Goal: Task Accomplishment & Management: Manage account settings

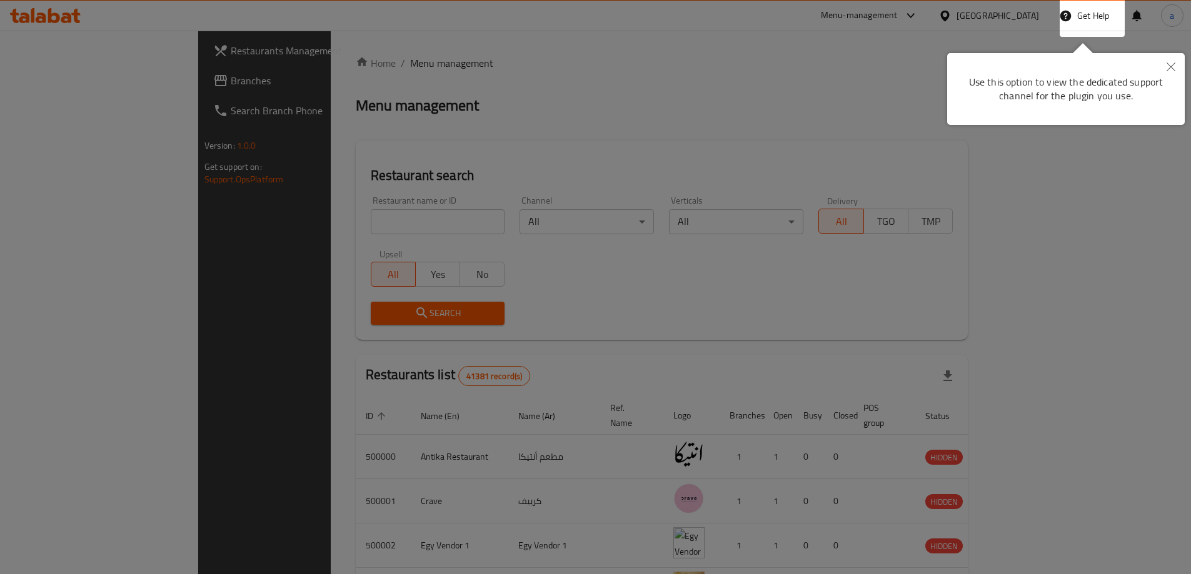
click at [874, 116] on div at bounding box center [595, 287] width 1191 height 574
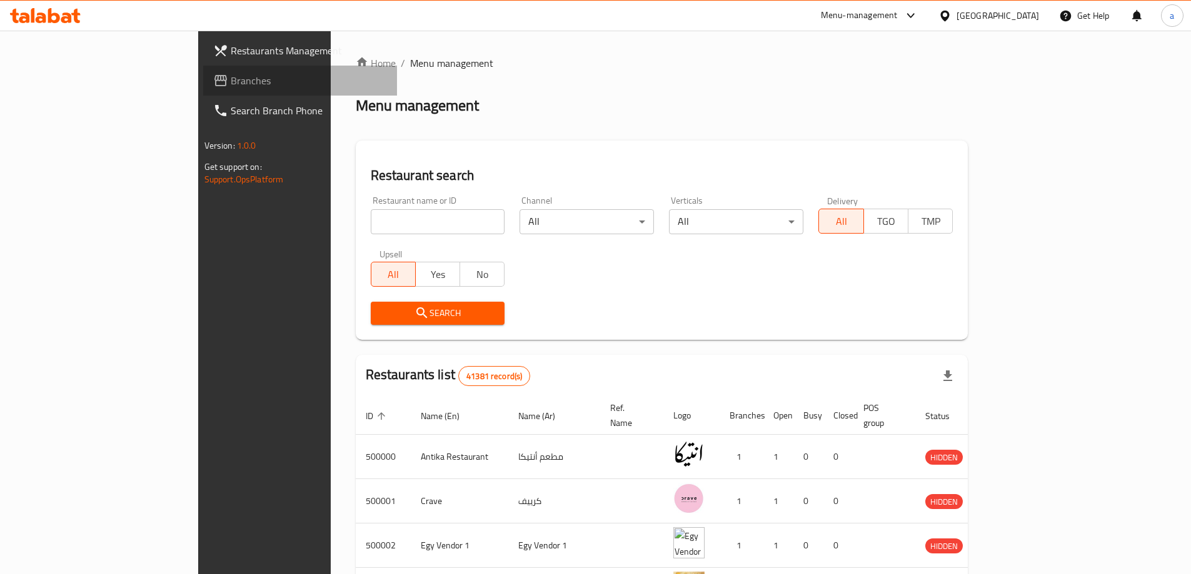
click at [203, 71] on link "Branches" at bounding box center [300, 81] width 194 height 30
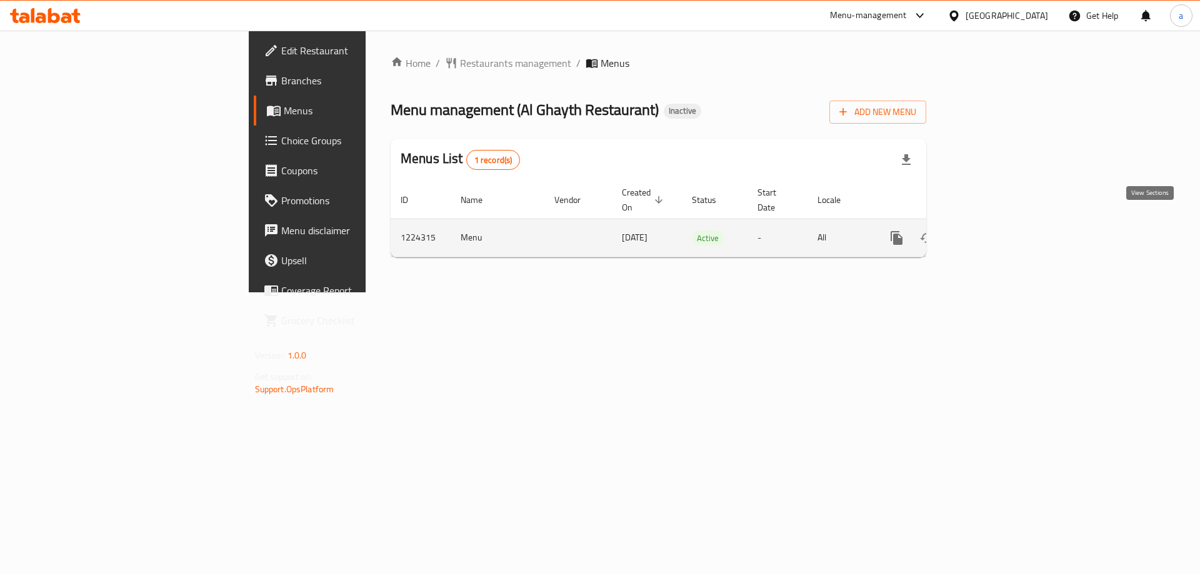
click at [994, 231] on icon "enhanced table" at bounding box center [986, 238] width 15 height 15
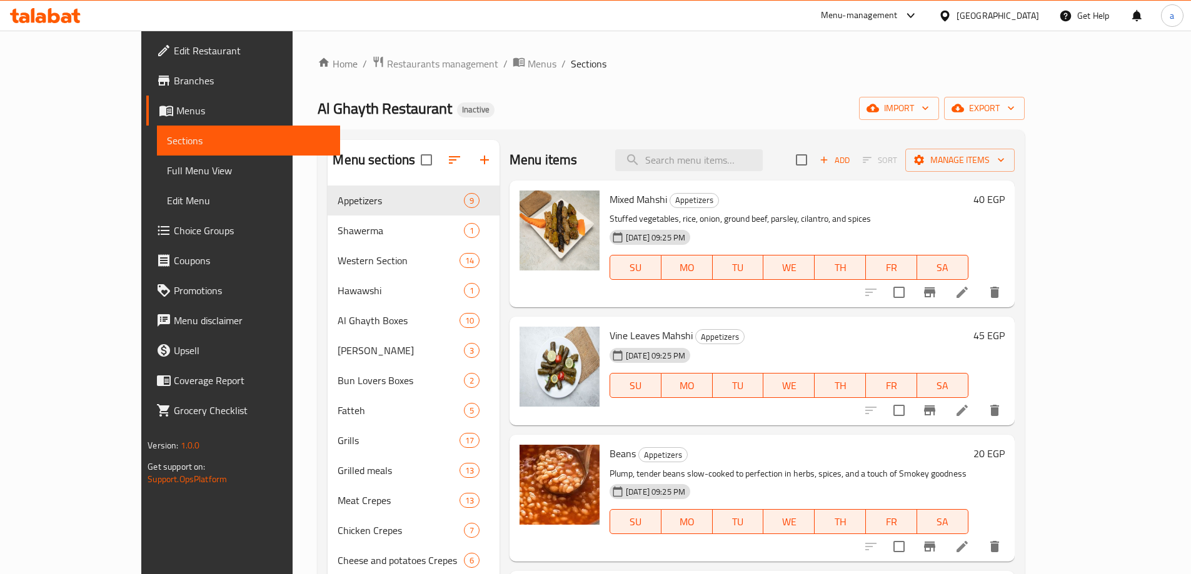
click at [176, 112] on span "Menus" at bounding box center [253, 110] width 154 height 15
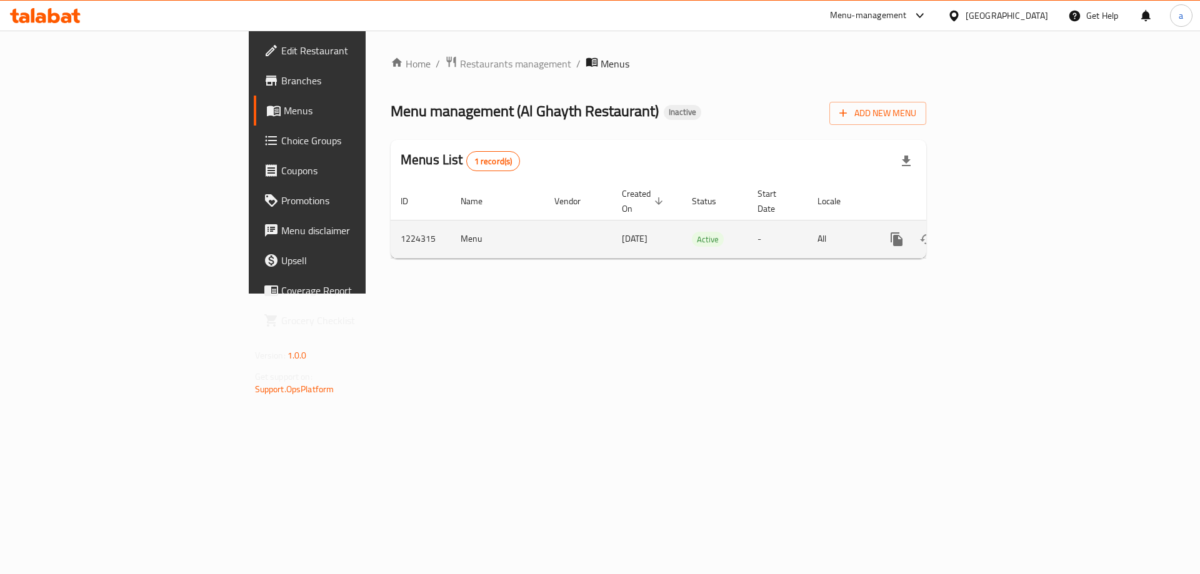
drag, startPoint x: 770, startPoint y: 329, endPoint x: 879, endPoint y: 226, distance: 150.3
click at [770, 294] on div "Home / Restaurants management / Menus Menu management ( Al Ghayth Restaurant ) …" at bounding box center [659, 162] width 586 height 263
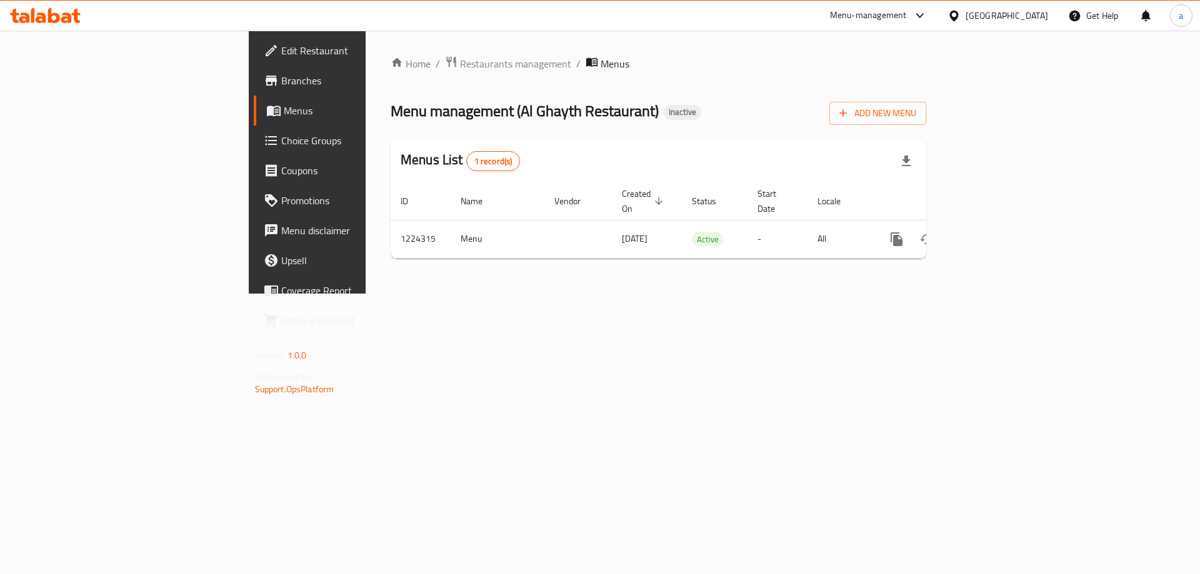
click at [926, 93] on div "Home / Restaurants management / Menus Menu management ( Al Ghayth Restaurant ) …" at bounding box center [659, 162] width 536 height 213
click at [916, 108] on span "Add New Menu" at bounding box center [877, 114] width 77 height 16
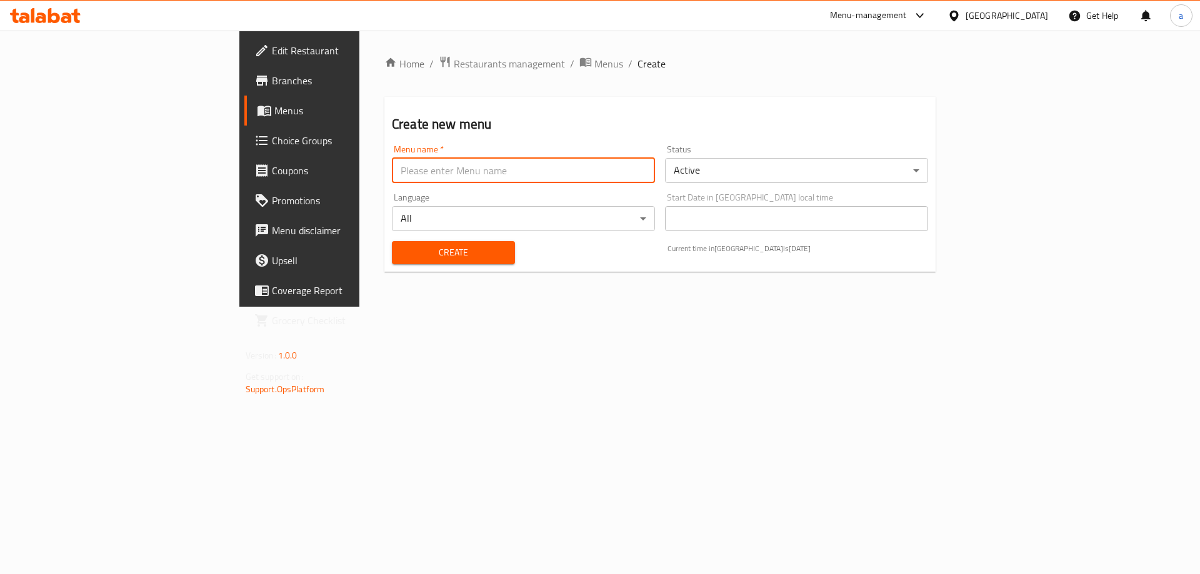
click at [614, 171] on input "text" at bounding box center [523, 170] width 263 height 25
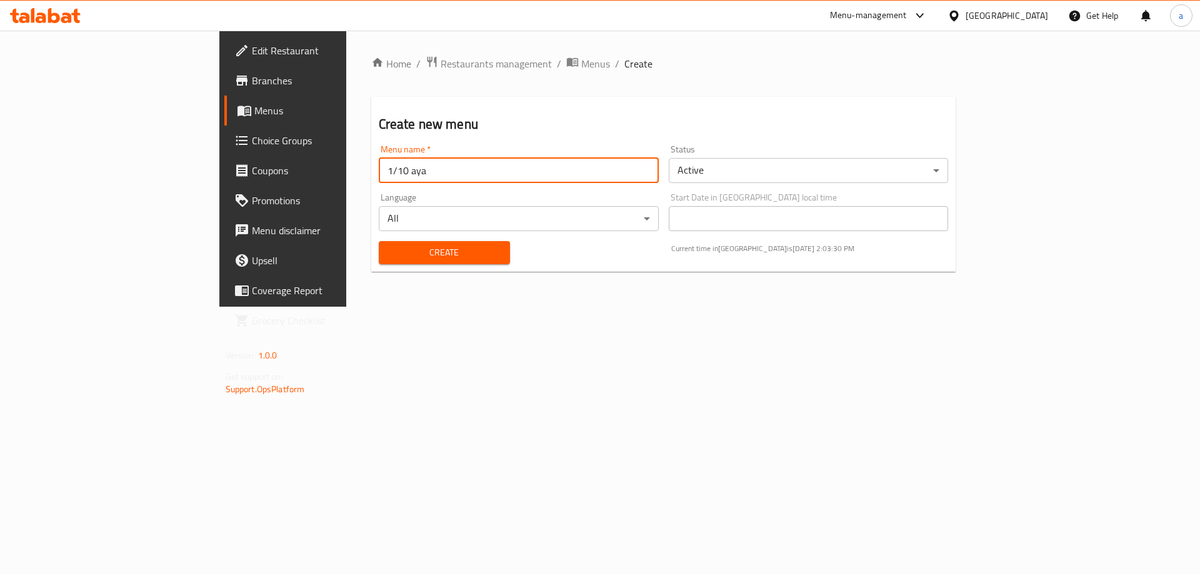
type input "1/10 aya"
click at [379, 241] on button "Create" at bounding box center [444, 252] width 131 height 23
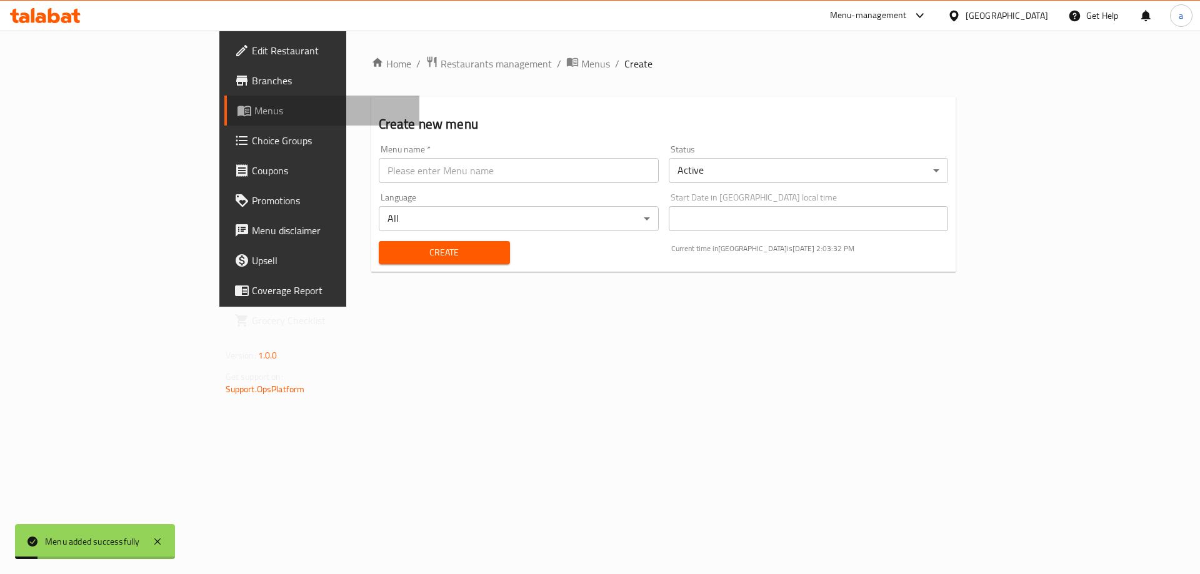
click at [224, 125] on link "Menus" at bounding box center [322, 111] width 196 height 30
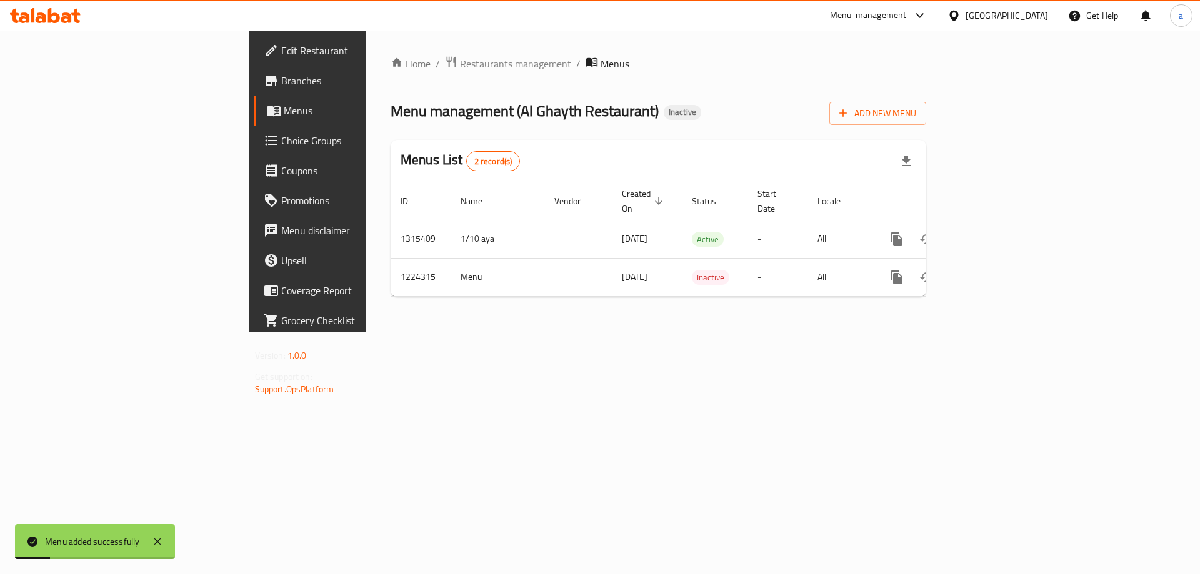
click at [424, 332] on div "Home / Restaurants management / Menus Menu management ( Al Ghayth Restaurant ) …" at bounding box center [659, 181] width 586 height 301
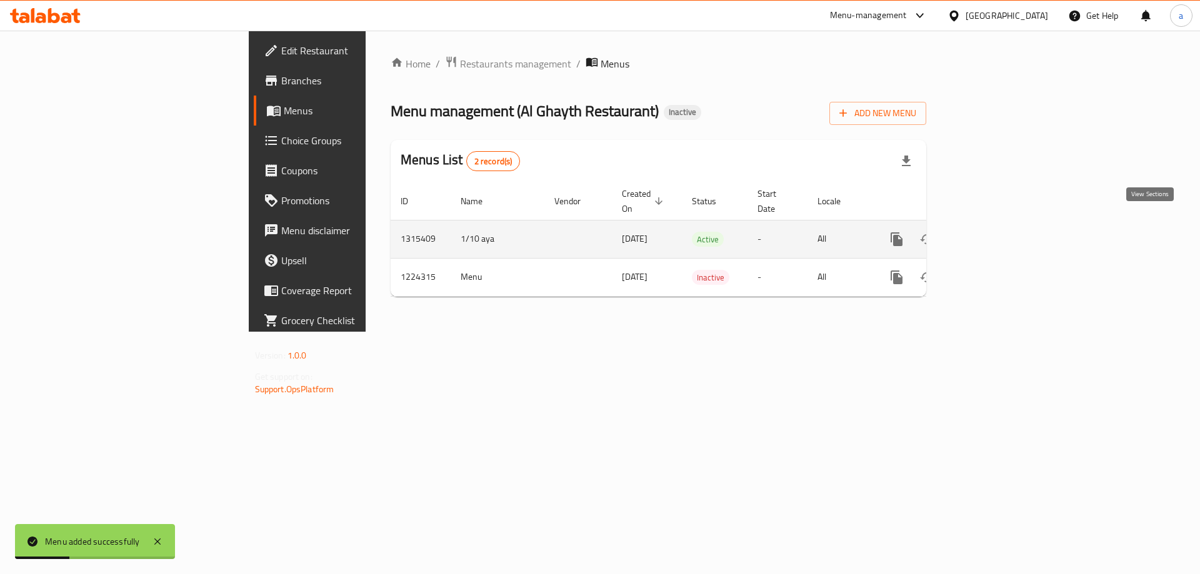
click at [994, 232] on icon "enhanced table" at bounding box center [986, 239] width 15 height 15
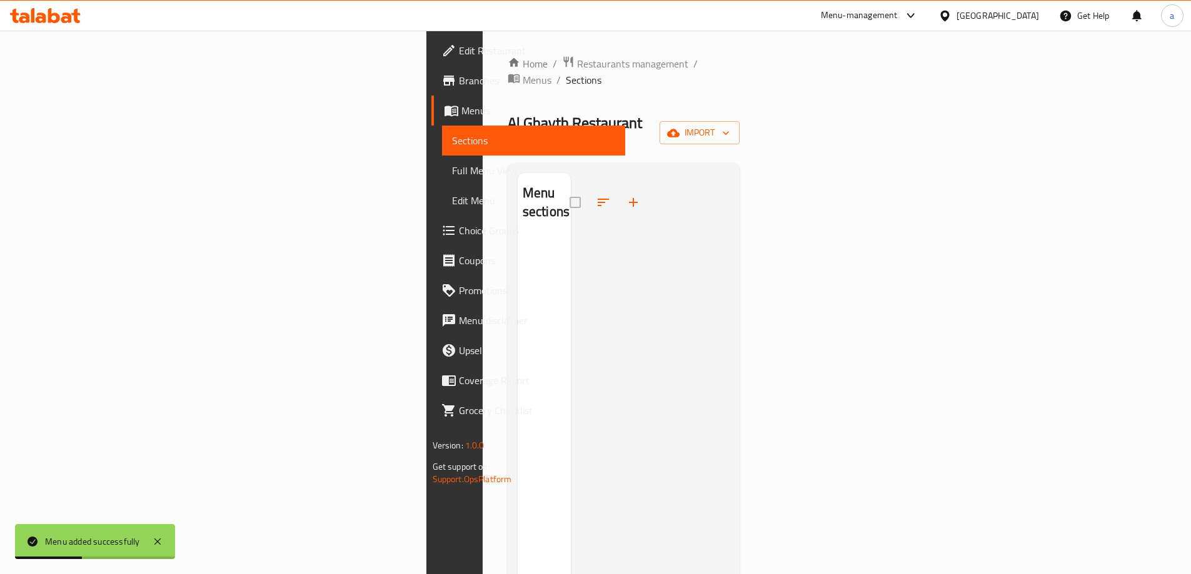
click at [730, 316] on div at bounding box center [650, 460] width 159 height 574
click at [739, 121] on button "import" at bounding box center [699, 132] width 80 height 23
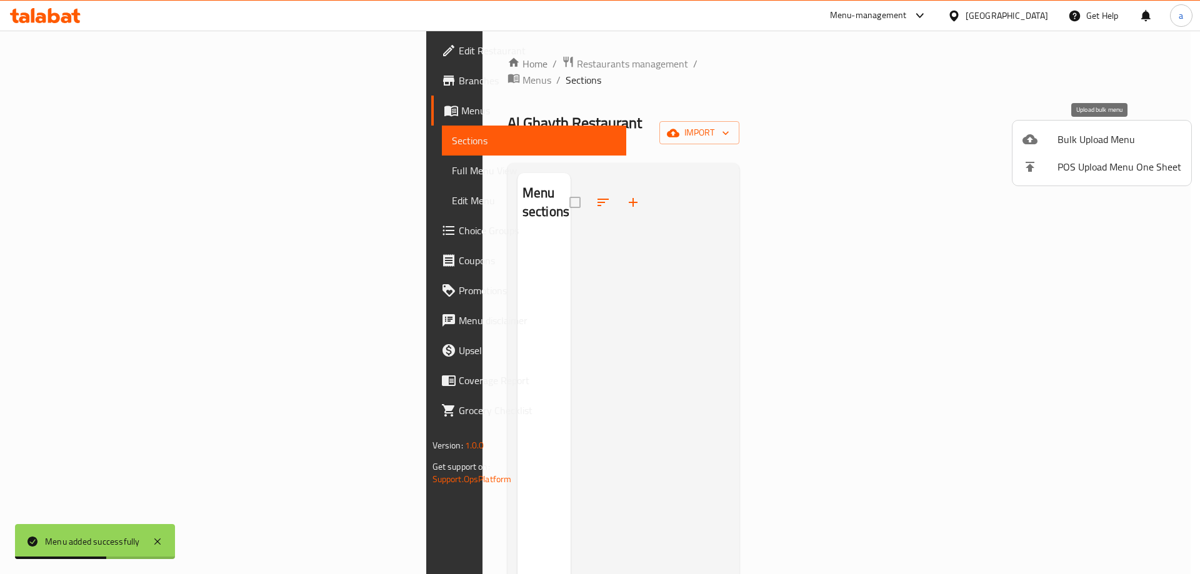
click at [1062, 136] on span "Bulk Upload Menu" at bounding box center [1119, 139] width 124 height 15
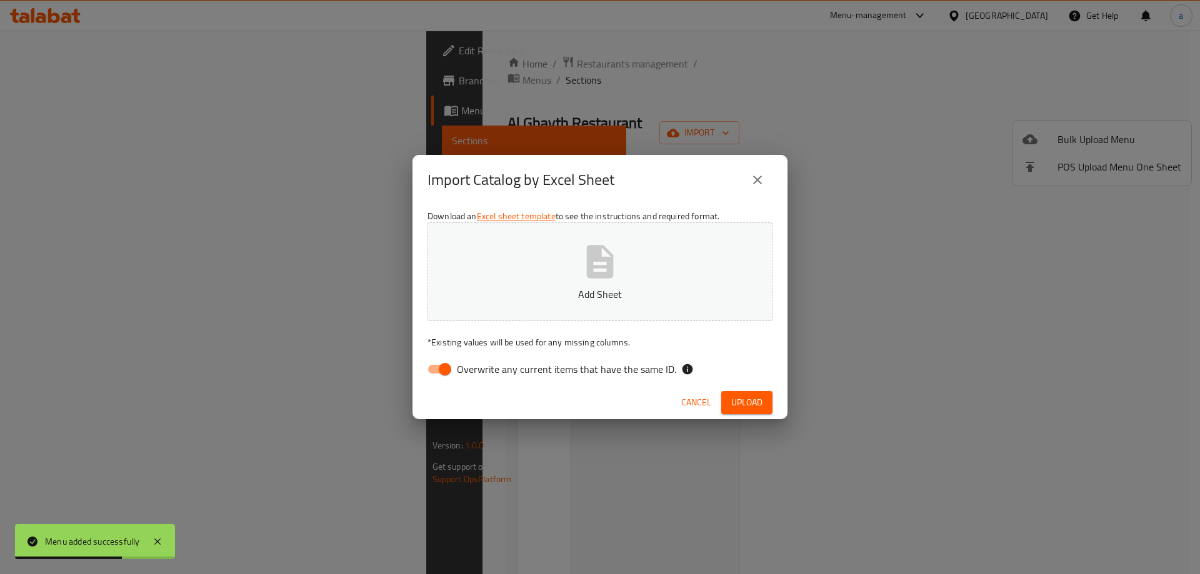
click at [578, 370] on span "Overwrite any current items that have the same ID." at bounding box center [566, 369] width 219 height 15
click at [481, 370] on input "Overwrite any current items that have the same ID." at bounding box center [444, 369] width 71 height 24
checkbox input "false"
click at [607, 264] on icon "button" at bounding box center [600, 261] width 27 height 33
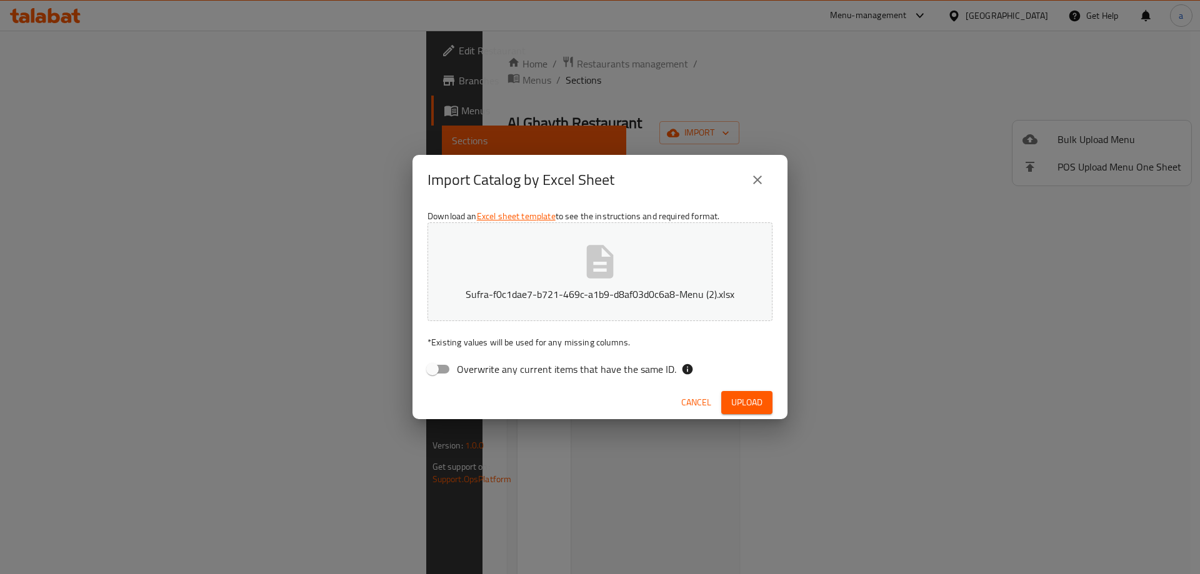
click at [277, 28] on div "Import Catalog by Excel Sheet Download an Excel sheet template to see the instr…" at bounding box center [600, 287] width 1200 height 574
click at [752, 181] on icon "close" at bounding box center [757, 179] width 15 height 15
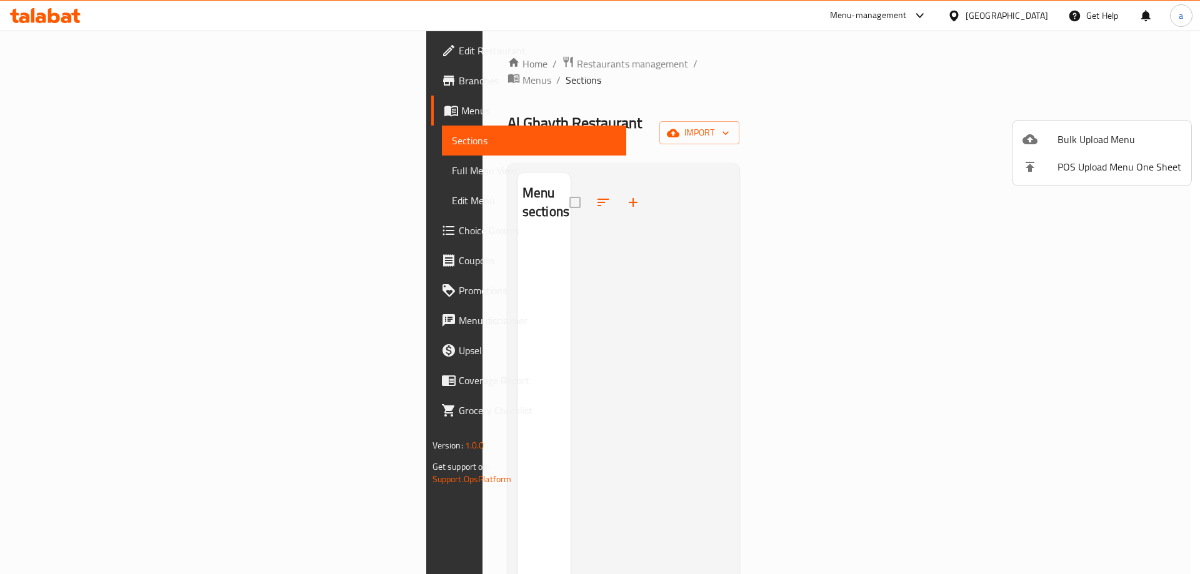
click at [1072, 133] on span "Bulk Upload Menu" at bounding box center [1119, 139] width 124 height 15
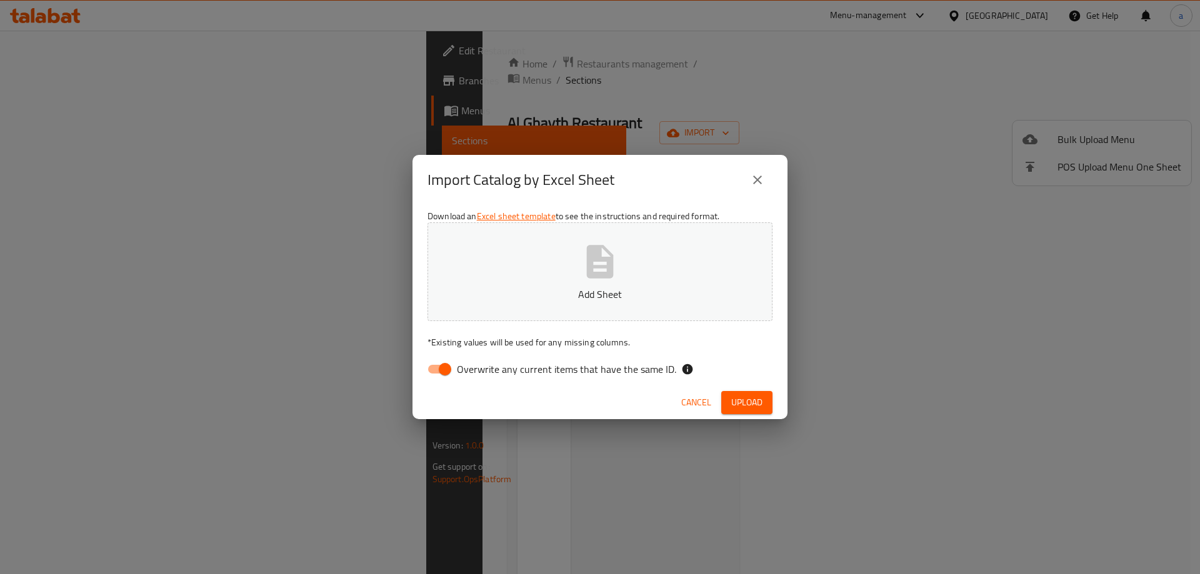
click at [612, 376] on span "Overwrite any current items that have the same ID." at bounding box center [566, 369] width 219 height 15
click at [481, 376] on input "Overwrite any current items that have the same ID." at bounding box center [444, 369] width 71 height 24
checkbox input "false"
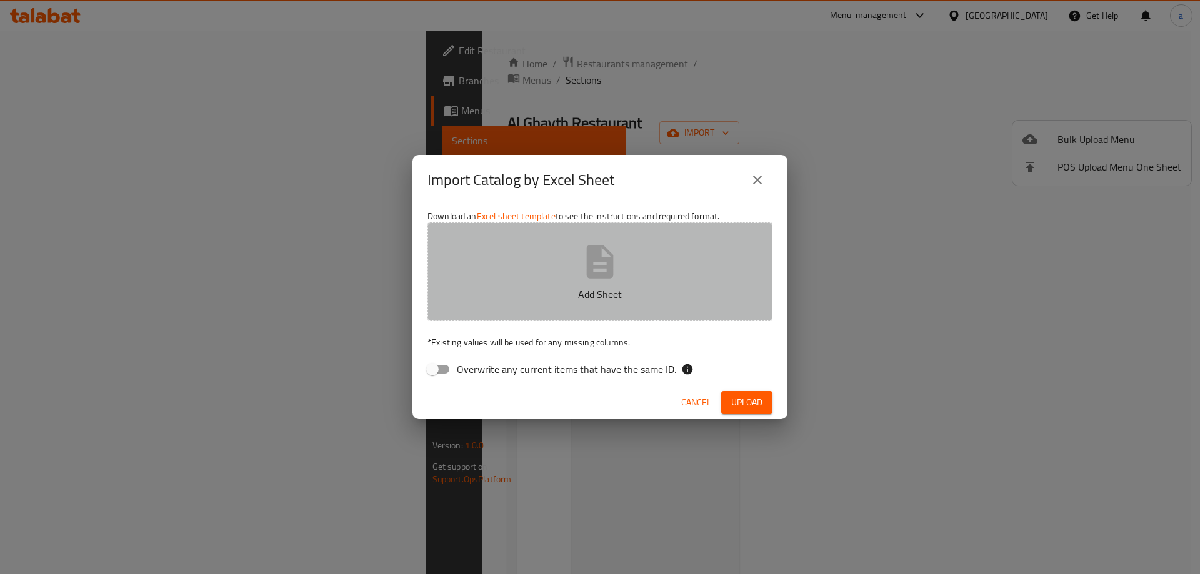
click at [613, 305] on button "Add Sheet" at bounding box center [599, 271] width 345 height 99
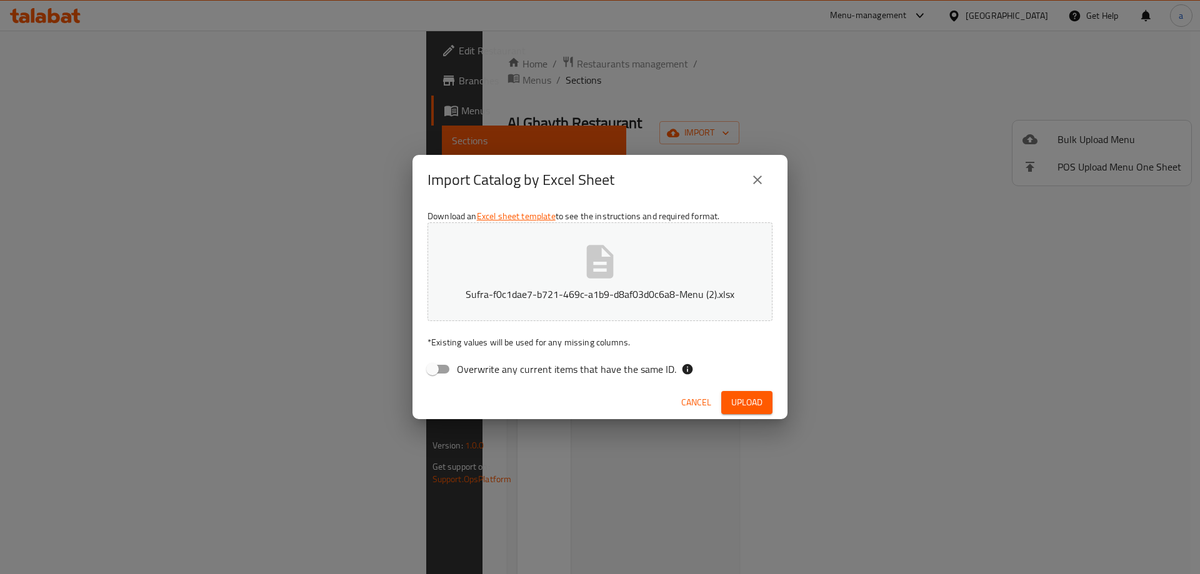
click at [739, 400] on span "Upload" at bounding box center [746, 403] width 31 height 16
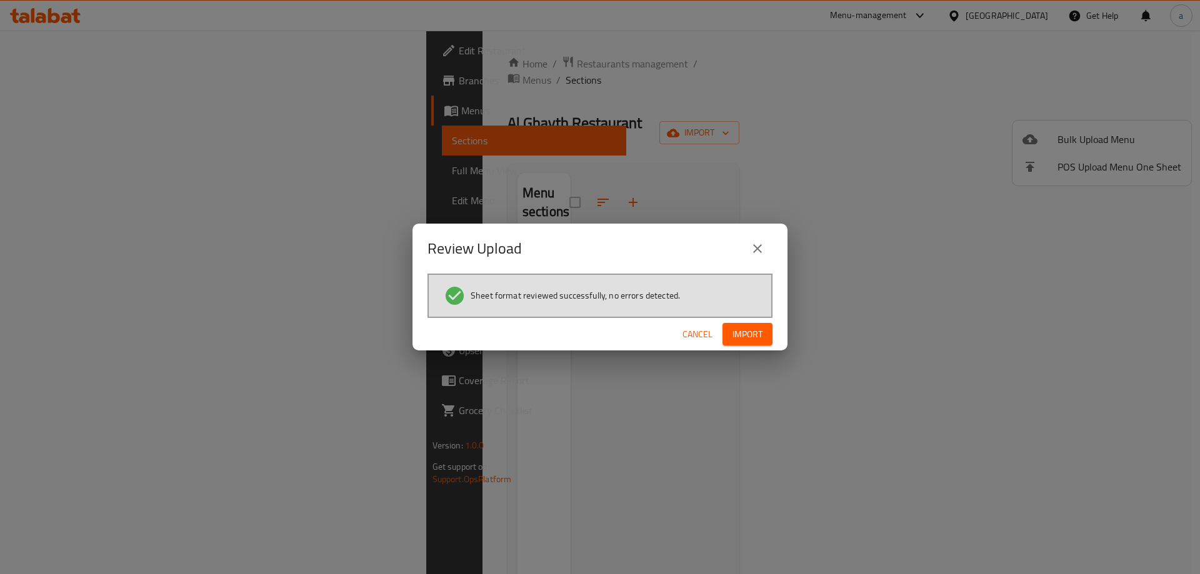
click at [737, 337] on span "Import" at bounding box center [747, 335] width 30 height 16
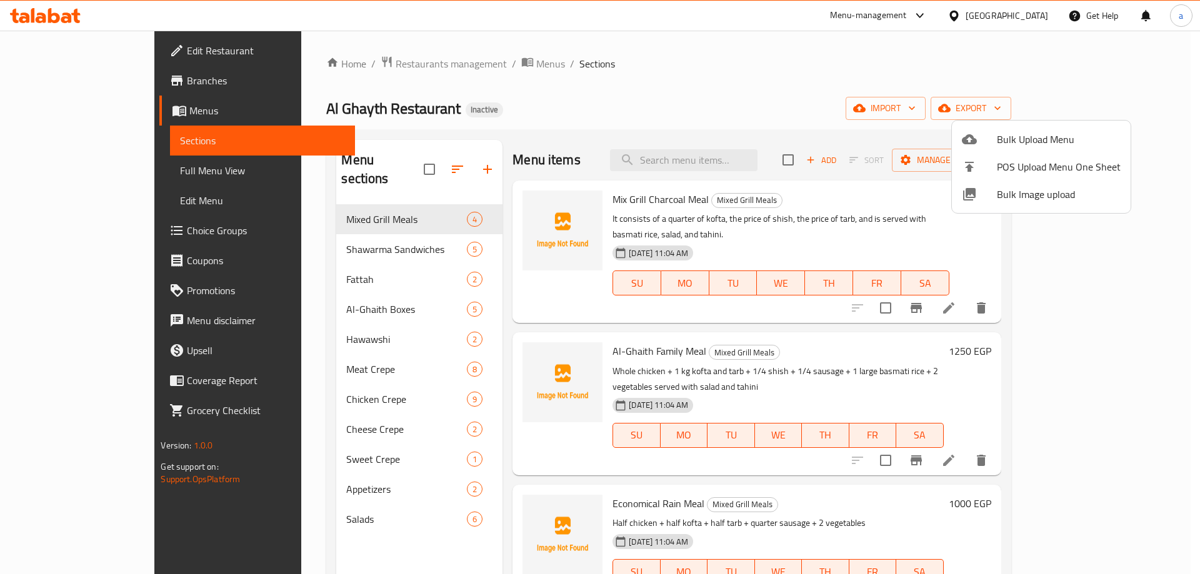
click at [594, 122] on div at bounding box center [600, 287] width 1200 height 574
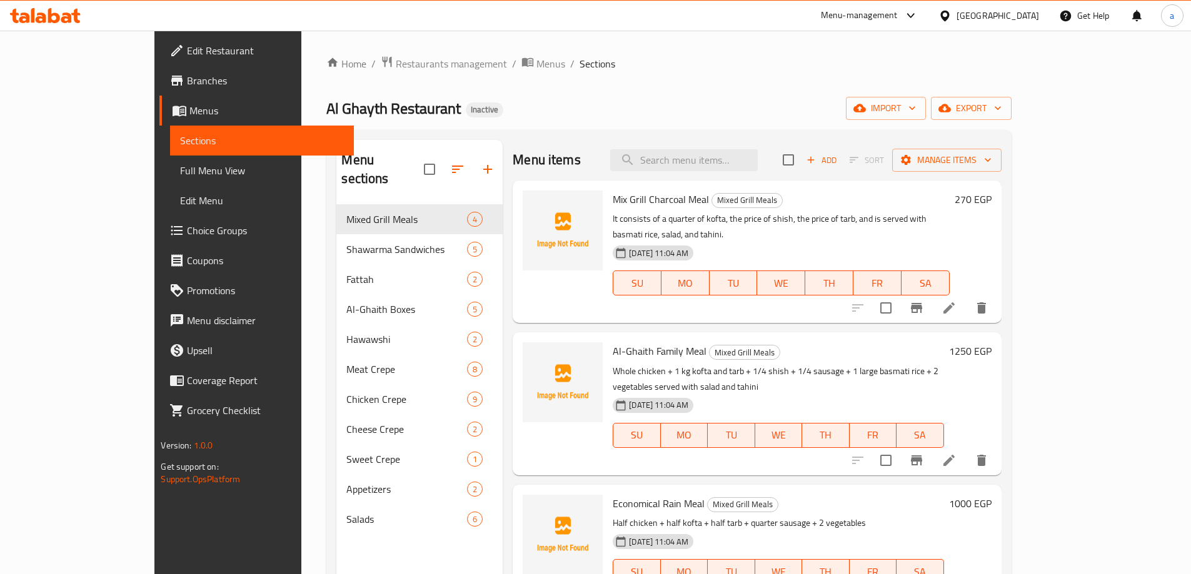
click at [180, 171] on span "Full Menu View" at bounding box center [261, 170] width 163 height 15
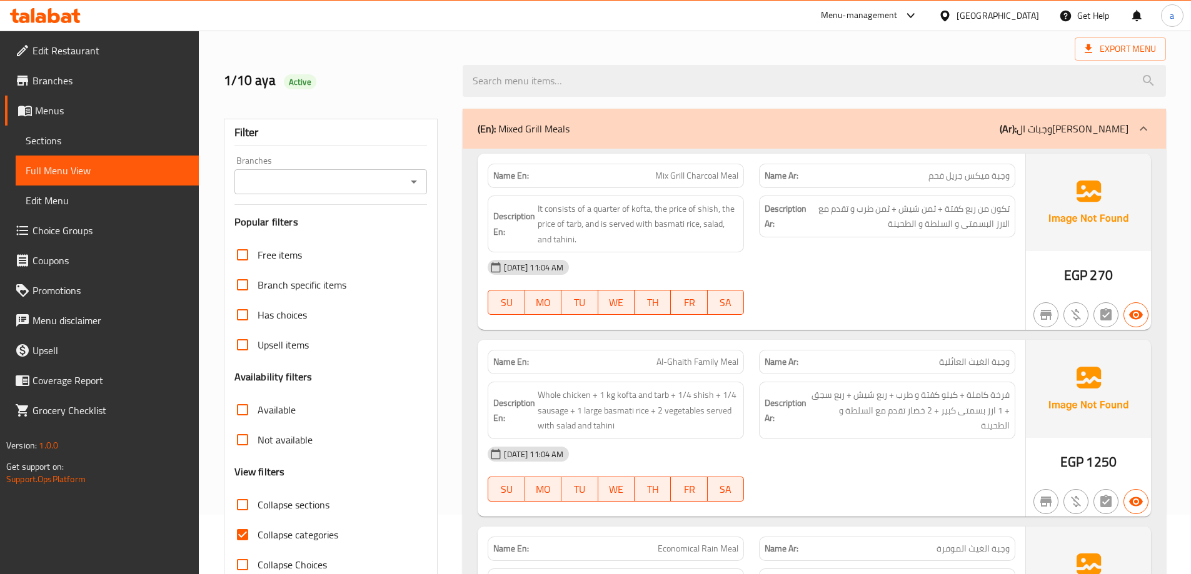
scroll to position [62, 0]
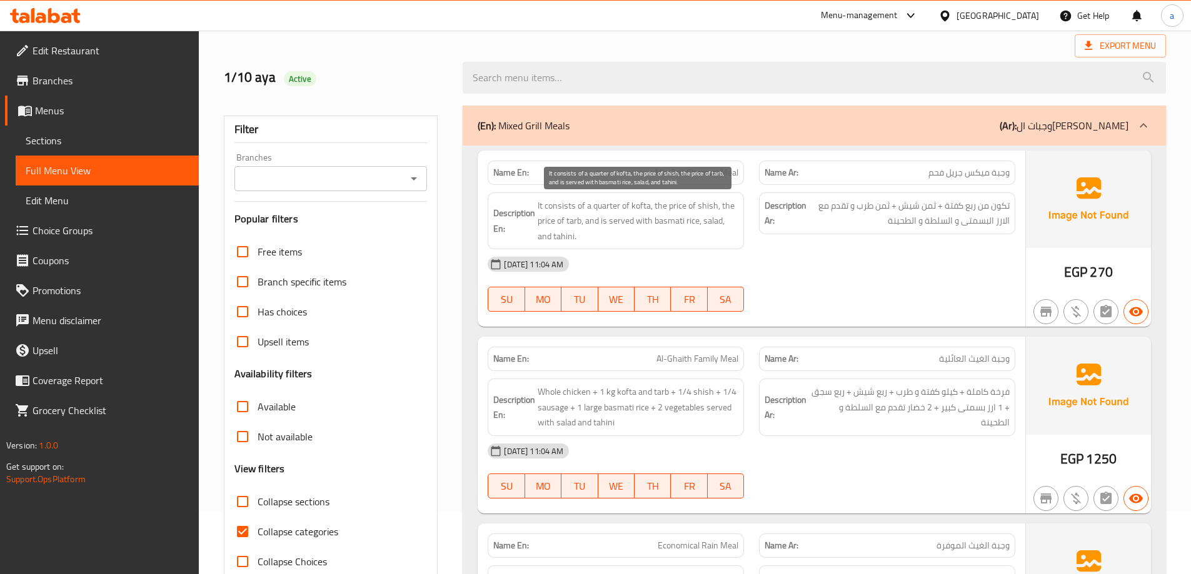
click at [691, 212] on span "It consists of a quarter of kofta, the price of shish, the price of tarb, and i…" at bounding box center [637, 221] width 201 height 46
drag, startPoint x: 684, startPoint y: 206, endPoint x: 636, endPoint y: 205, distance: 47.5
click at [636, 205] on span "It consists of a quarter of kofta, the price of shish, the price of tarb, and i…" at bounding box center [637, 221] width 201 height 46
click at [666, 202] on span "It consists of a quarter of kofta, the price of shish, the price of tarb, and i…" at bounding box center [637, 221] width 201 height 46
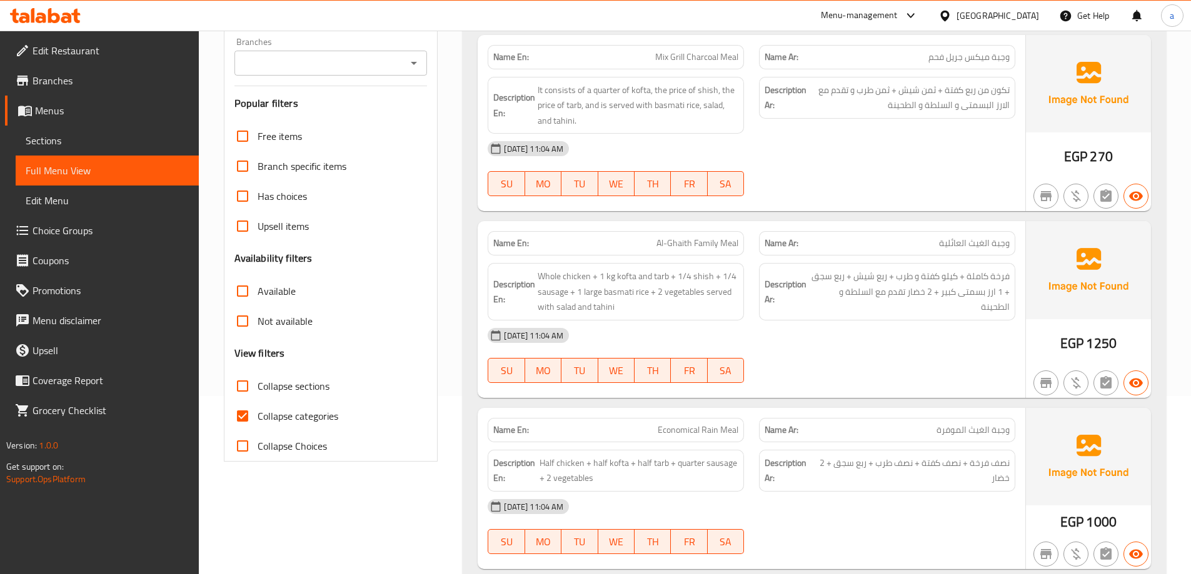
scroll to position [187, 0]
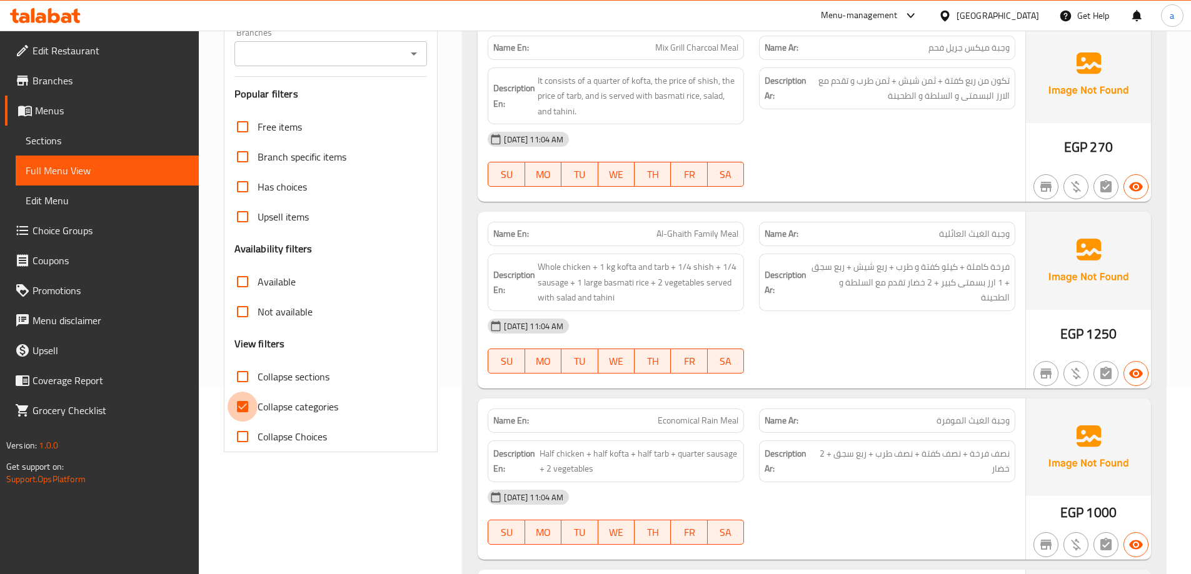
click at [237, 411] on input "Collapse categories" at bounding box center [242, 407] width 30 height 30
checkbox input "false"
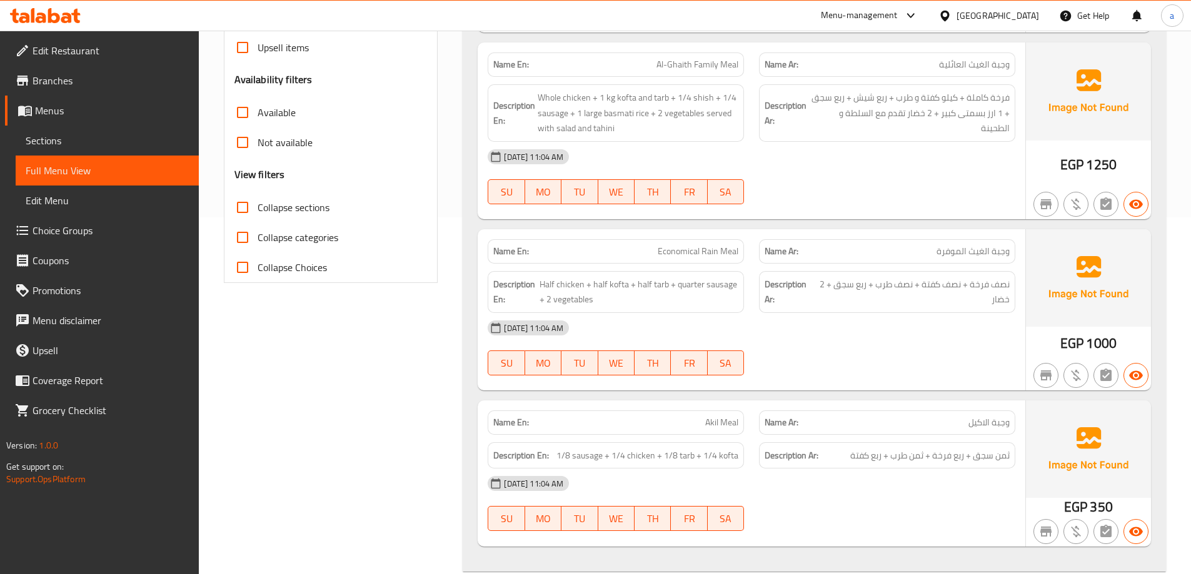
scroll to position [437, 0]
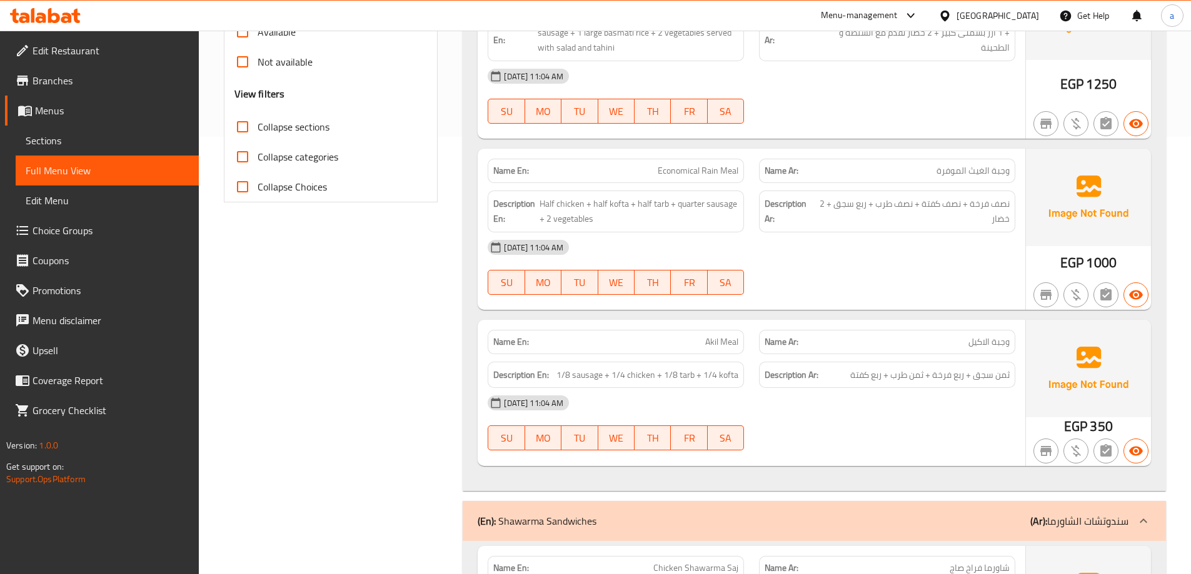
click at [947, 166] on span "وجبة الغيث الموفرة" at bounding box center [972, 170] width 73 height 13
drag, startPoint x: 652, startPoint y: 169, endPoint x: 747, endPoint y: 177, distance: 96.0
click at [747, 177] on div "Name En: Economical Rain Meal" at bounding box center [615, 170] width 271 height 39
copy span "Economical Rain Meal"
click at [977, 169] on span "وجبة الغيث الموفرة" at bounding box center [972, 170] width 73 height 13
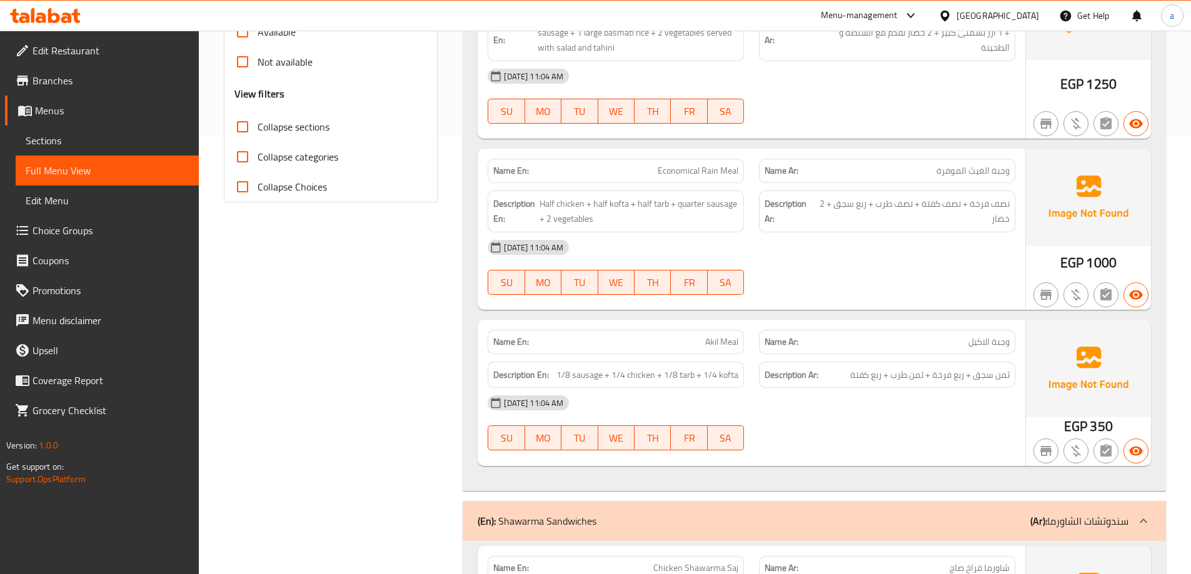
click at [897, 297] on div at bounding box center [886, 294] width 271 height 15
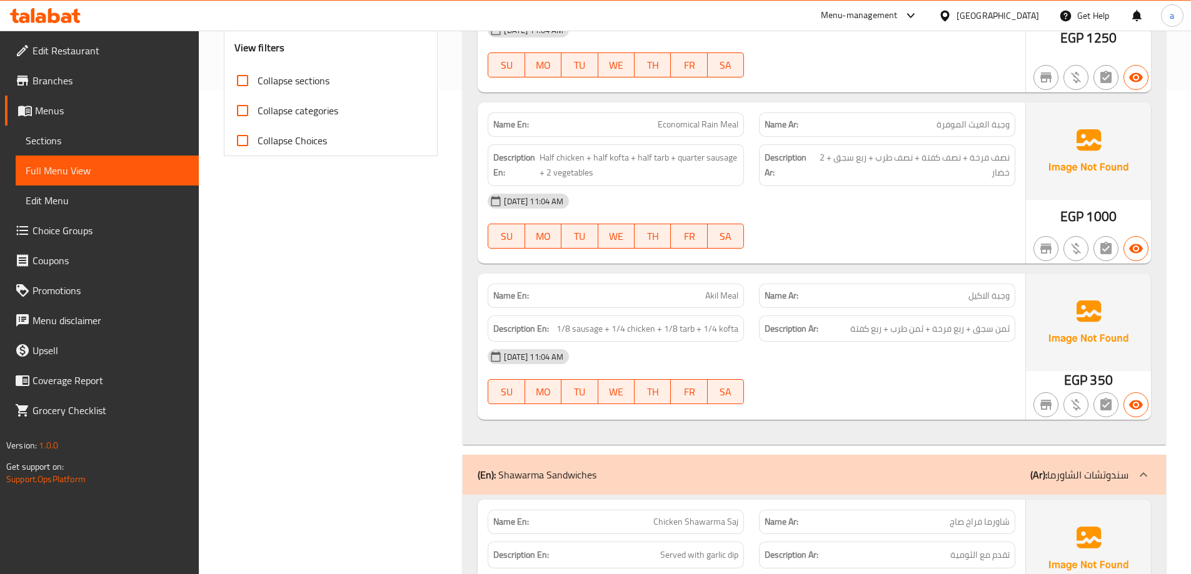
scroll to position [562, 0]
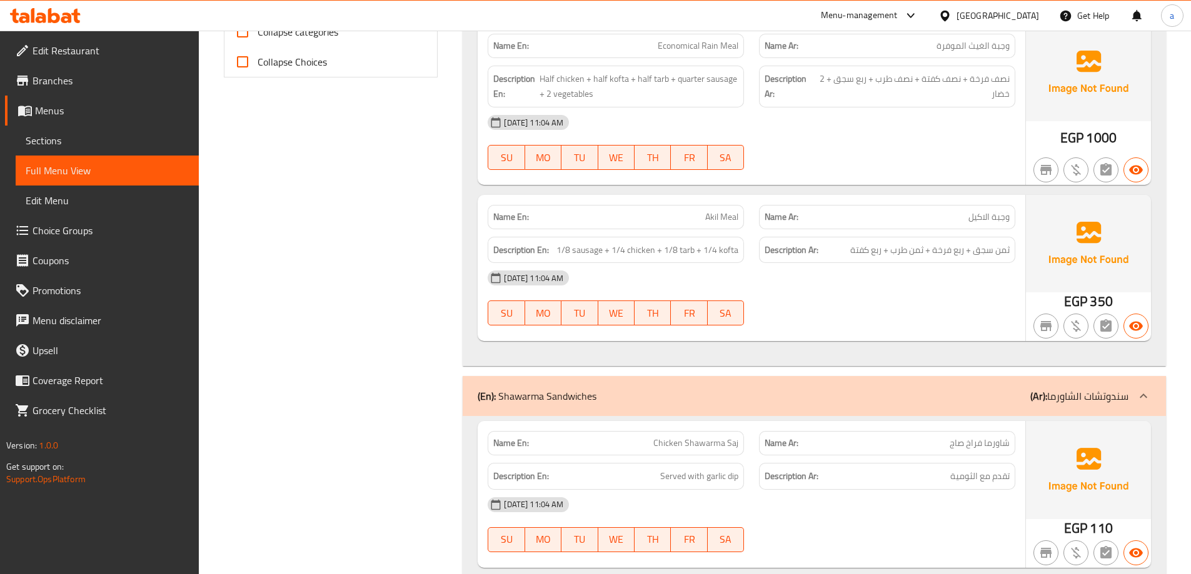
click at [953, 250] on span "ثمن سجق + ربع فرخة + ثمن طرب + ربع كفتة" at bounding box center [929, 250] width 159 height 16
click at [910, 249] on span "ثمن سجق + ربع فرخة + ثمن طرب + ربع كفتة" at bounding box center [929, 250] width 159 height 16
click at [866, 254] on span "ثمن سجق + ربع فرخة + ثمن طرب + ربع كفتة" at bounding box center [929, 250] width 159 height 16
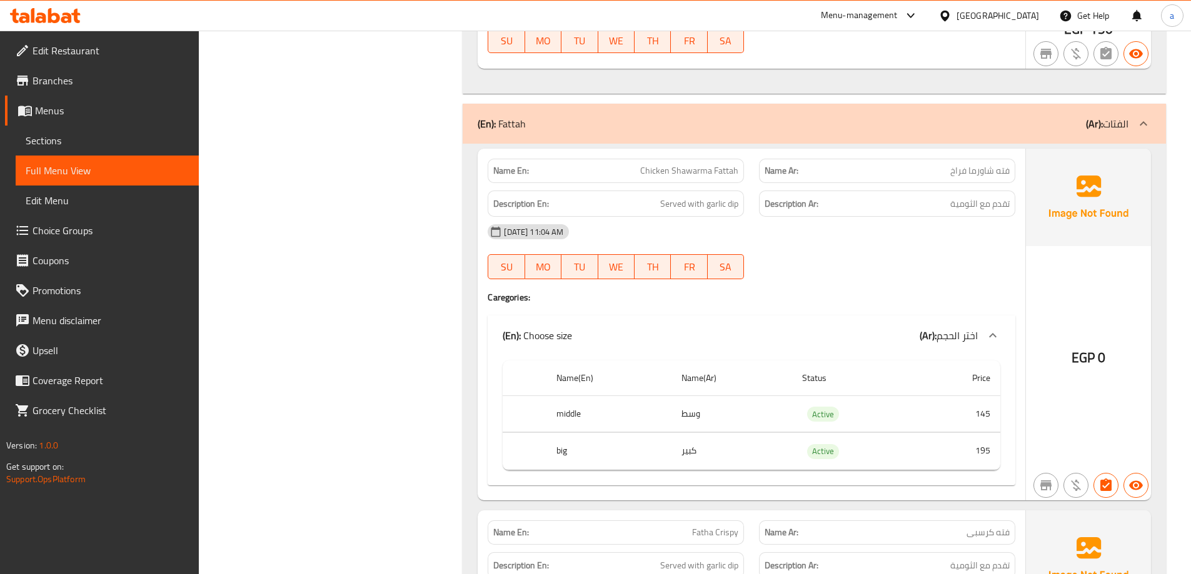
scroll to position [1750, 0]
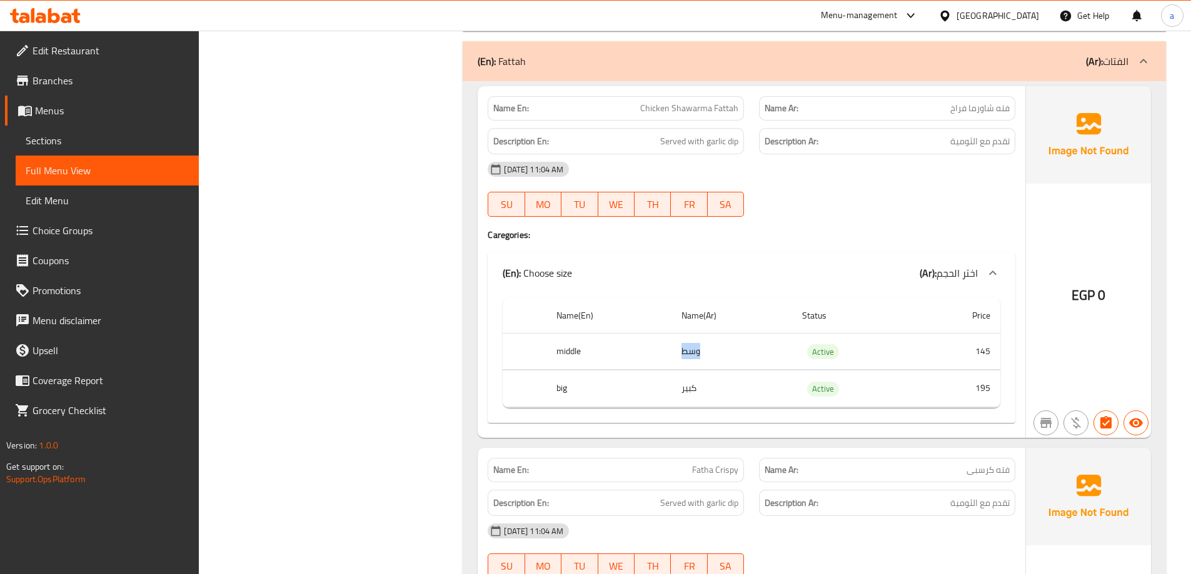
drag, startPoint x: 682, startPoint y: 349, endPoint x: 714, endPoint y: 351, distance: 31.9
click at [714, 351] on td "وسط" at bounding box center [731, 351] width 121 height 37
copy td "وسط"
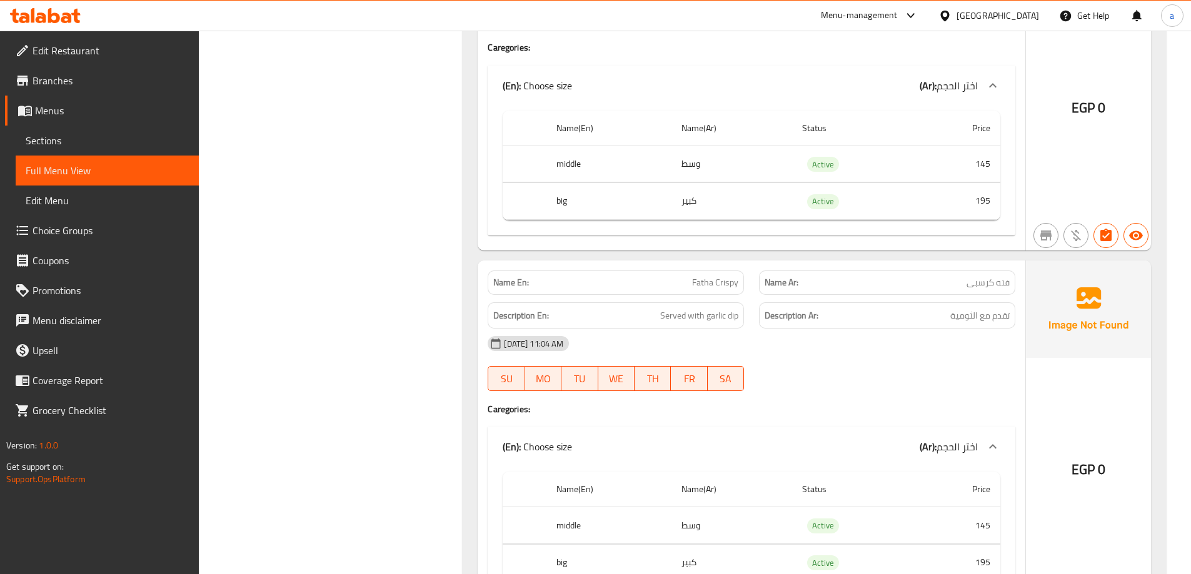
click at [914, 401] on div "Name En: Fatha Crispy Name Ar: فته كرسبى Description En: Served with garlic dip…" at bounding box center [750, 437] width 547 height 352
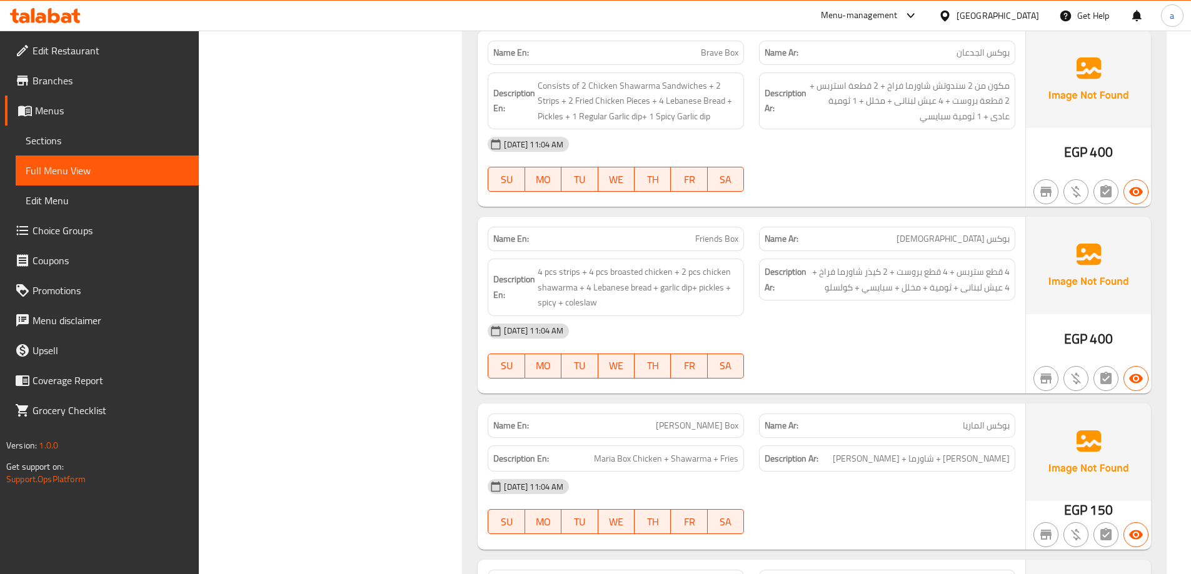
scroll to position [2875, 0]
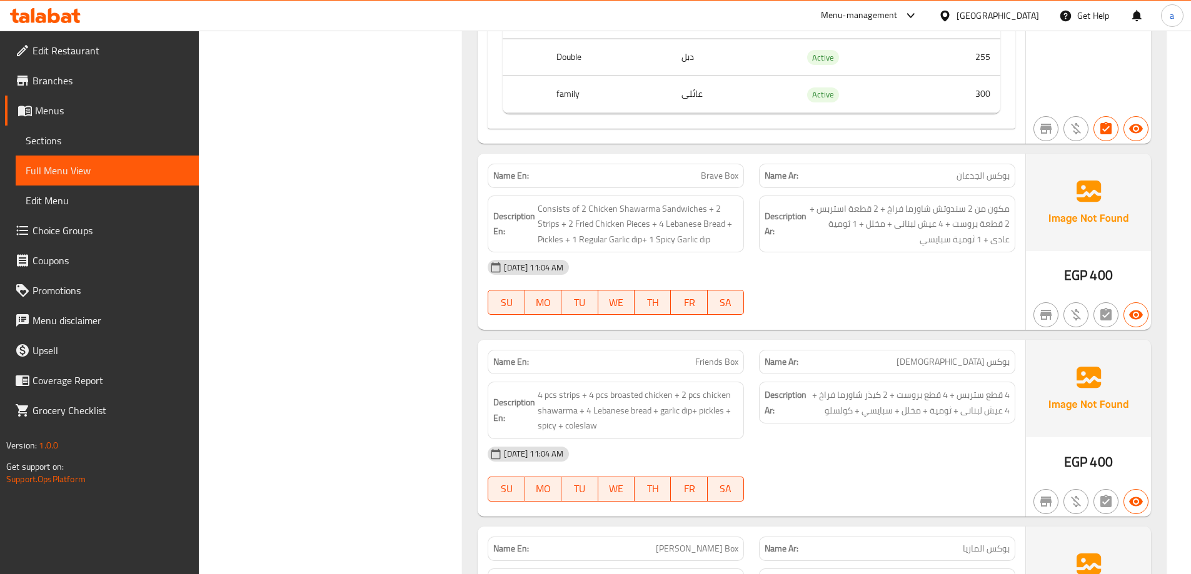
click at [972, 446] on div "[DATE] 11:04 AM" at bounding box center [751, 454] width 542 height 30
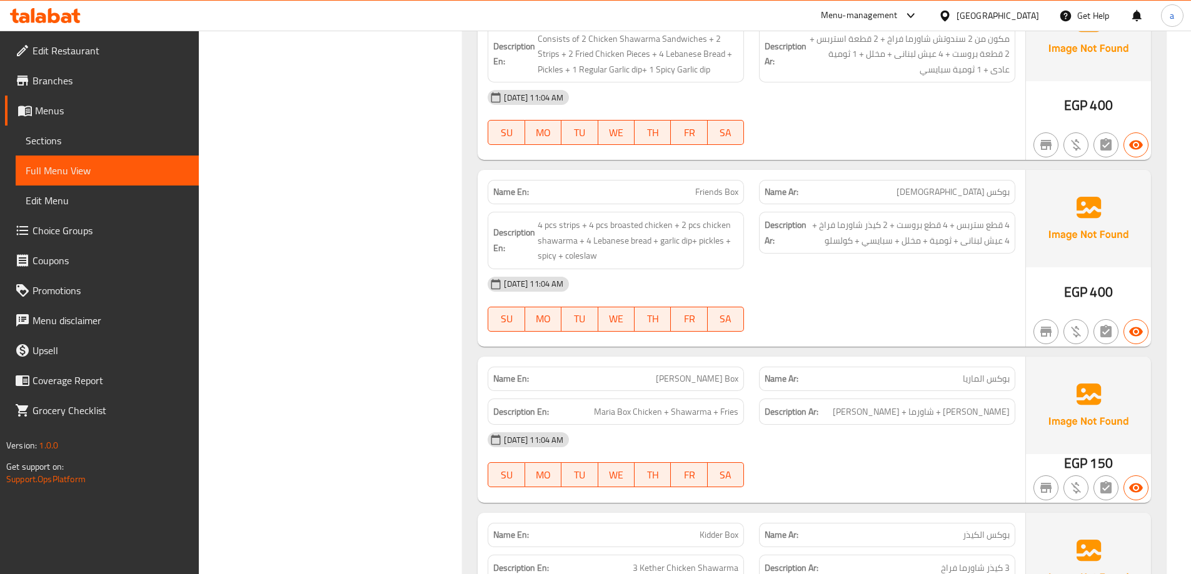
scroll to position [3000, 0]
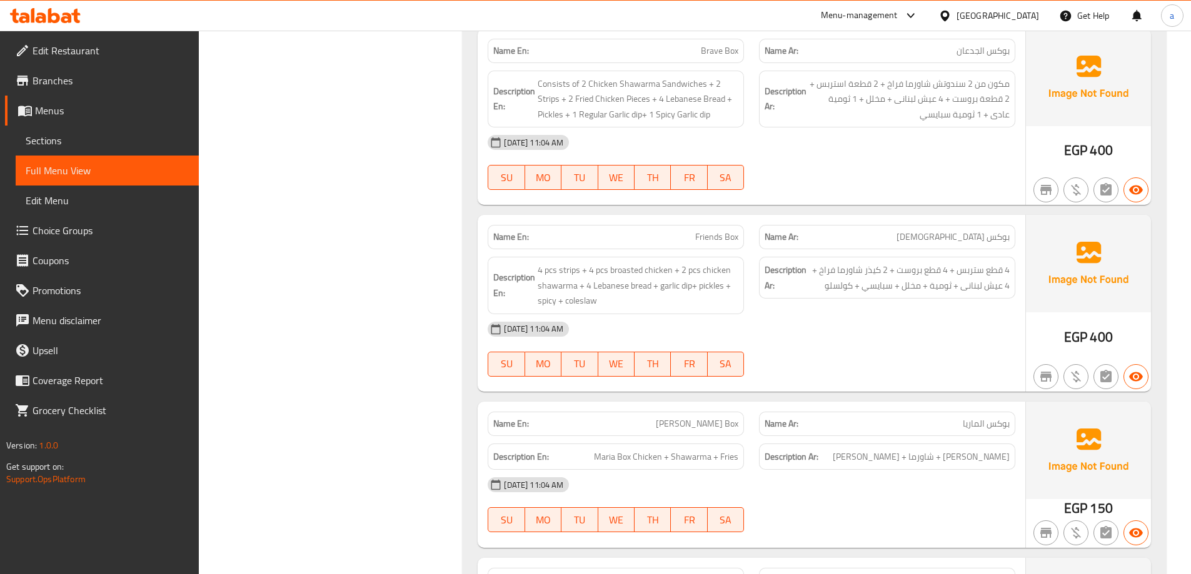
click at [864, 328] on div "[DATE] 11:04 AM" at bounding box center [751, 329] width 542 height 30
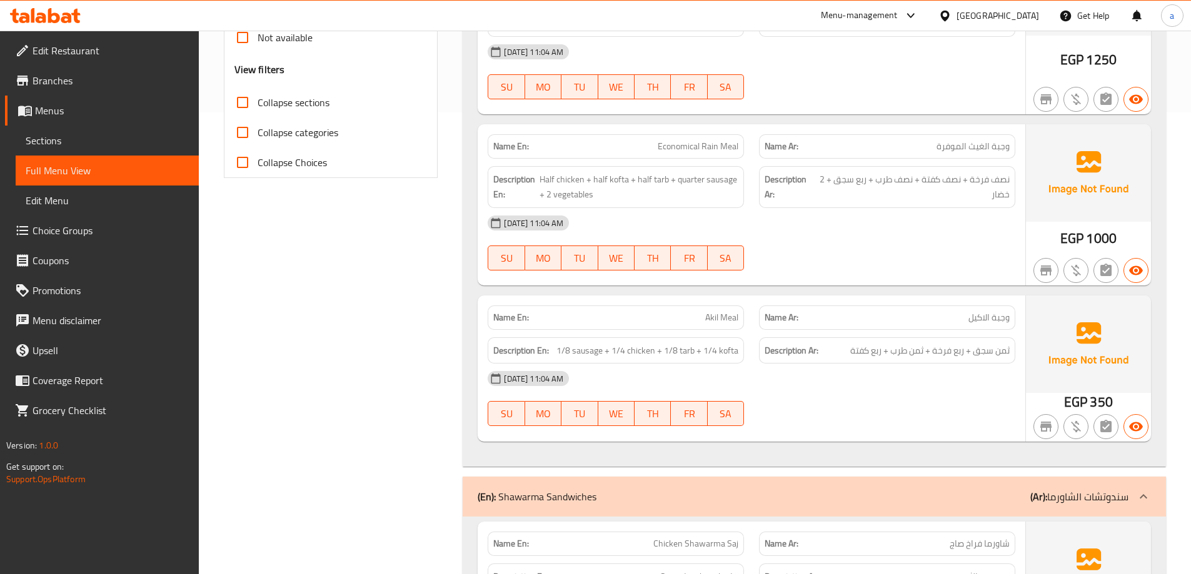
scroll to position [374, 0]
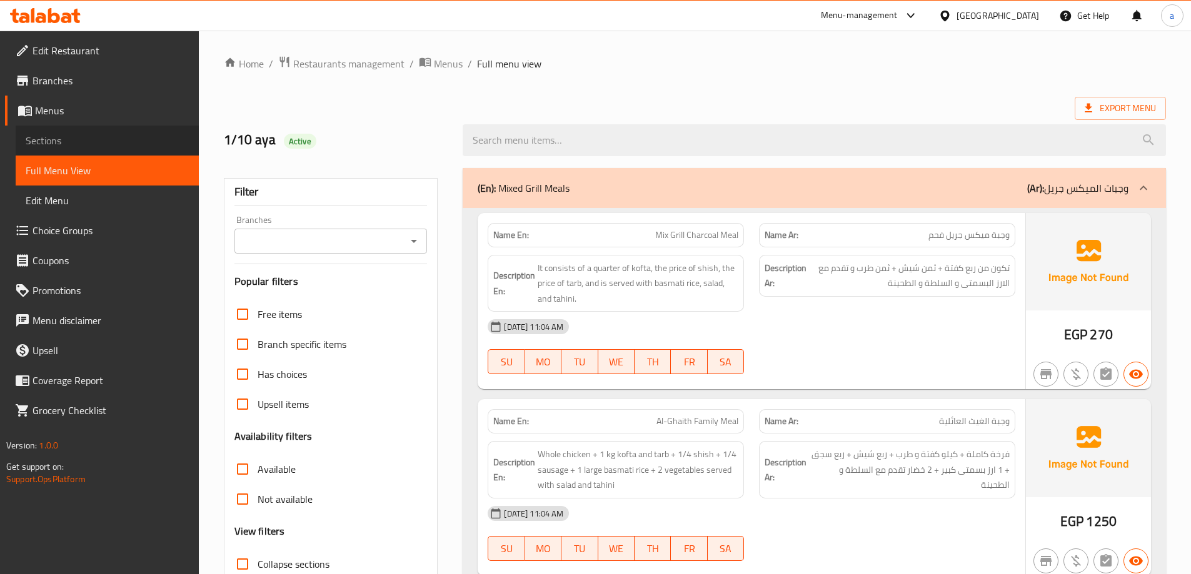
click at [86, 139] on span "Sections" at bounding box center [107, 140] width 163 height 15
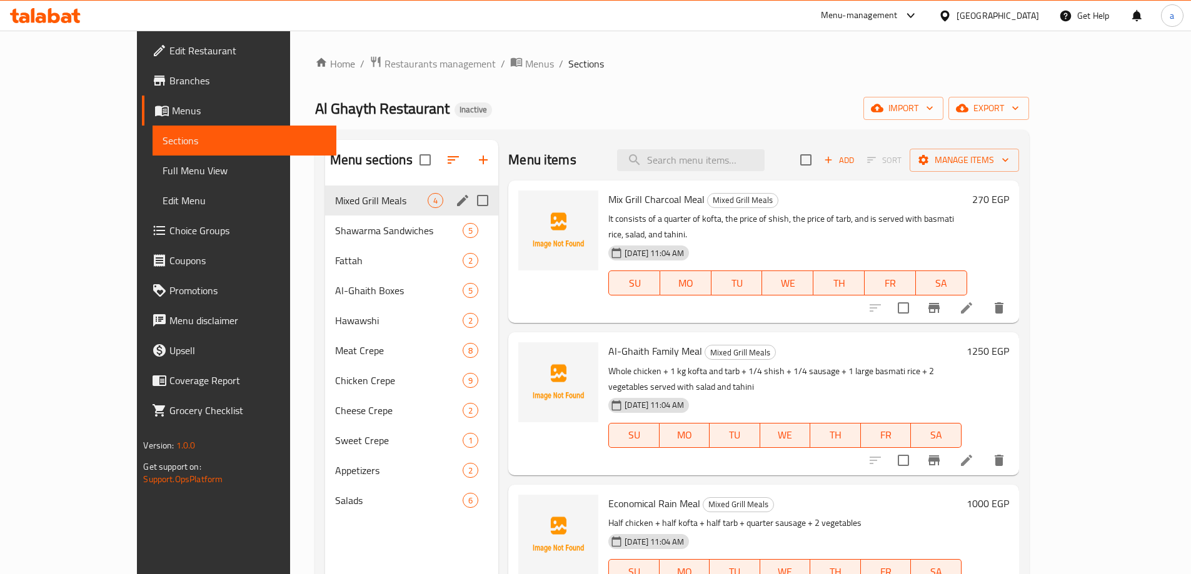
click at [335, 198] on span "Mixed Grill Meals" at bounding box center [381, 200] width 92 height 15
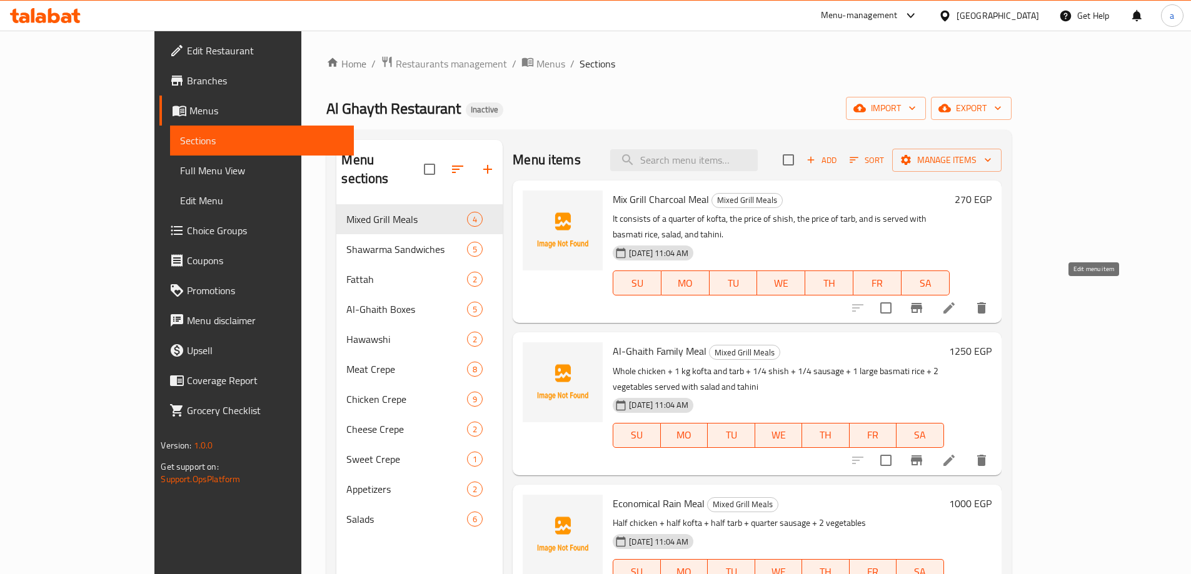
click at [954, 302] on icon at bounding box center [948, 307] width 11 height 11
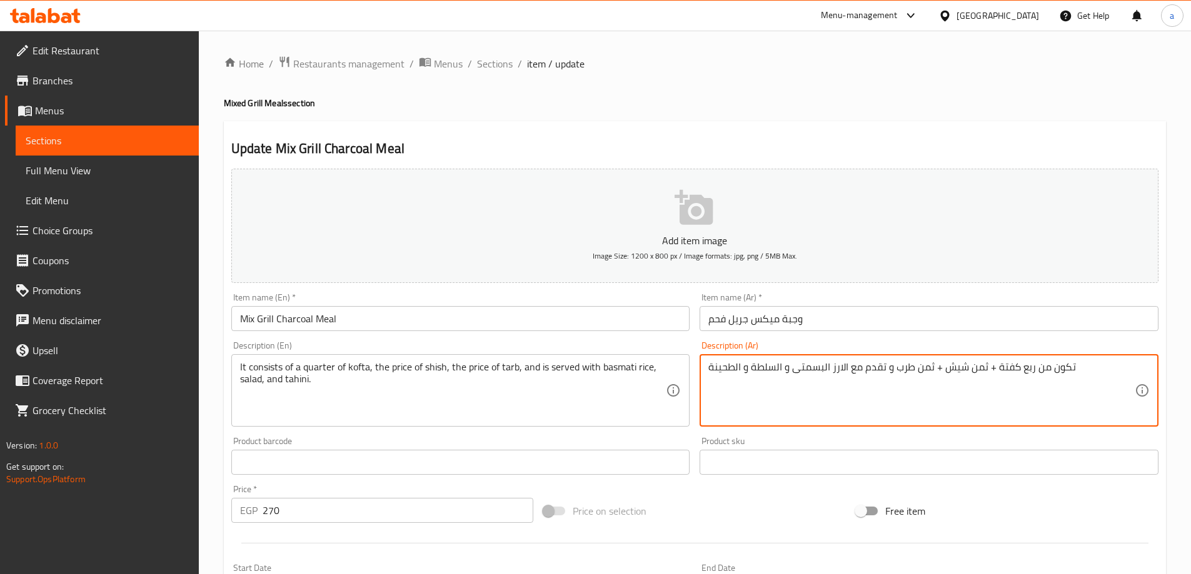
click at [922, 371] on textarea "تكون من ربع كفتة + ثمن شيش + ثمن طرب و تقدم مع الارز البسمتى و السلطة و الطحينة" at bounding box center [921, 390] width 426 height 59
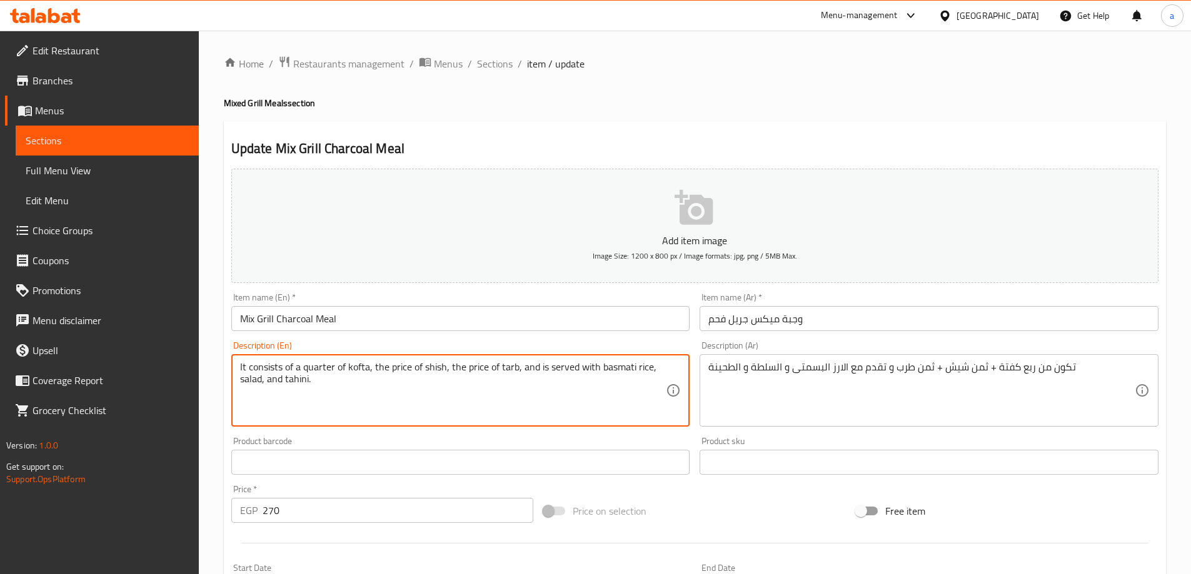
click at [319, 371] on textarea "It consists of a quarter of kofta, the price of shish, the price of tarb, and i…" at bounding box center [453, 390] width 426 height 59
drag, startPoint x: 357, startPoint y: 366, endPoint x: 396, endPoint y: 371, distance: 39.2
click at [396, 371] on textarea "It consists of a 1/4 of kofta, the price of shish, the price of tarb, and is se…" at bounding box center [453, 390] width 426 height 59
drag, startPoint x: 412, startPoint y: 366, endPoint x: 447, endPoint y: 367, distance: 35.0
click at [447, 367] on textarea "It consists of a 1/4 of kofta, 1/8 of shish, the price of tarb, and is served w…" at bounding box center [453, 390] width 426 height 59
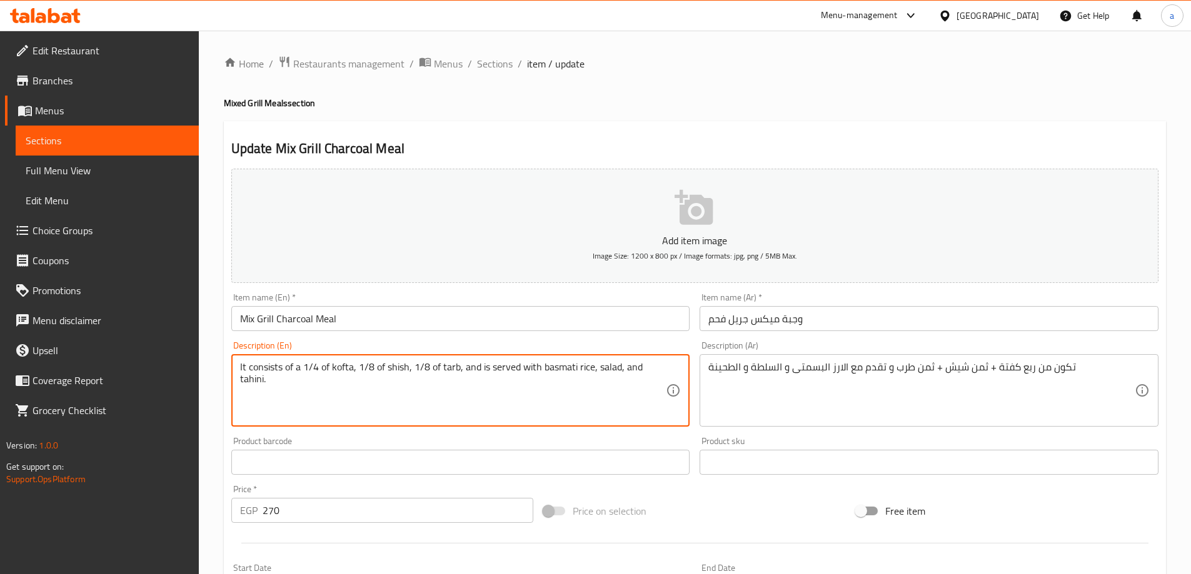
type textarea "It consists of a 1/4 of kofta, 1/8 of shish, 1/8 of tarb, and is served with ba…"
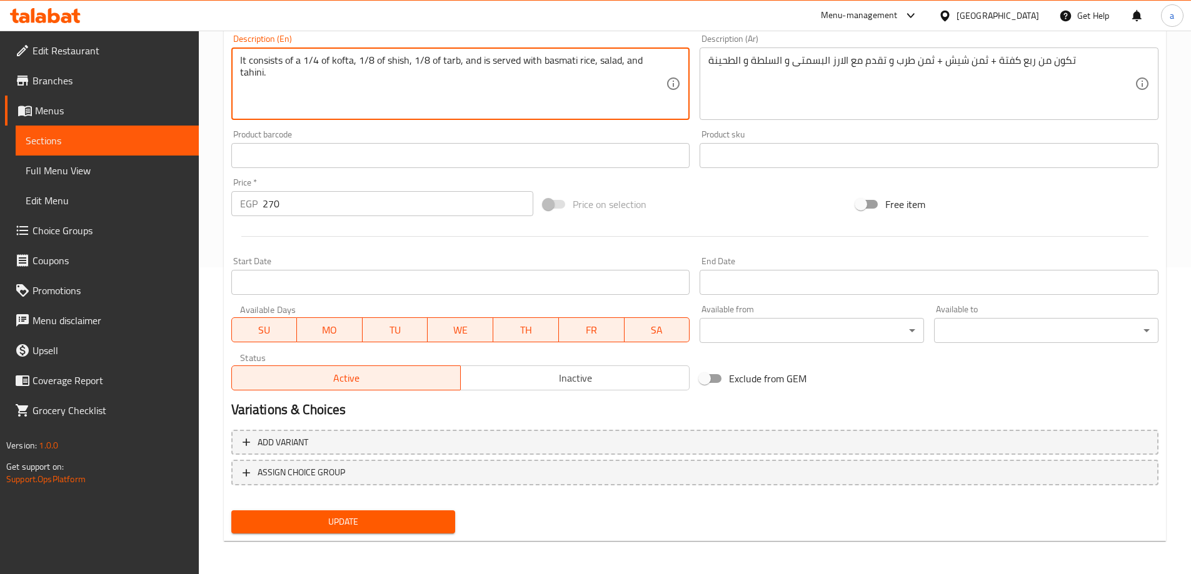
scroll to position [309, 0]
click at [436, 516] on span "Update" at bounding box center [343, 520] width 204 height 16
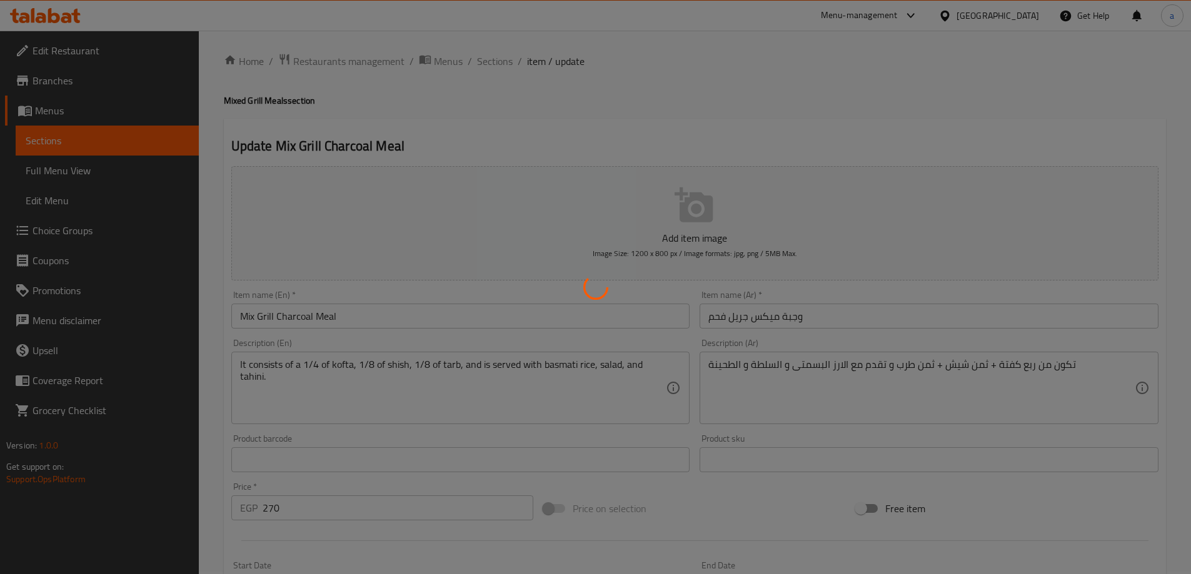
scroll to position [0, 0]
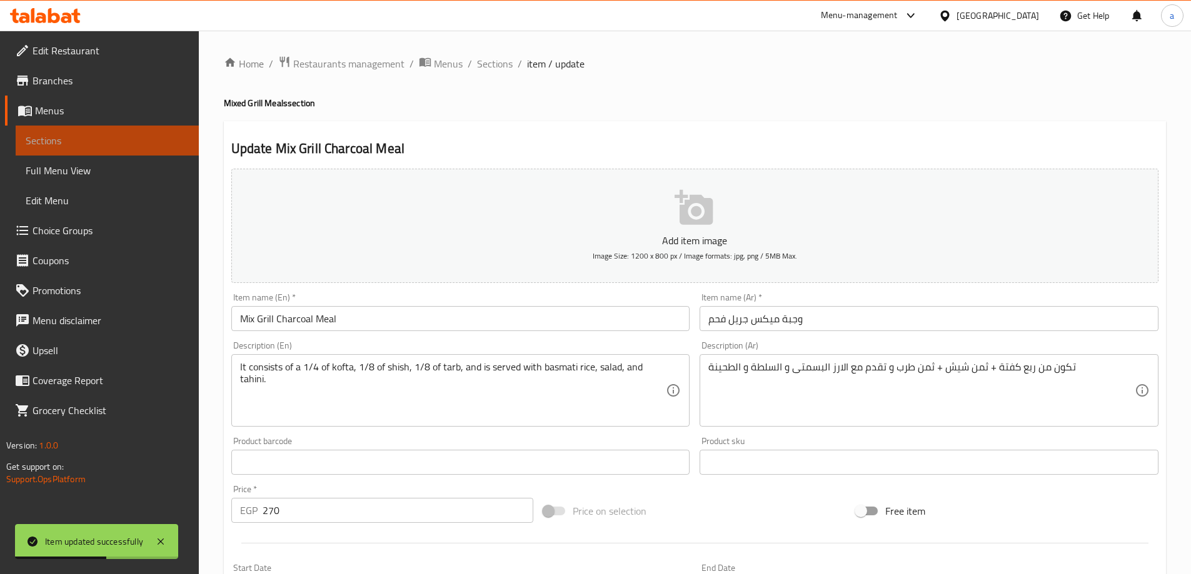
click at [104, 141] on span "Sections" at bounding box center [107, 140] width 163 height 15
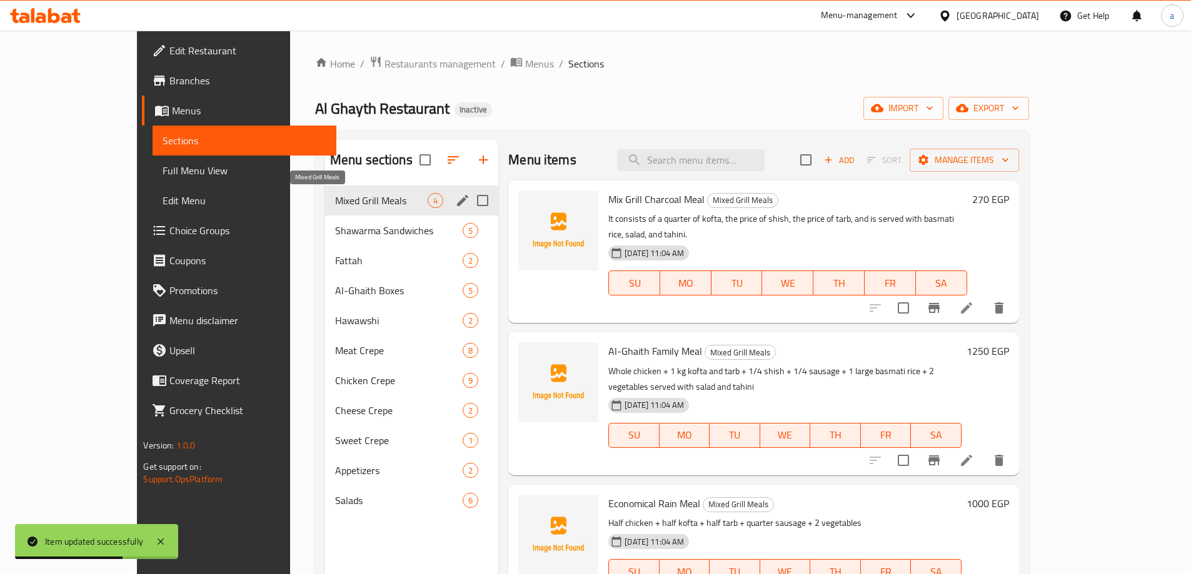
click at [335, 202] on span "Mixed Grill Meals" at bounding box center [381, 200] width 92 height 15
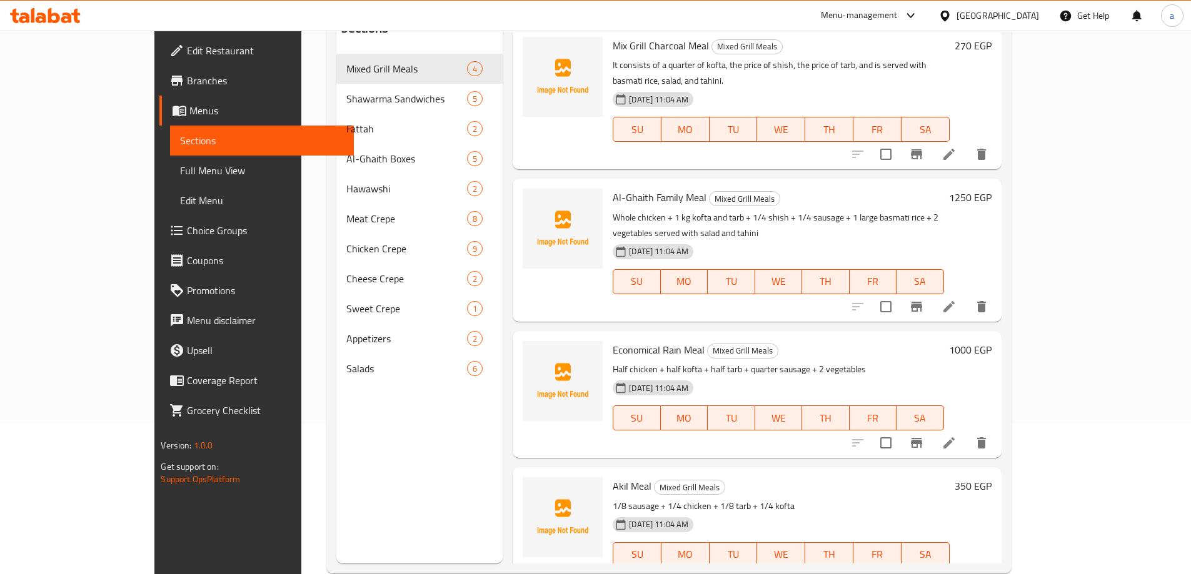
scroll to position [175, 0]
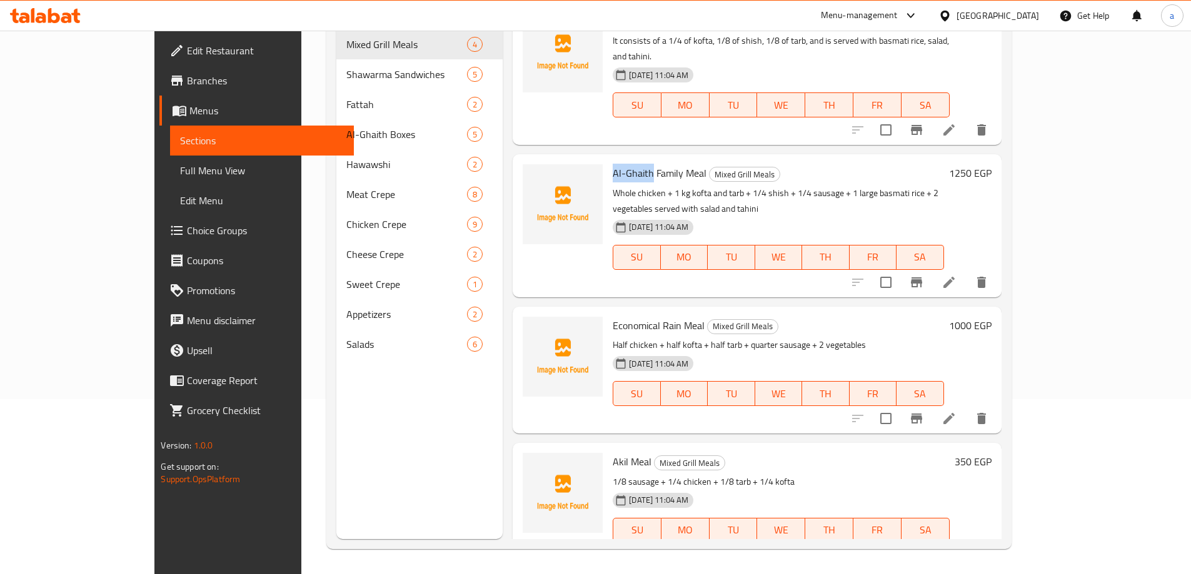
drag, startPoint x: 572, startPoint y: 160, endPoint x: 612, endPoint y: 164, distance: 40.8
click at [612, 164] on div "Al-Ghaith Family Meal Mixed Grill Meals Whole chicken + 1 kg kofta and tarb + 1…" at bounding box center [777, 225] width 341 height 132
click at [612, 164] on span "Al-Ghaith Family Meal" at bounding box center [659, 173] width 94 height 19
drag, startPoint x: 572, startPoint y: 157, endPoint x: 612, endPoint y: 161, distance: 40.2
click at [612, 161] on div "Al-Ghaith Family Meal Mixed Grill Meals Whole chicken + 1 kg kofta and tarb + 1…" at bounding box center [777, 225] width 341 height 132
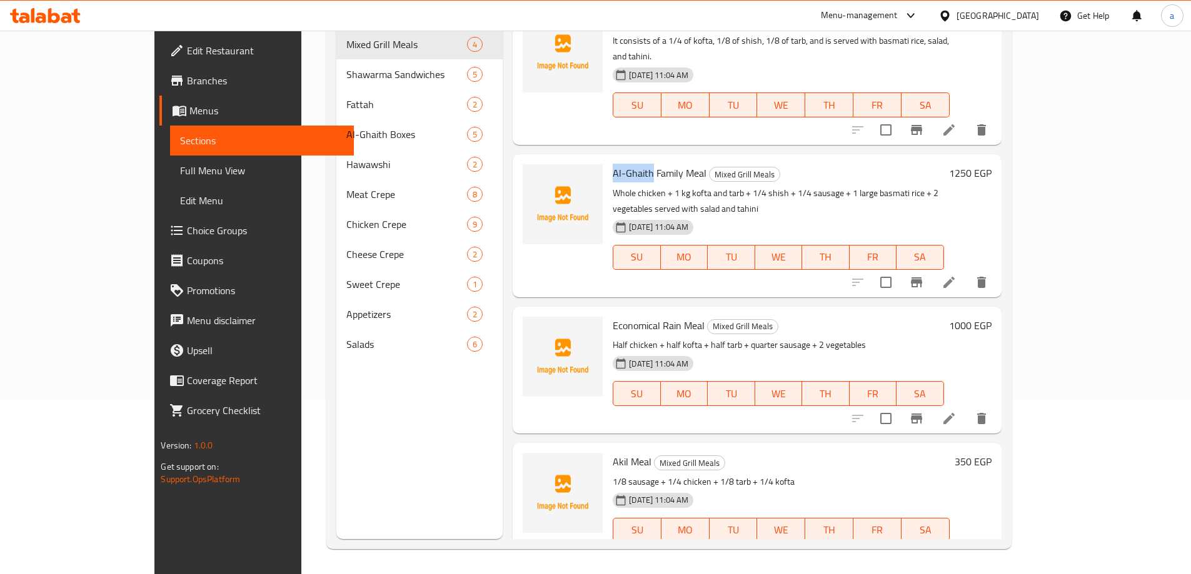
copy span "Al-Ghaith"
click at [956, 411] on icon at bounding box center [948, 418] width 15 height 15
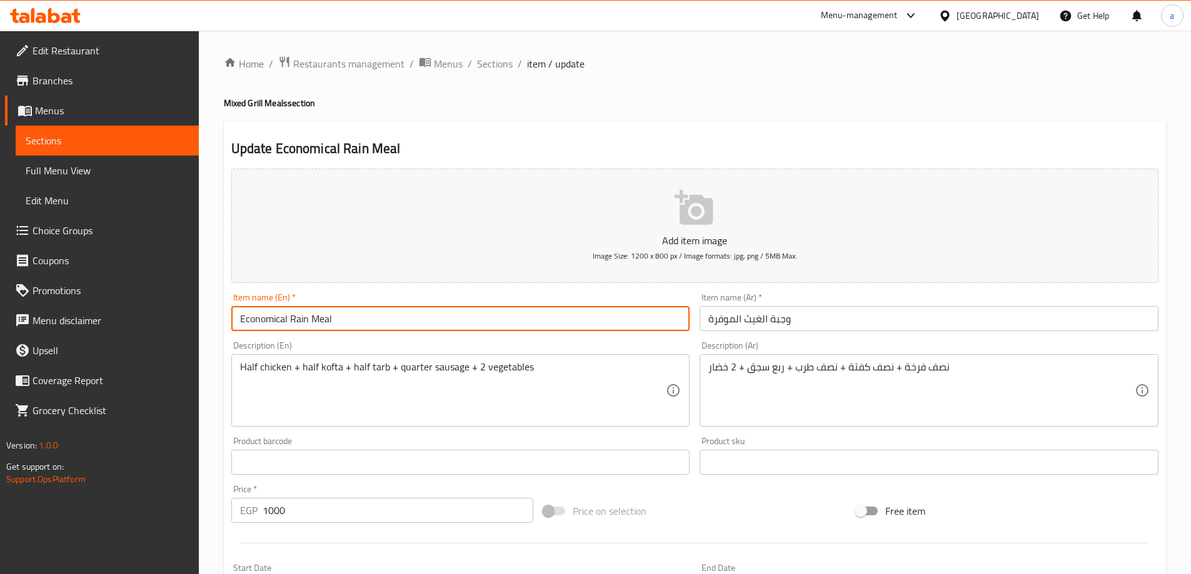
drag, startPoint x: 289, startPoint y: 321, endPoint x: 308, endPoint y: 324, distance: 19.6
click at [308, 324] on input "Economical Rain Meal" at bounding box center [460, 318] width 459 height 25
paste input "Al-Ghaith"
click at [290, 317] on input "Economical Al-Ghaith Meal" at bounding box center [460, 318] width 459 height 25
click at [361, 319] on input "Economical Al-Ghaith Meal" at bounding box center [460, 318] width 459 height 25
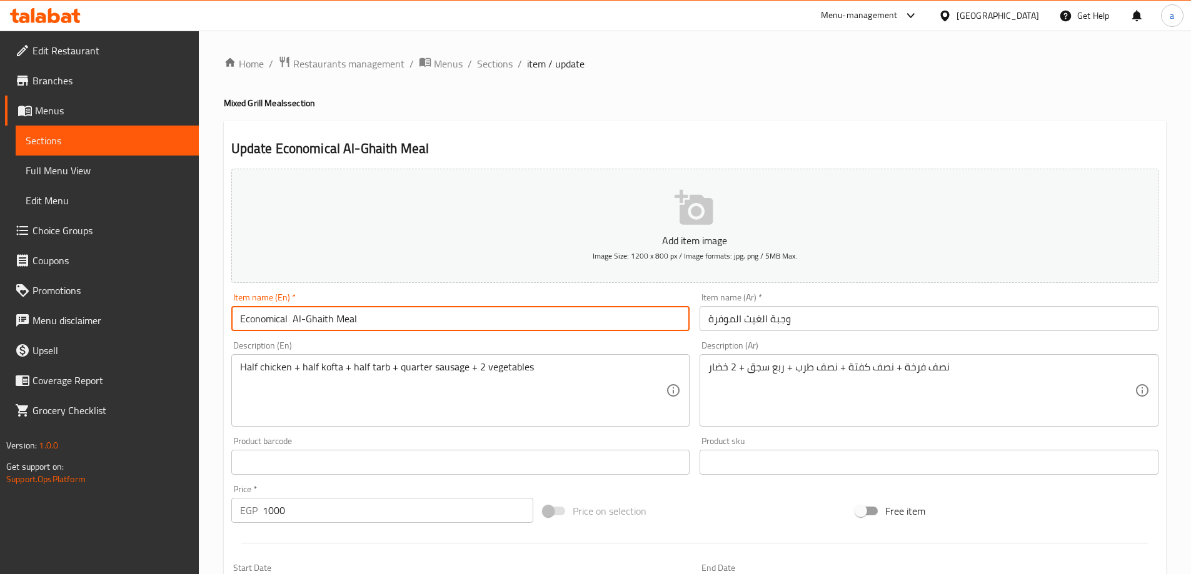
type input "Economical Al-Ghaith Meal"
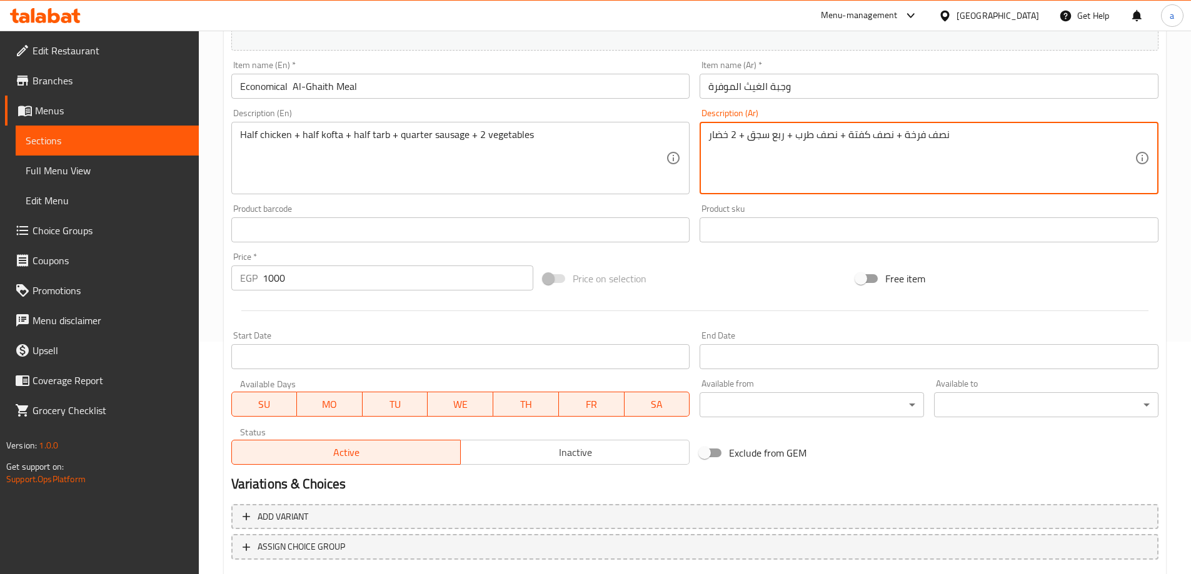
scroll to position [309, 0]
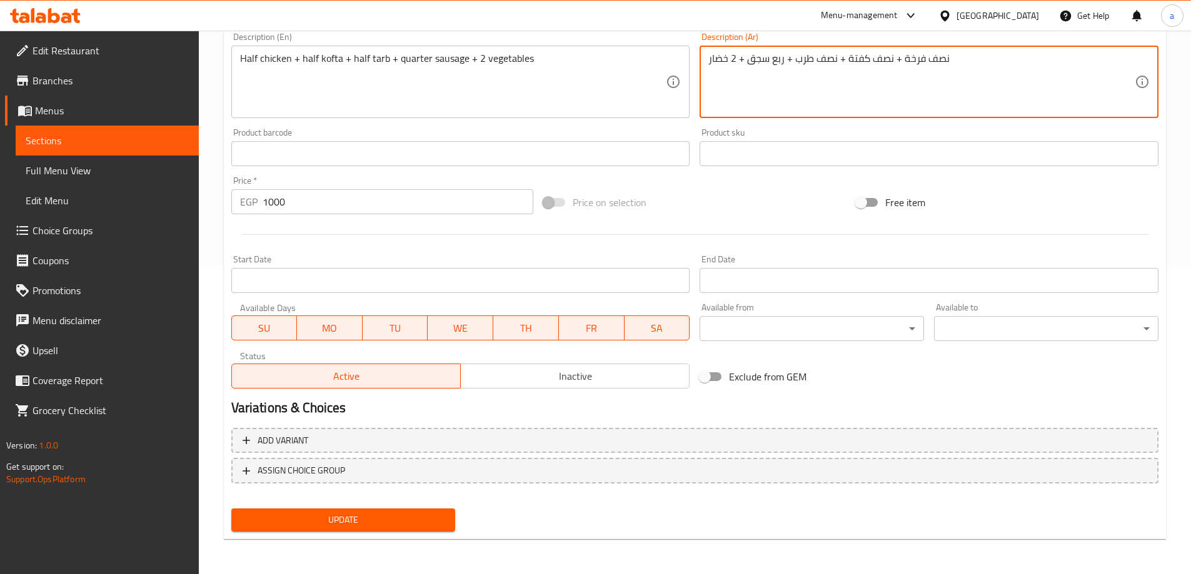
click at [415, 524] on span "Update" at bounding box center [343, 520] width 204 height 16
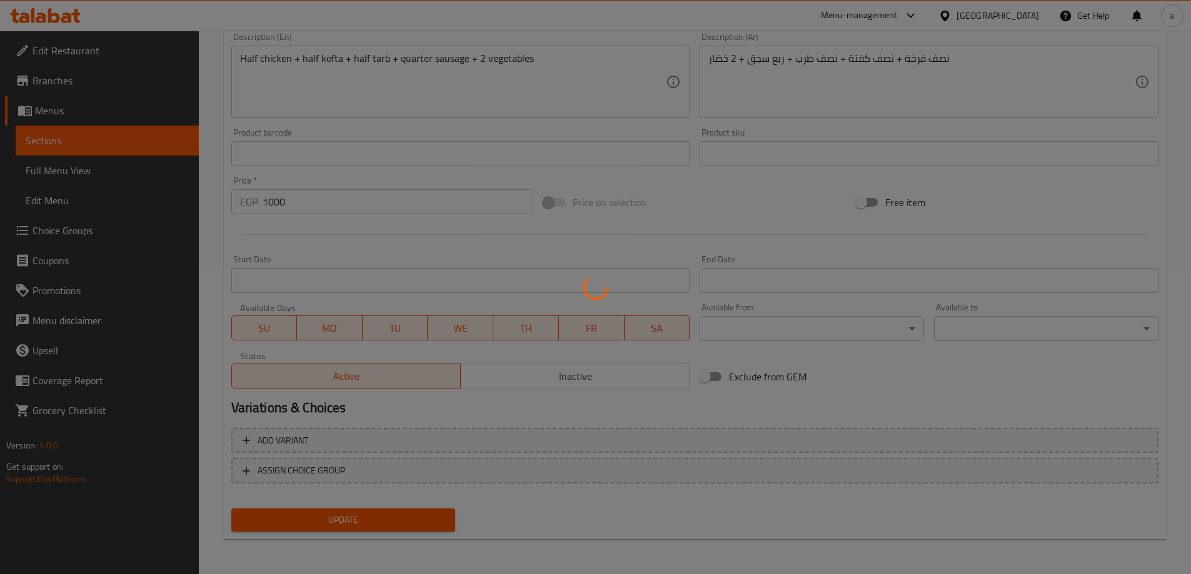
scroll to position [0, 0]
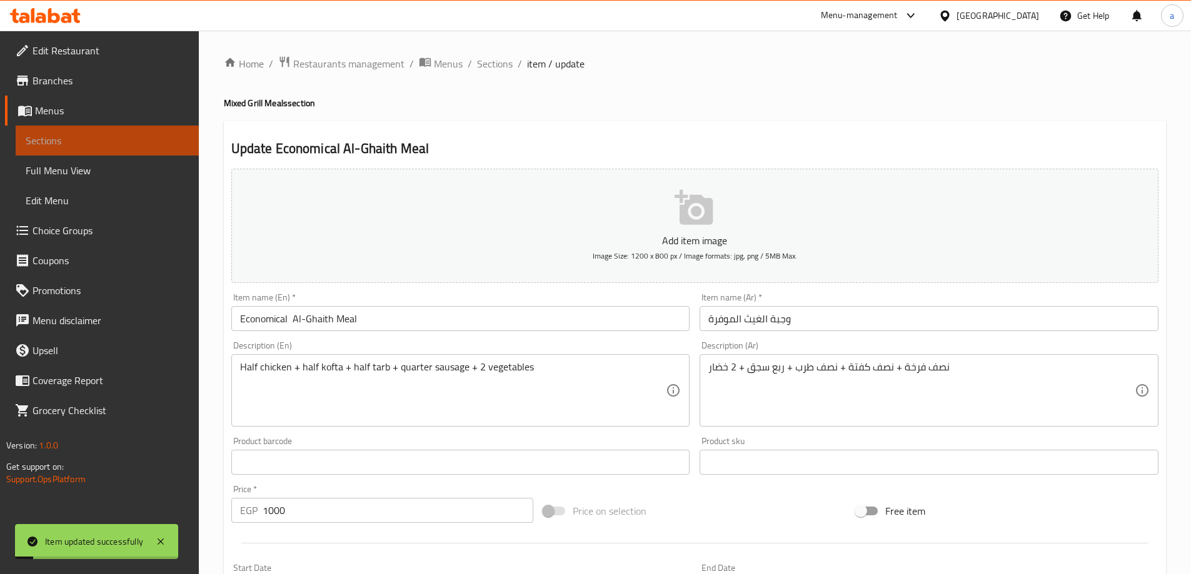
click at [173, 144] on span "Sections" at bounding box center [107, 140] width 163 height 15
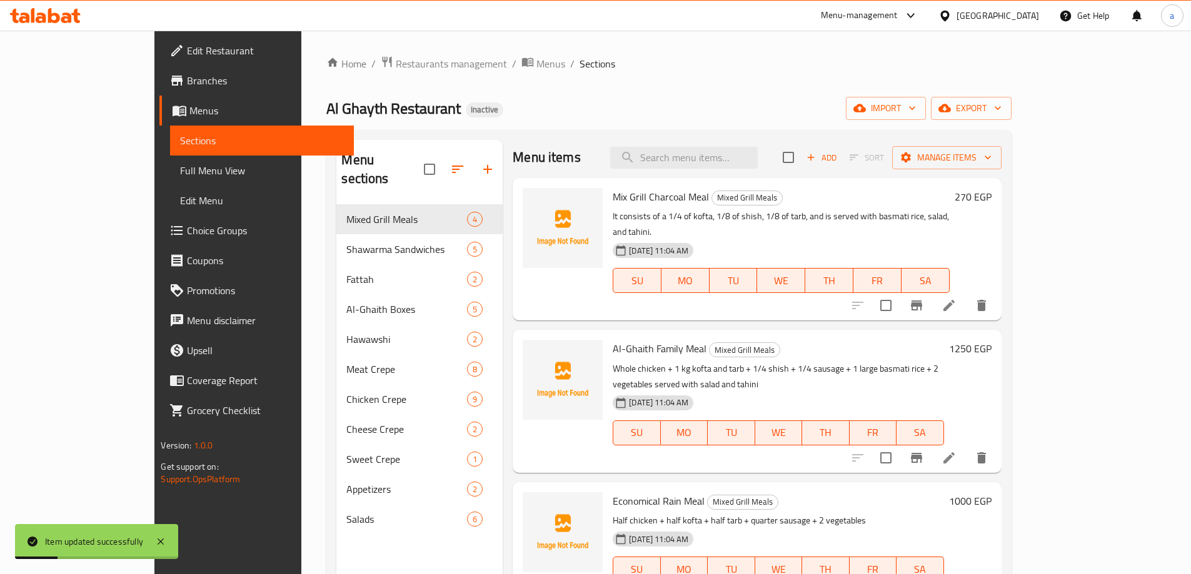
scroll to position [3, 0]
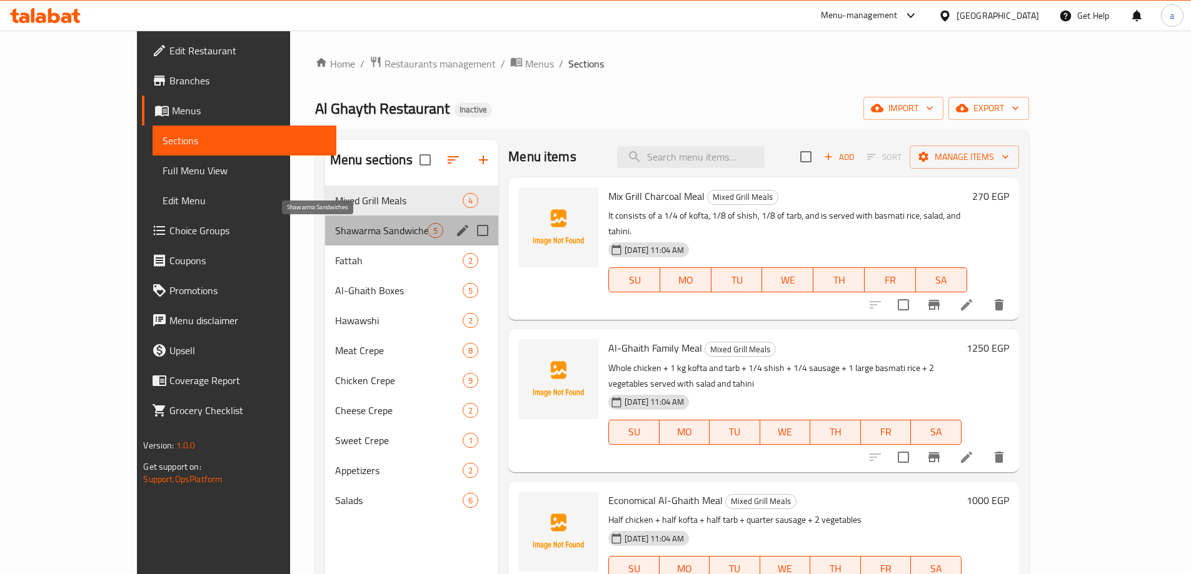
click at [335, 234] on span "Shawarma Sandwiches" at bounding box center [381, 230] width 92 height 15
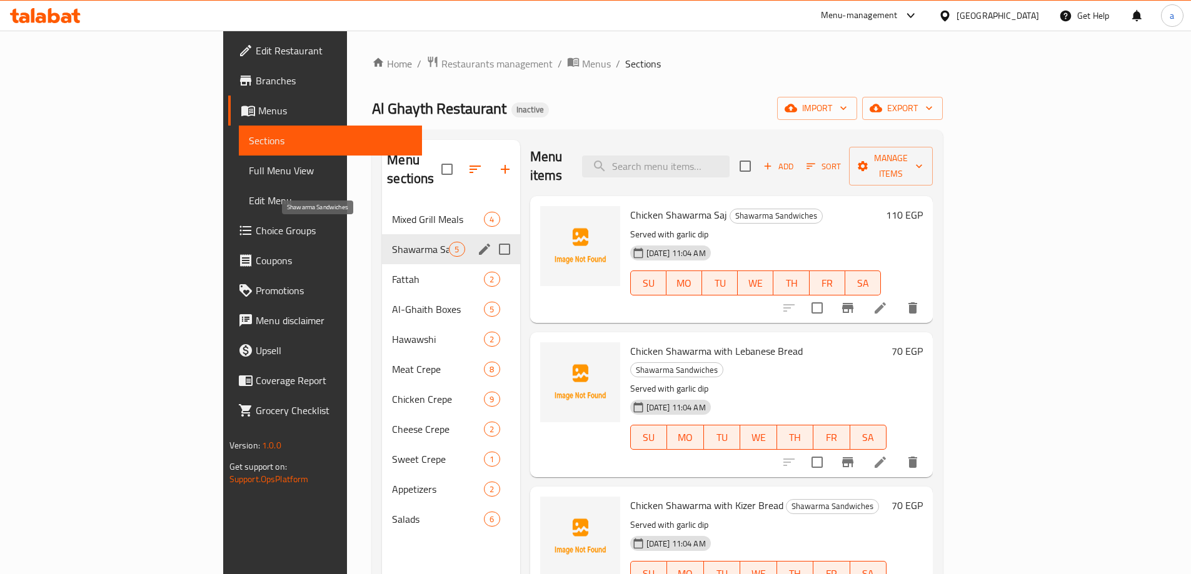
click at [392, 242] on span "Shawarma Sandwiches" at bounding box center [420, 249] width 57 height 15
click at [392, 272] on span "Fattah" at bounding box center [420, 279] width 57 height 15
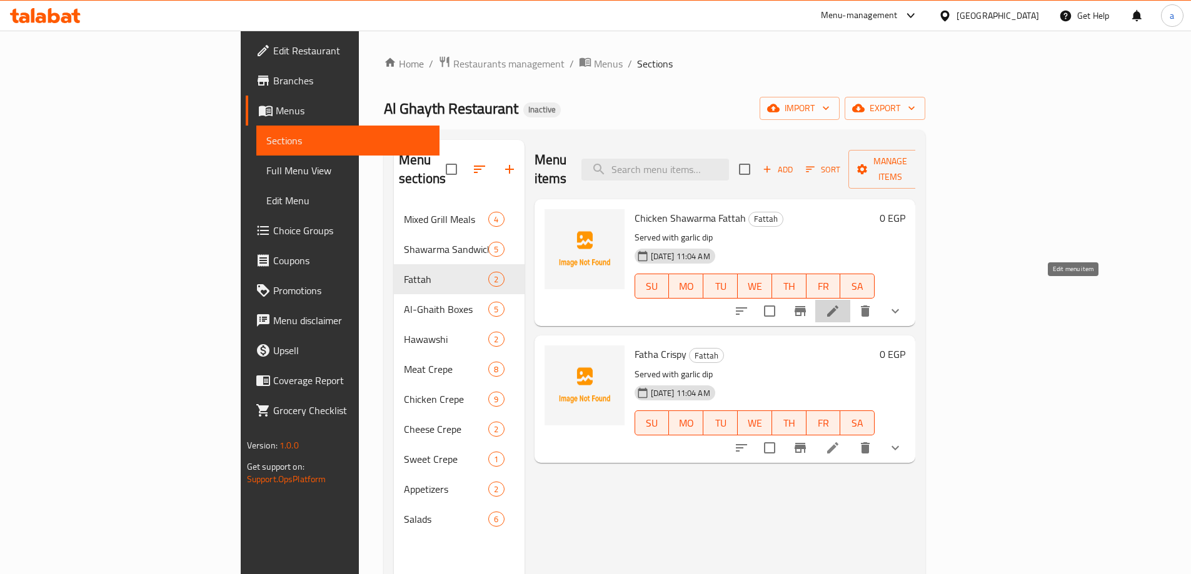
click at [840, 304] on icon at bounding box center [832, 311] width 15 height 15
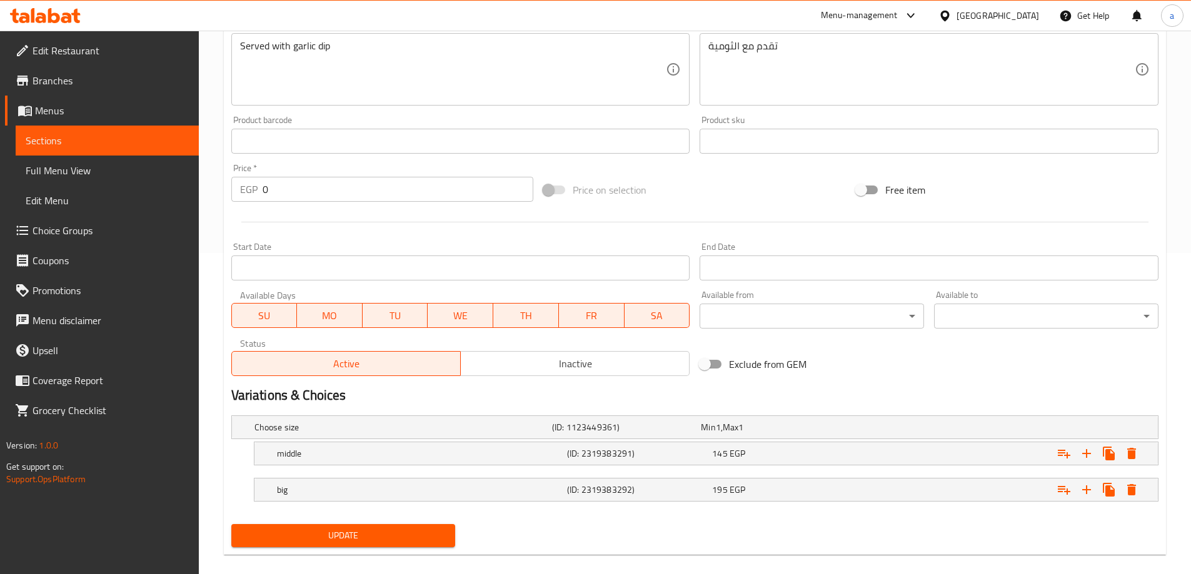
scroll to position [337, 0]
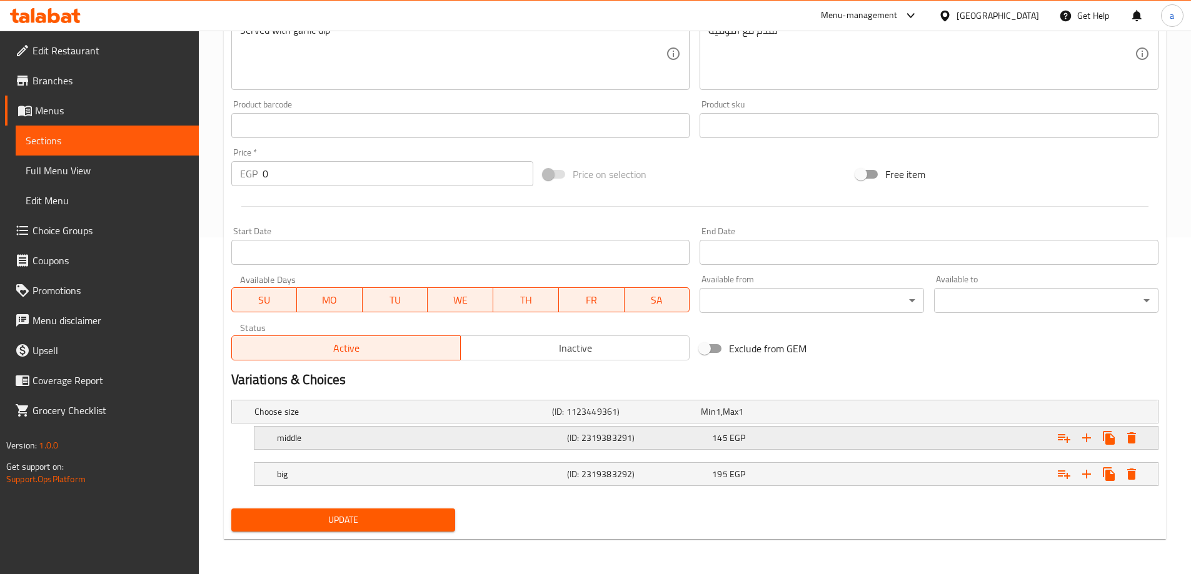
click at [612, 443] on h5 "(ID: 2319383291)" at bounding box center [637, 438] width 140 height 12
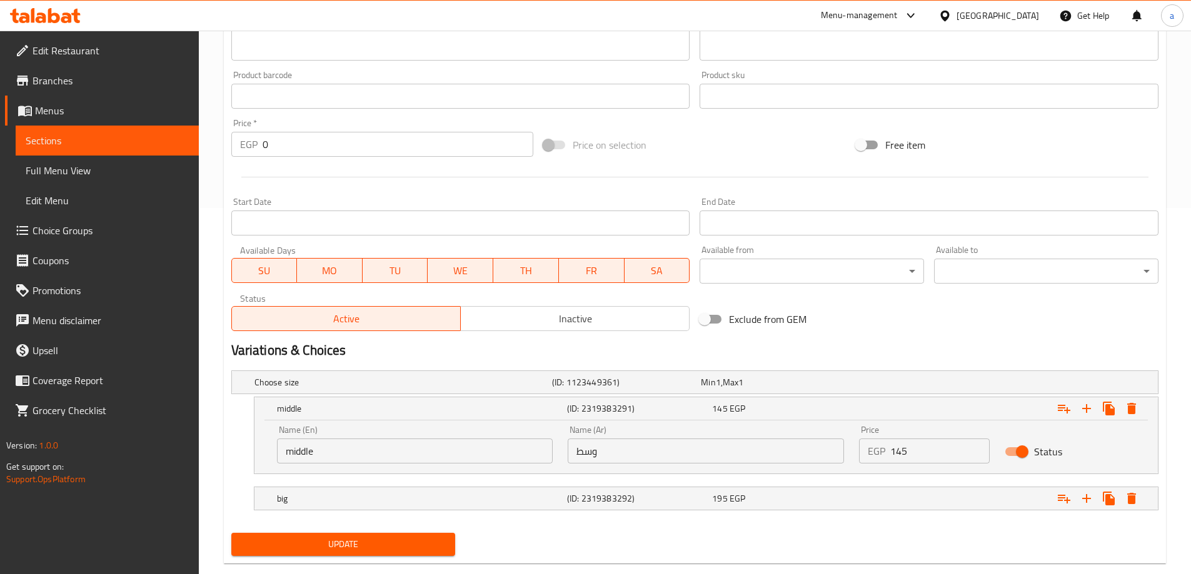
scroll to position [391, 0]
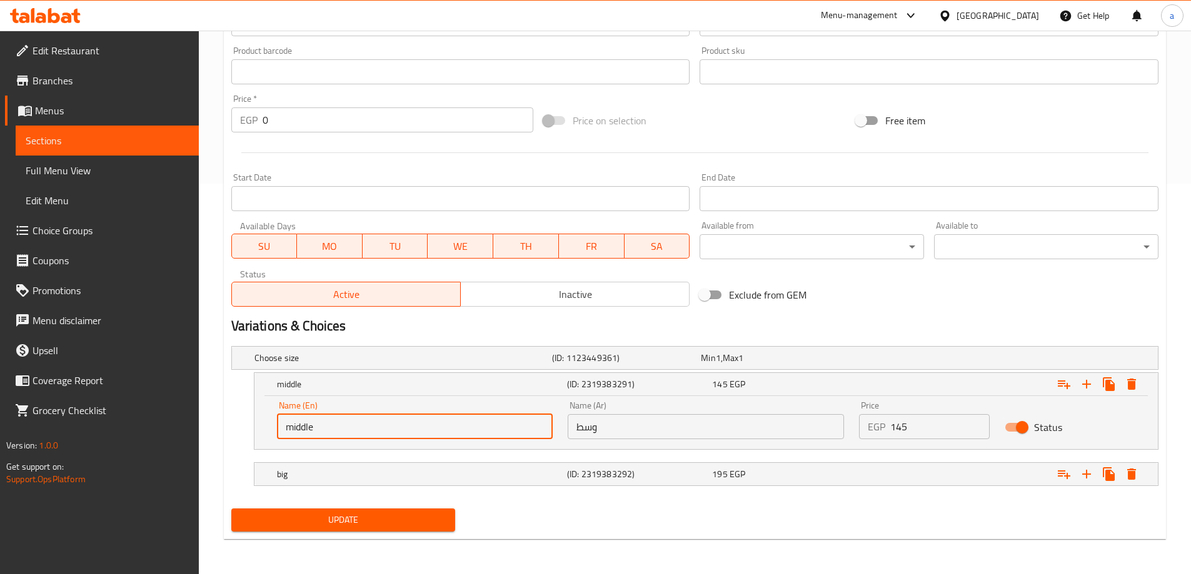
drag, startPoint x: 382, startPoint y: 420, endPoint x: 161, endPoint y: 436, distance: 221.8
click at [161, 436] on div "Edit Restaurant Branches Menus Sections Full Menu View Edit Menu Choice Groups …" at bounding box center [595, 107] width 1191 height 934
type input "ة"
type input "medium"
click at [386, 476] on h5 "big" at bounding box center [419, 474] width 285 height 12
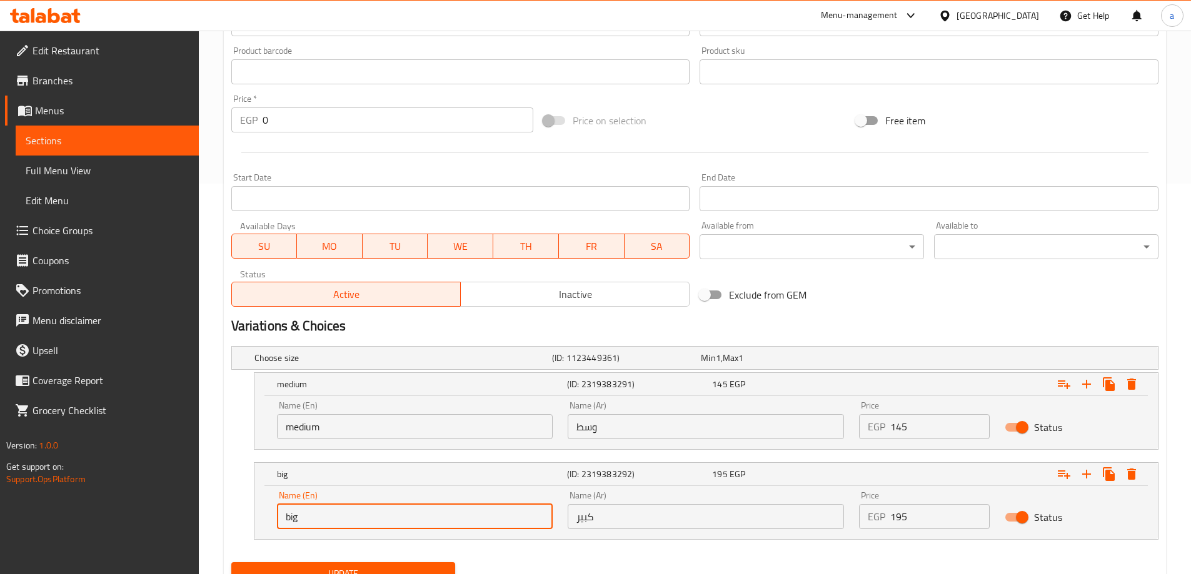
drag, startPoint x: 338, startPoint y: 512, endPoint x: 264, endPoint y: 517, distance: 74.5
click at [264, 517] on div "Name (En) big Name (En) Name (Ar) كبير Name (Ar) Price EGP 195 Price Status" at bounding box center [705, 512] width 903 height 53
type input "large"
click at [613, 523] on input "كبير" at bounding box center [705, 516] width 276 height 25
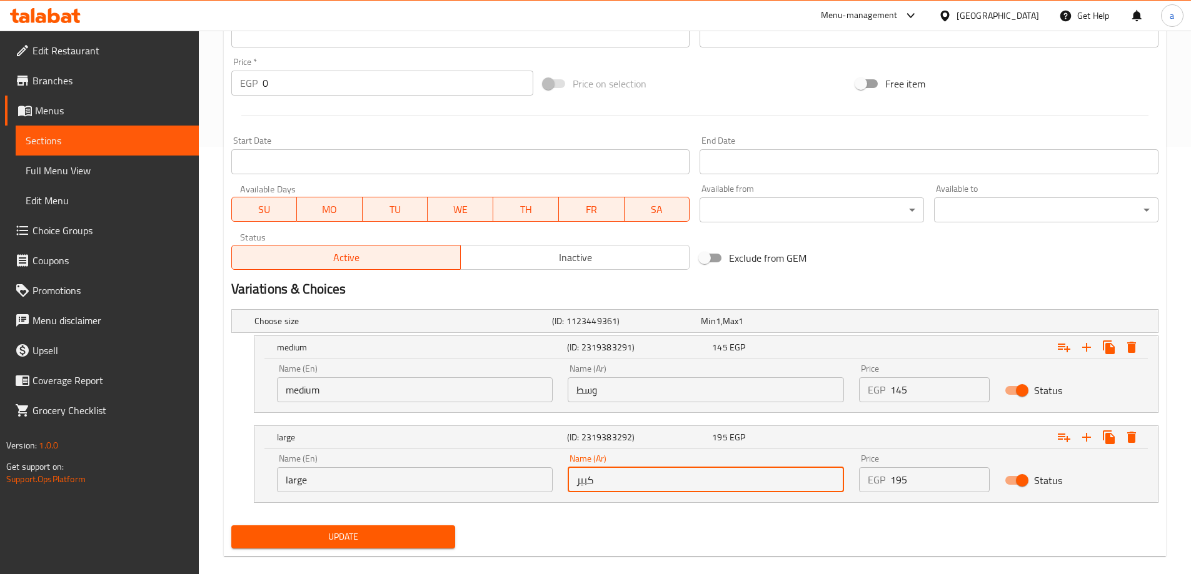
scroll to position [444, 0]
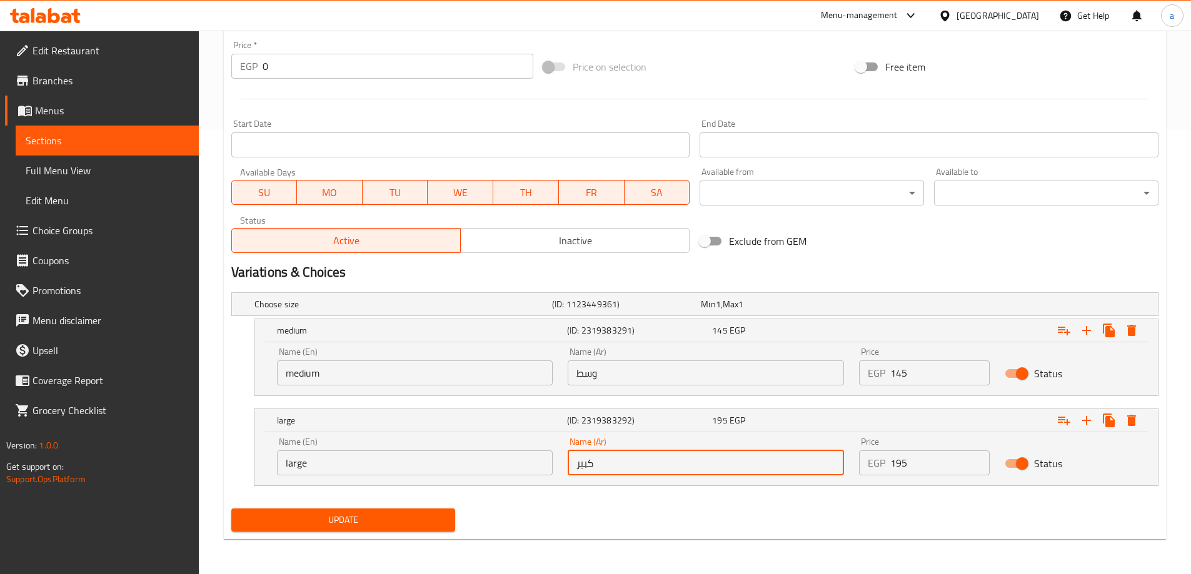
click at [411, 521] on span "Update" at bounding box center [343, 520] width 204 height 16
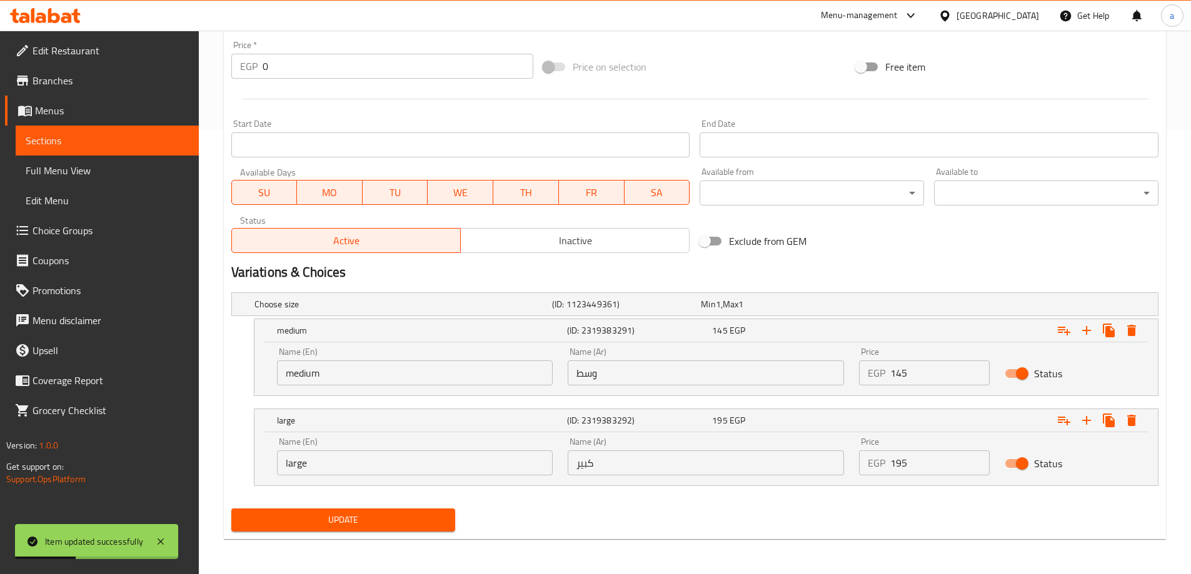
click at [325, 526] on span "Update" at bounding box center [343, 520] width 204 height 16
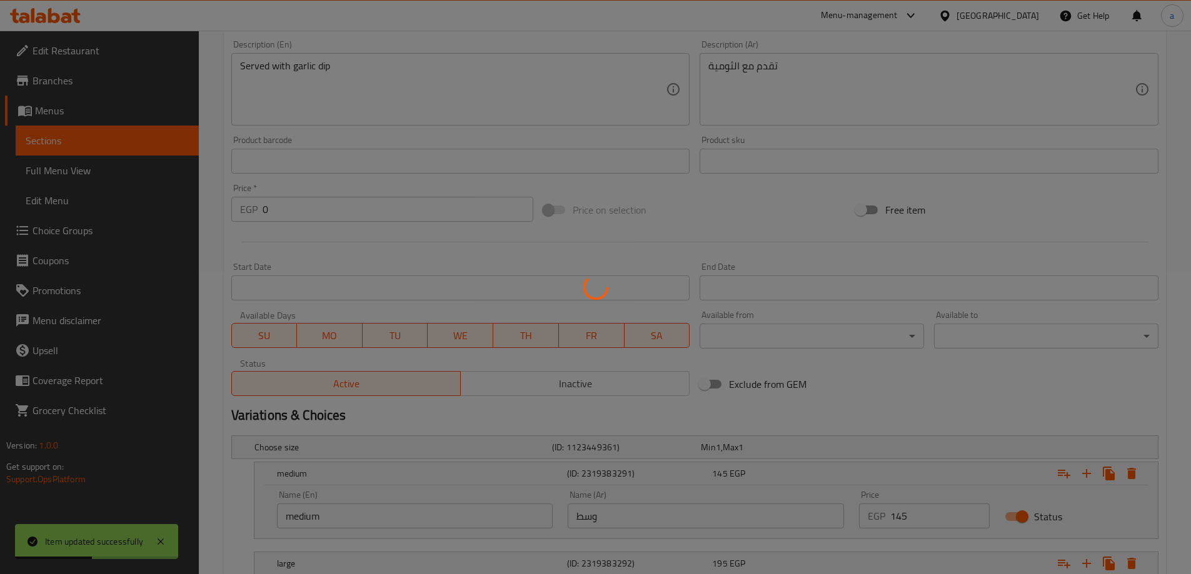
scroll to position [132, 0]
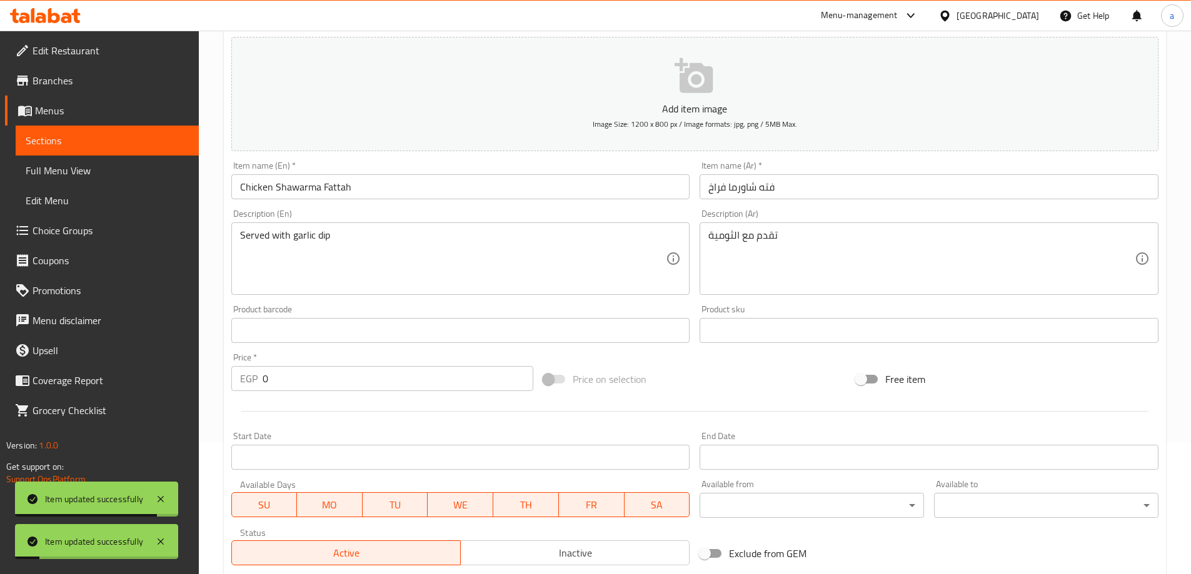
click at [107, 148] on link "Sections" at bounding box center [107, 141] width 183 height 30
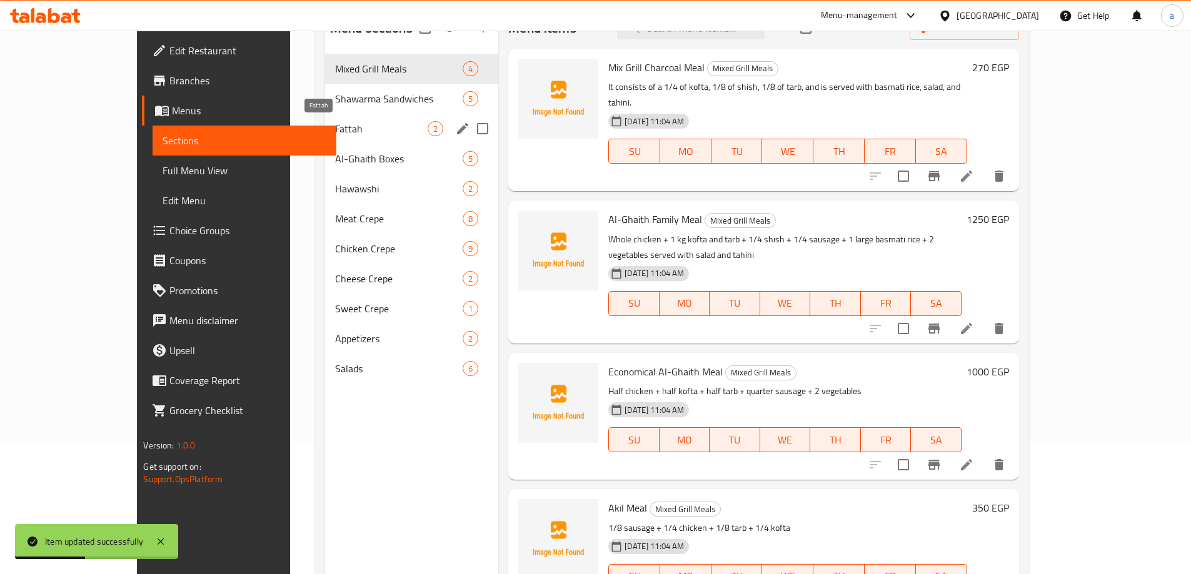
click at [335, 127] on span "Fattah" at bounding box center [381, 128] width 92 height 15
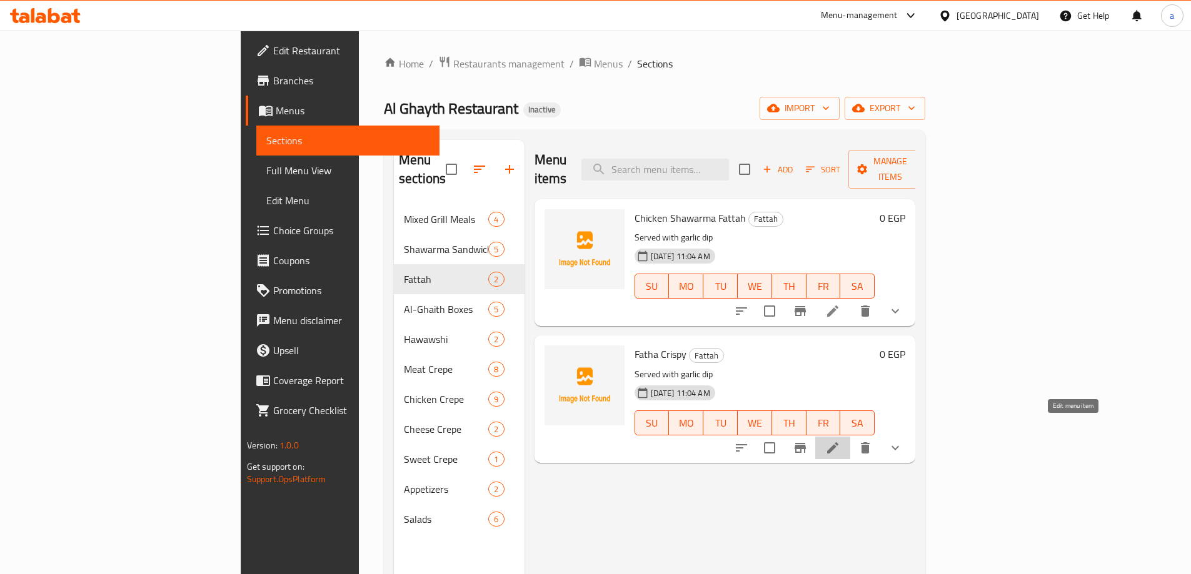
click at [840, 441] on icon at bounding box center [832, 448] width 15 height 15
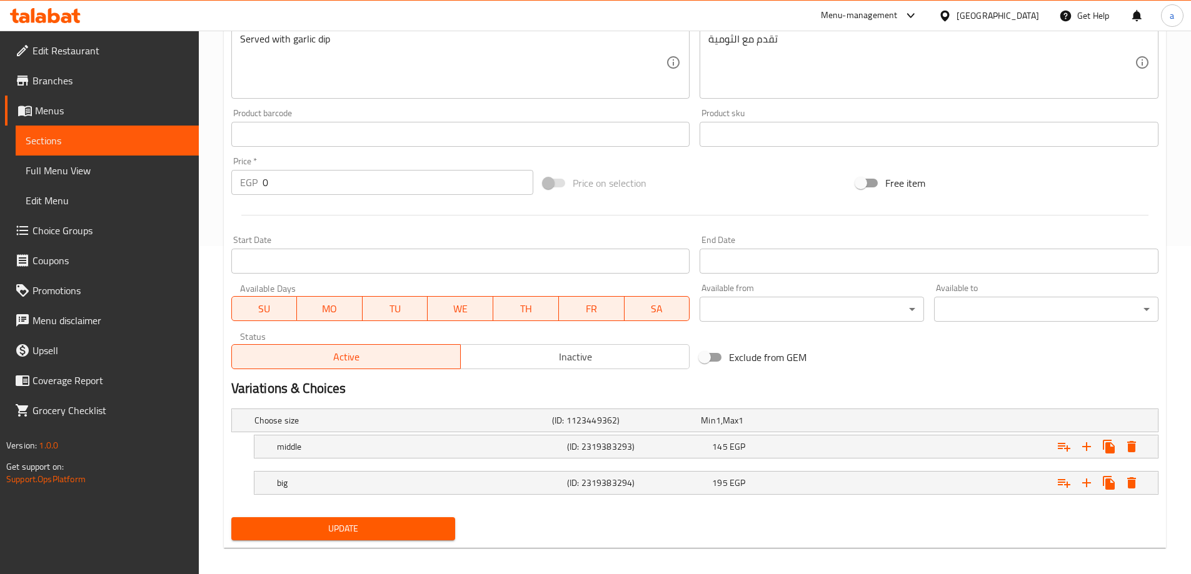
scroll to position [337, 0]
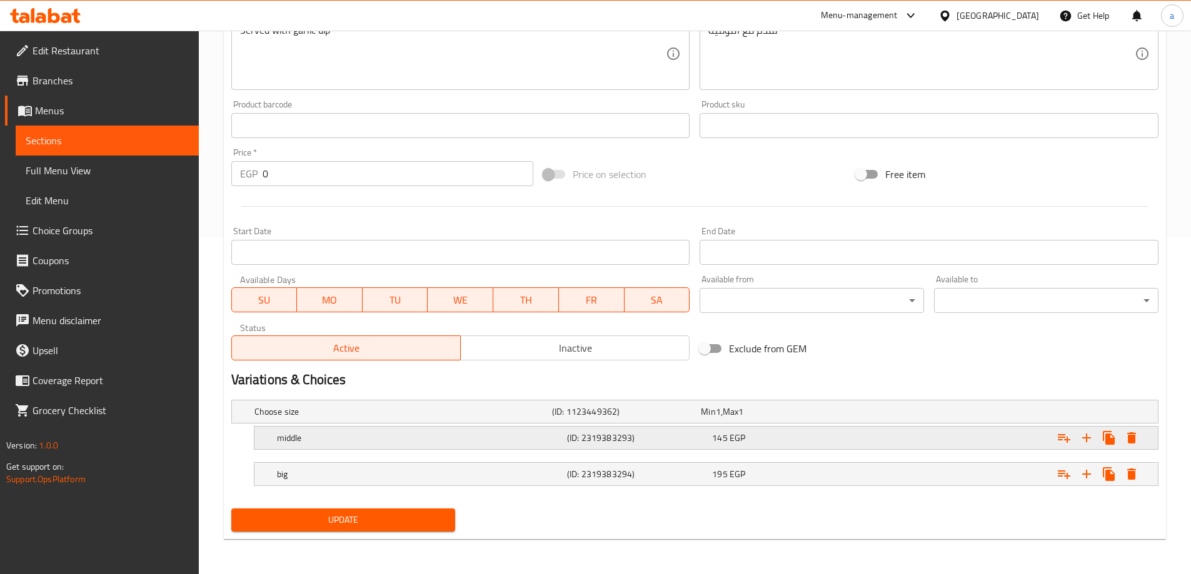
click at [531, 441] on h5 "middle" at bounding box center [419, 438] width 285 height 12
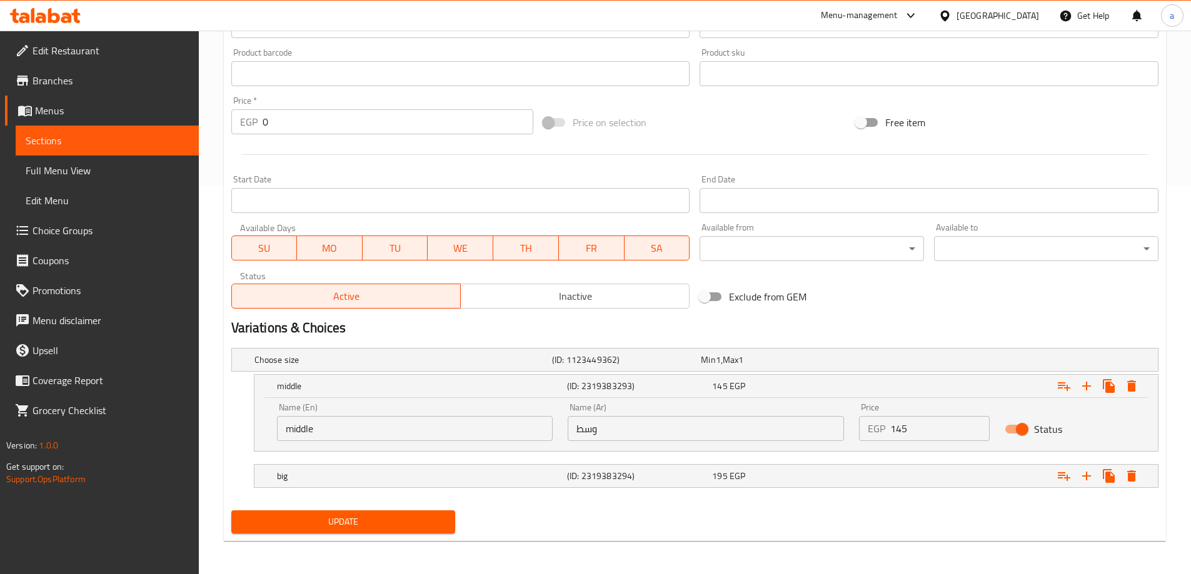
scroll to position [391, 0]
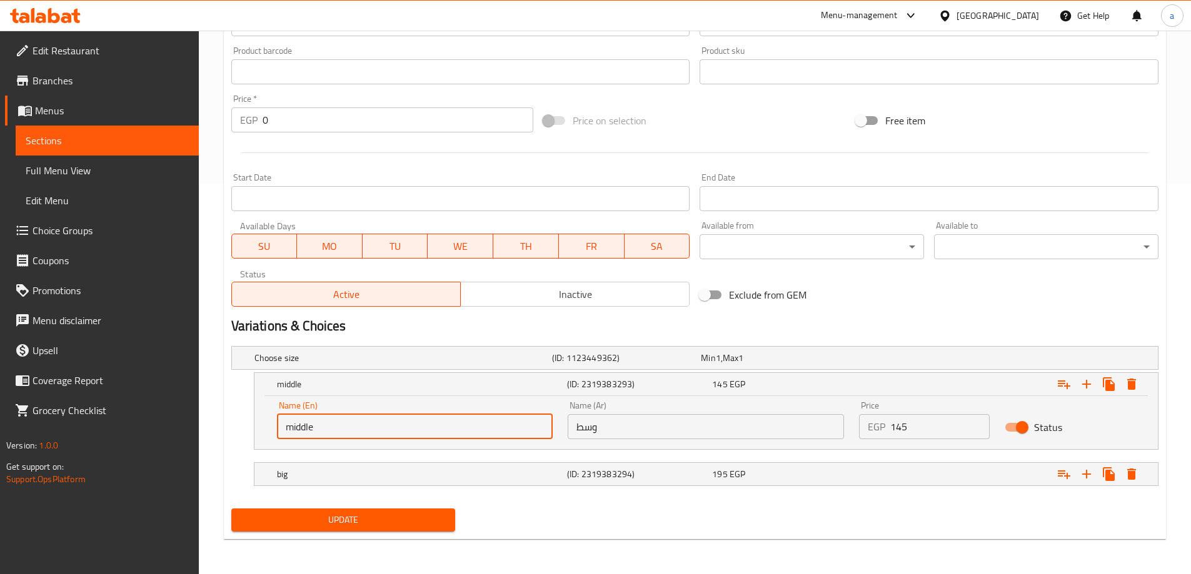
drag, startPoint x: 364, startPoint y: 427, endPoint x: 251, endPoint y: 425, distance: 113.8
click at [251, 425] on div "middle (ID: 2319383293) 145 EGP Name (En) middle Name (En) Name (Ar) وسط Name (…" at bounding box center [694, 410] width 927 height 77
type input "Medium"
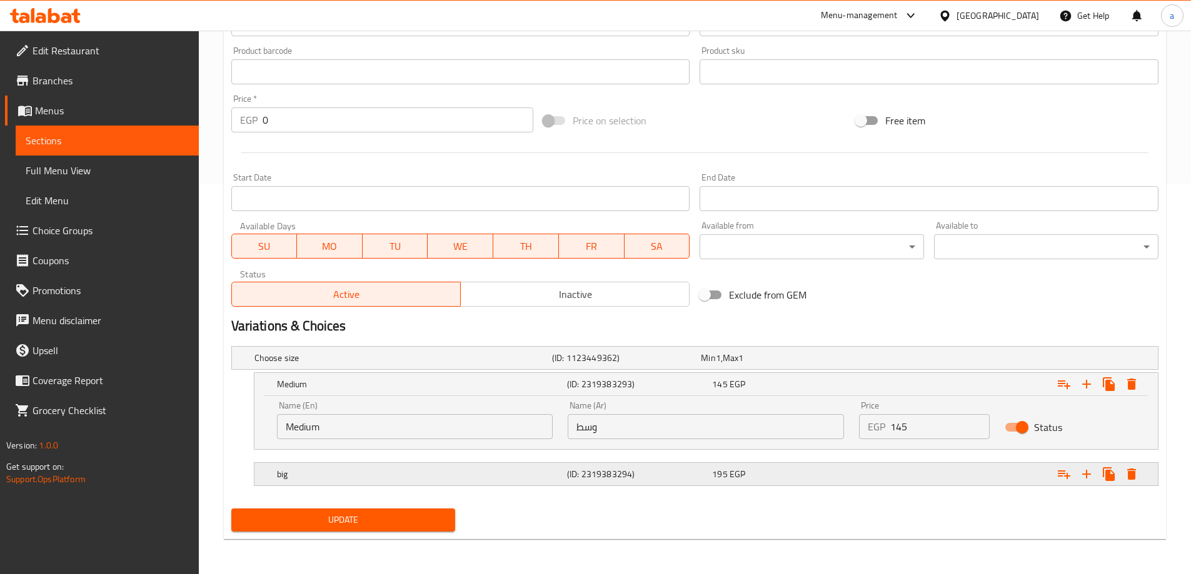
click at [359, 475] on h5 "big" at bounding box center [419, 474] width 285 height 12
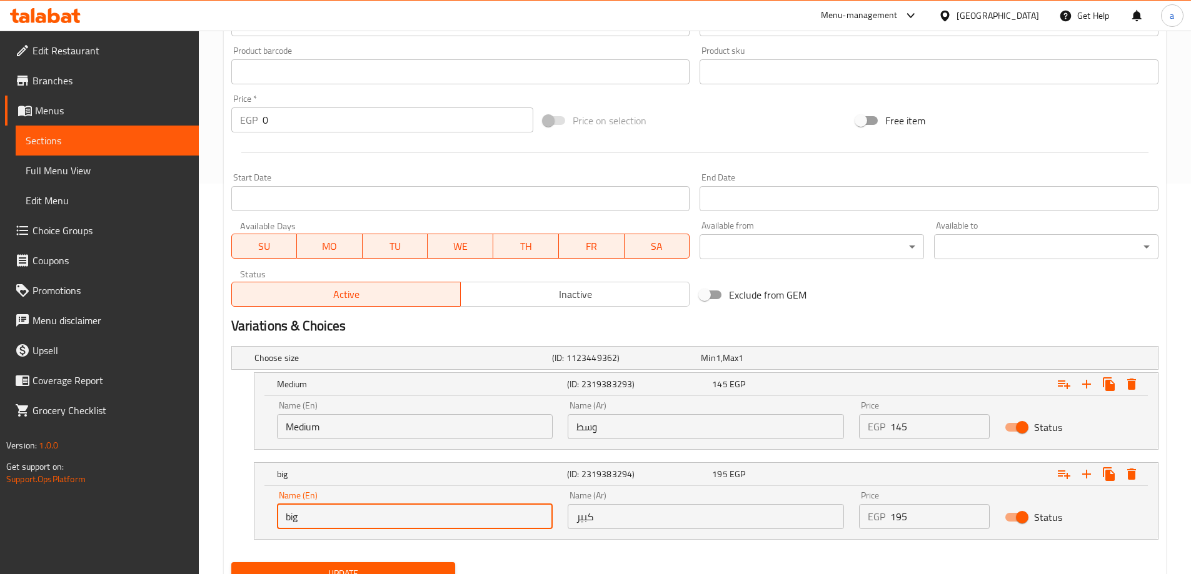
drag, startPoint x: 305, startPoint y: 516, endPoint x: 275, endPoint y: 521, distance: 30.5
click at [275, 521] on div "Name (En) big Name (En)" at bounding box center [414, 510] width 291 height 53
type input "Large"
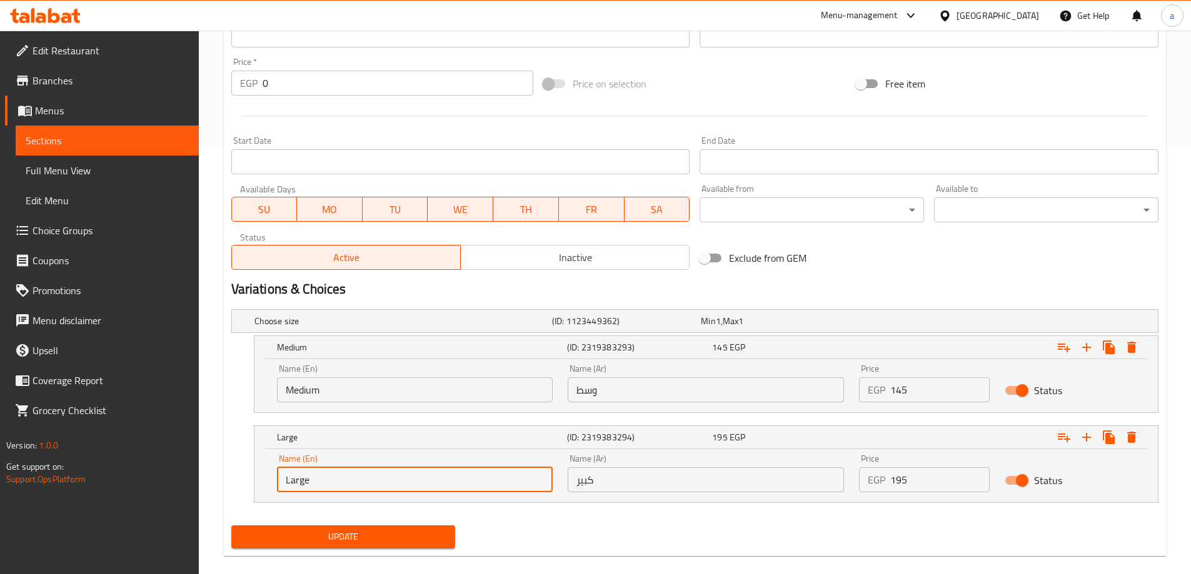
scroll to position [444, 0]
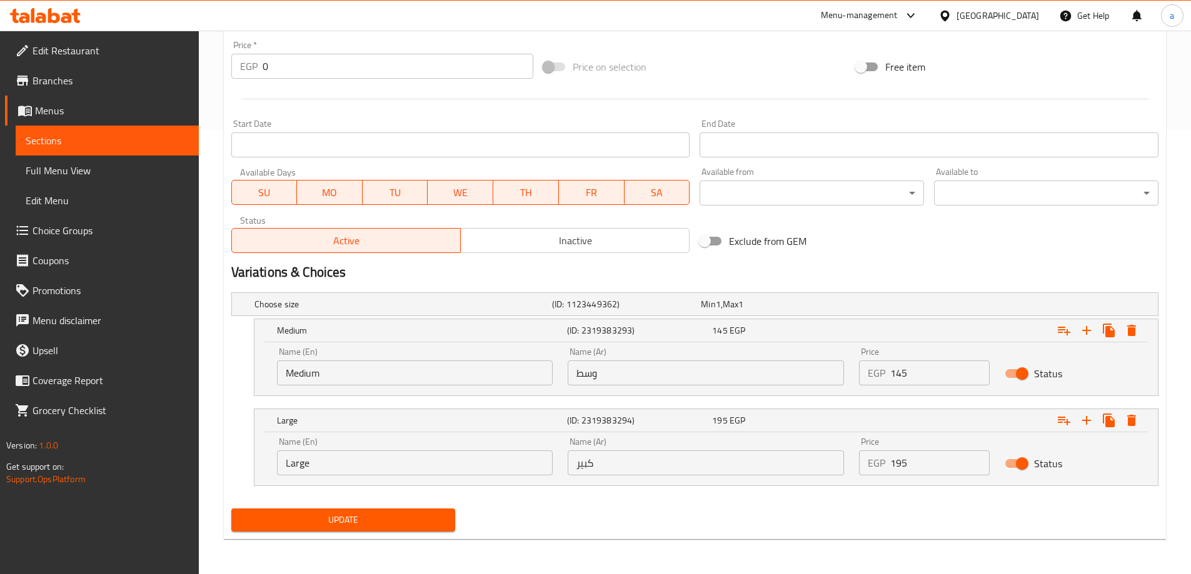
click at [491, 504] on div "Update" at bounding box center [694, 520] width 937 height 33
click at [411, 519] on span "Update" at bounding box center [343, 520] width 204 height 16
click at [91, 139] on span "Sections" at bounding box center [107, 140] width 163 height 15
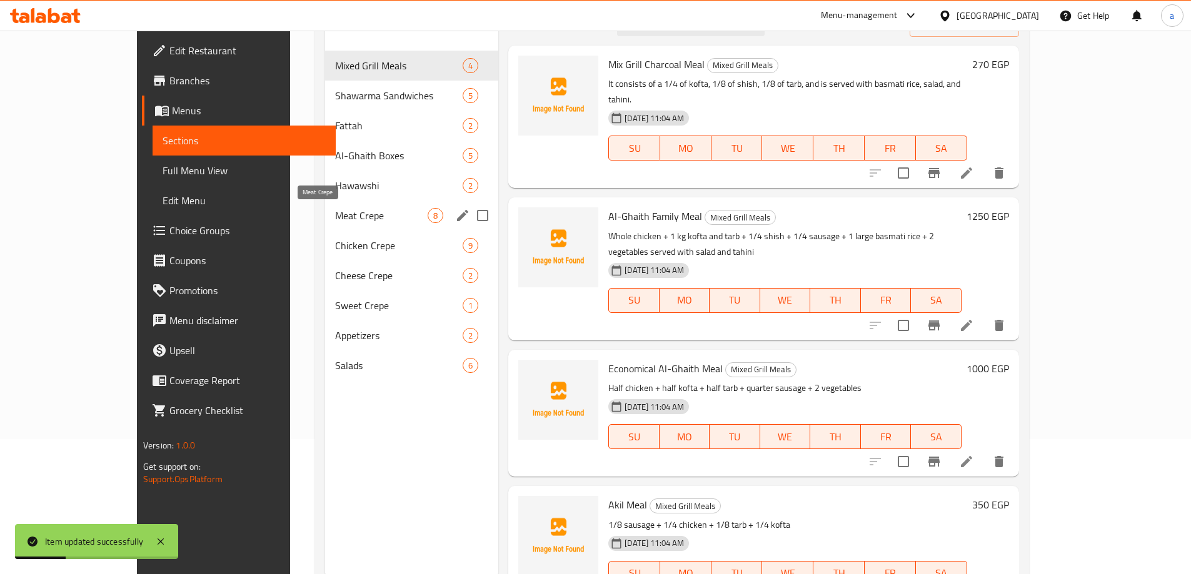
scroll to position [112, 0]
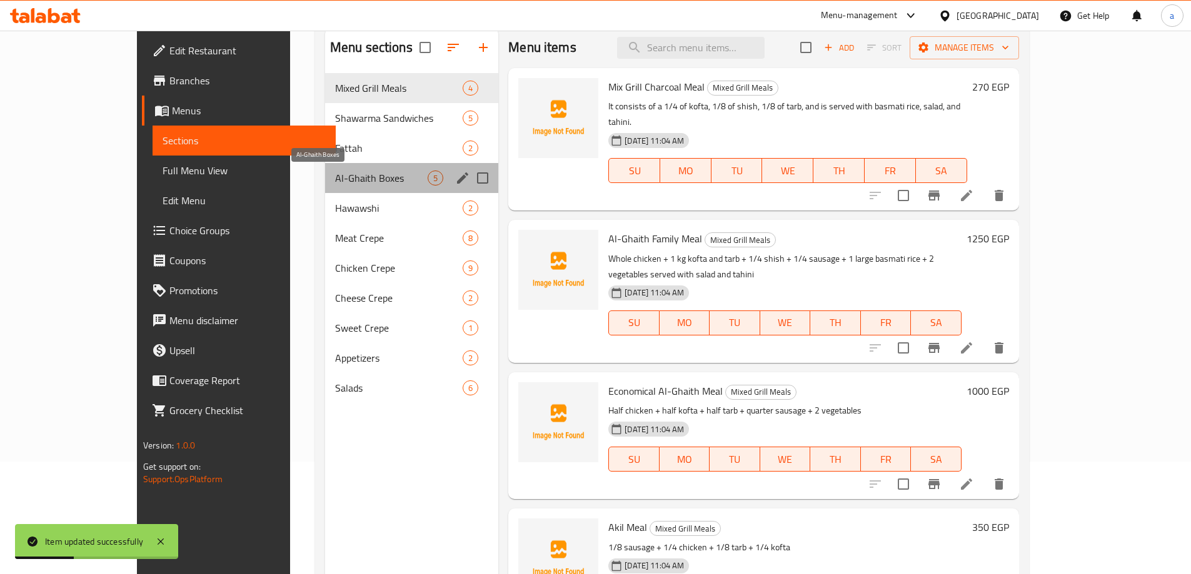
click at [335, 179] on span "Al-Ghaith Boxes" at bounding box center [381, 178] width 92 height 15
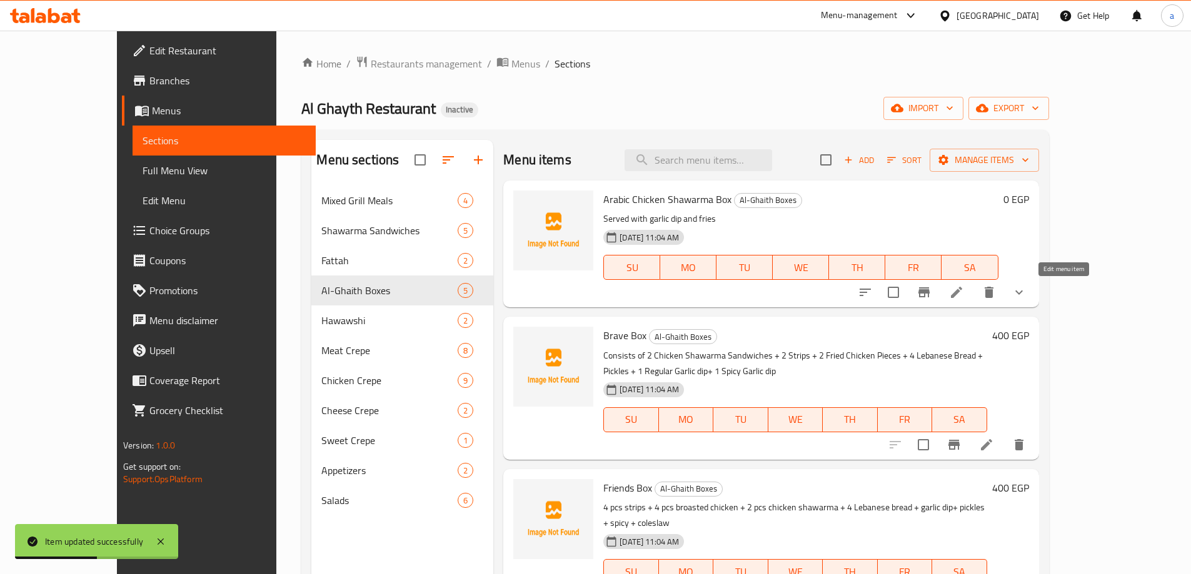
click at [962, 293] on icon at bounding box center [956, 292] width 11 height 11
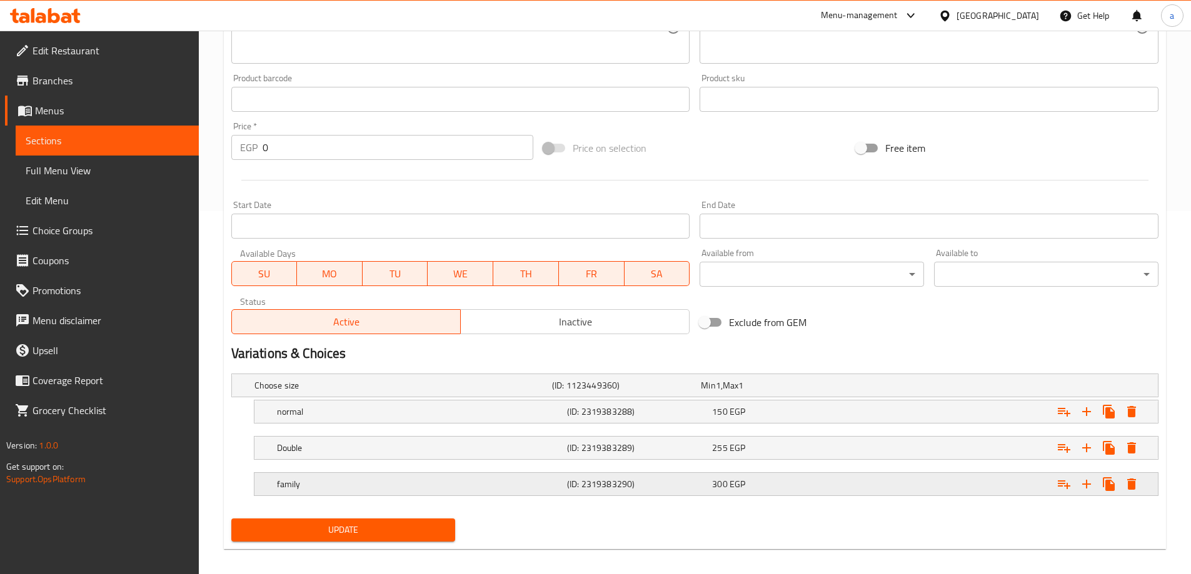
scroll to position [373, 0]
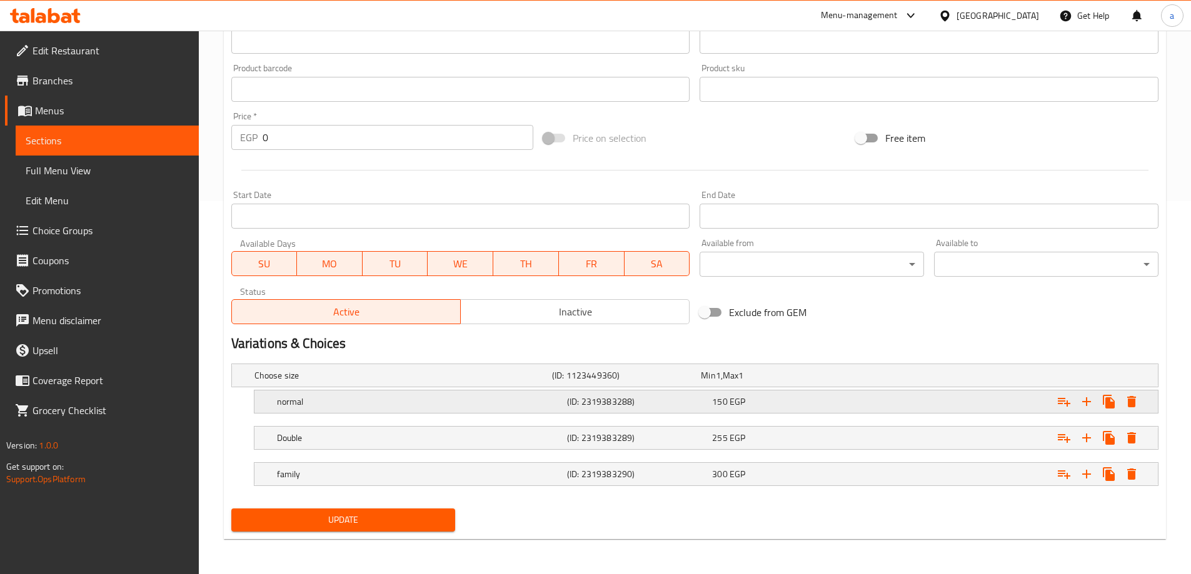
click at [394, 406] on h5 "normal" at bounding box center [419, 402] width 285 height 12
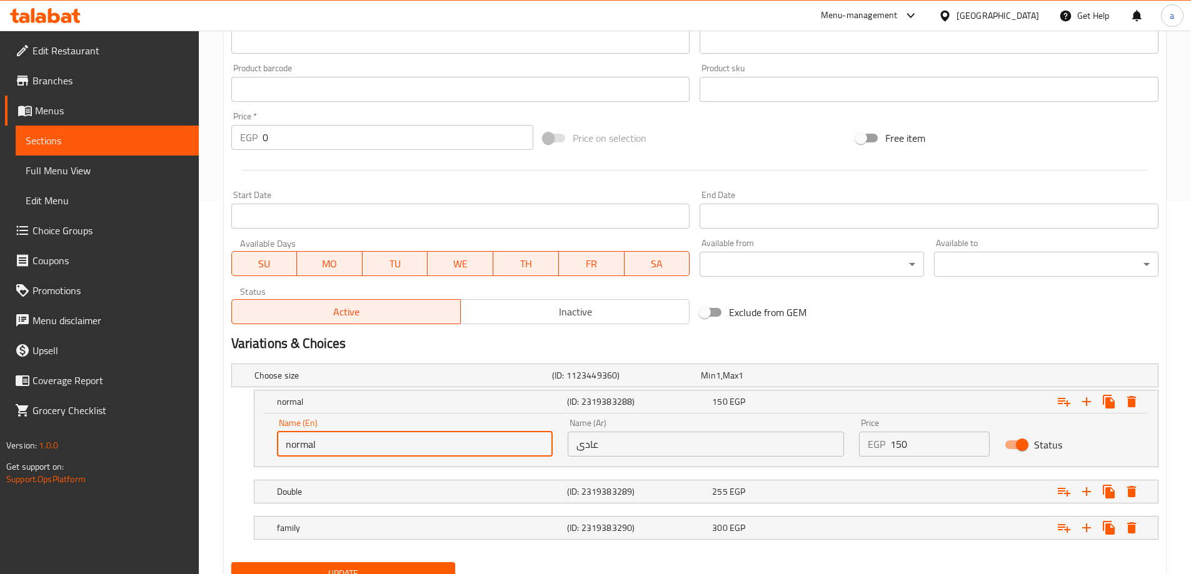
drag, startPoint x: 342, startPoint y: 444, endPoint x: 235, endPoint y: 452, distance: 107.2
click at [235, 452] on div "normal (ID: 2319383288) 150 EGP Name (En) normal Name (En) Name (Ar) عادى Name …" at bounding box center [694, 428] width 927 height 77
type input "regular"
click at [374, 489] on h5 "Double" at bounding box center [419, 492] width 285 height 12
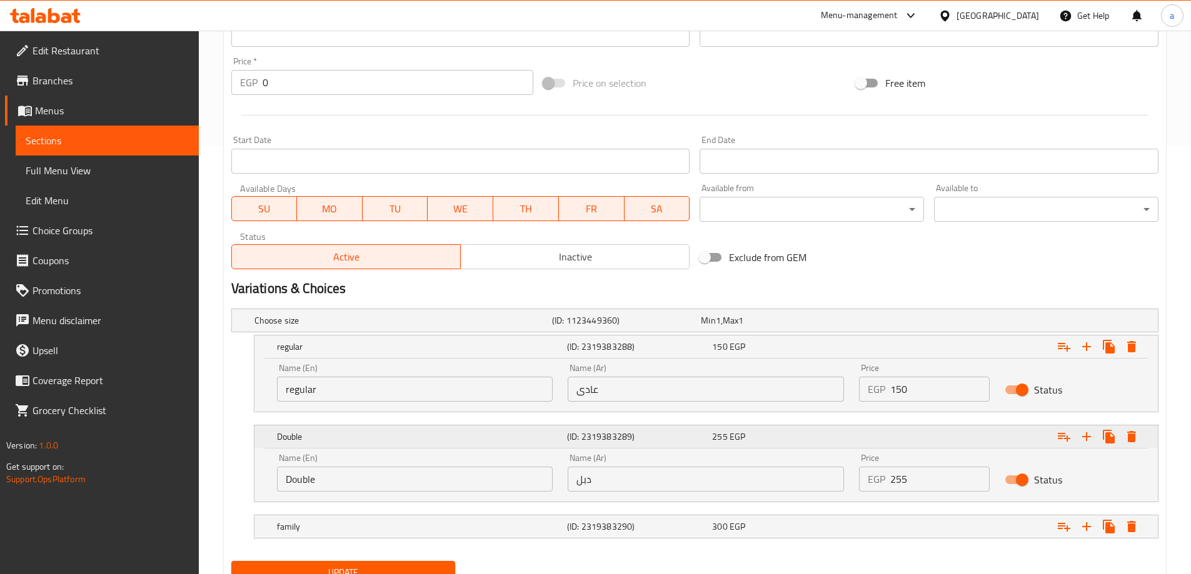
scroll to position [480, 0]
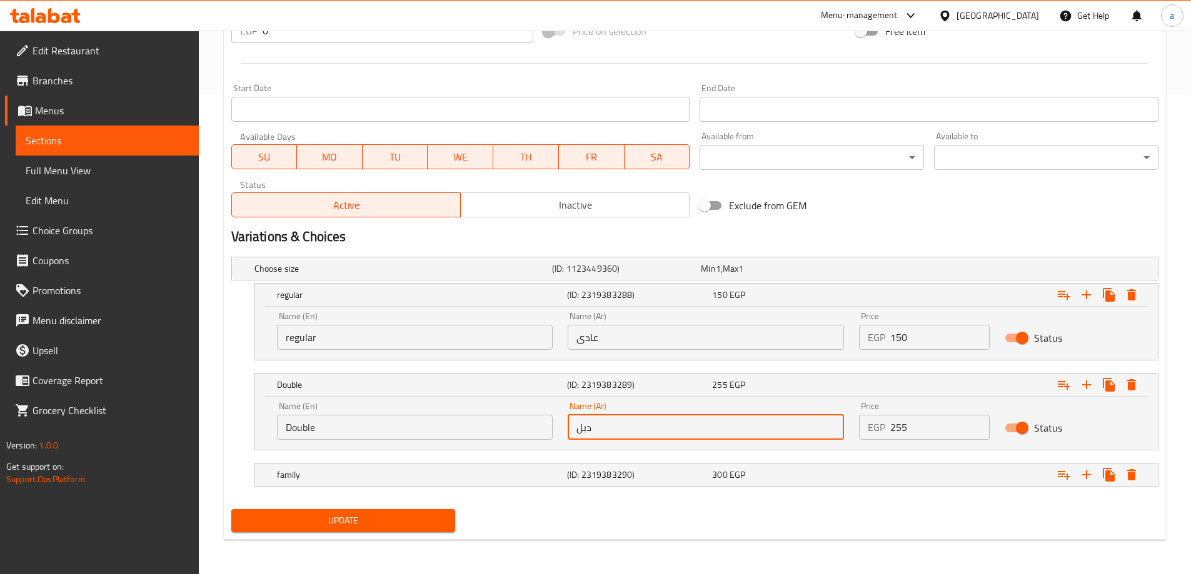
drag, startPoint x: 575, startPoint y: 429, endPoint x: 621, endPoint y: 429, distance: 45.6
click at [621, 429] on input "دبل" at bounding box center [705, 427] width 276 height 25
type input "]"
type input "دوبل"
click at [605, 475] on h5 "(ID: 2319383290)" at bounding box center [637, 475] width 140 height 12
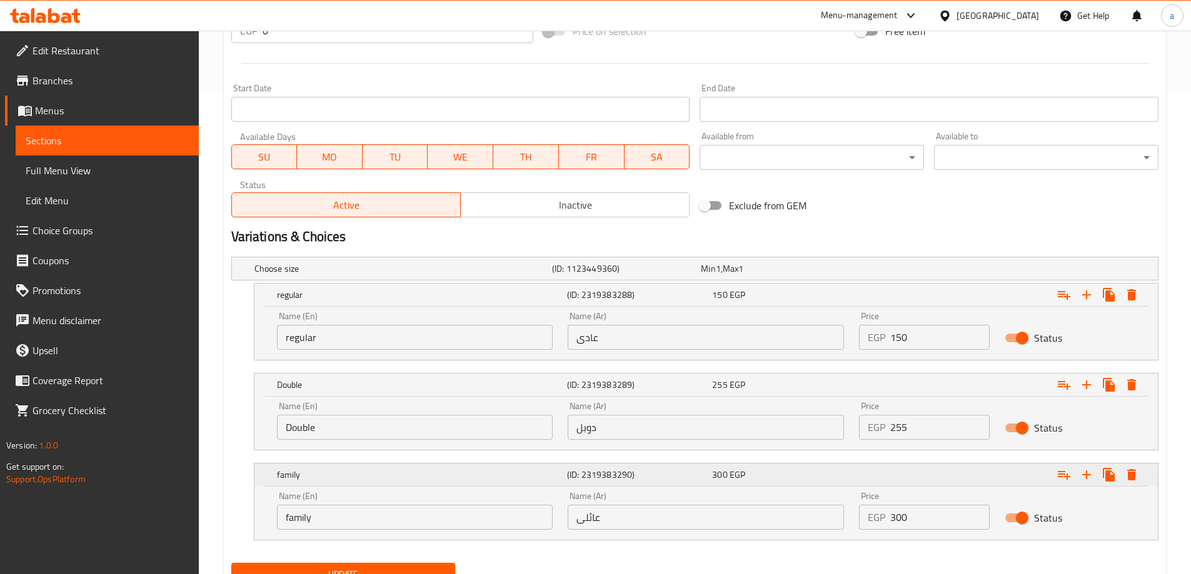
scroll to position [534, 0]
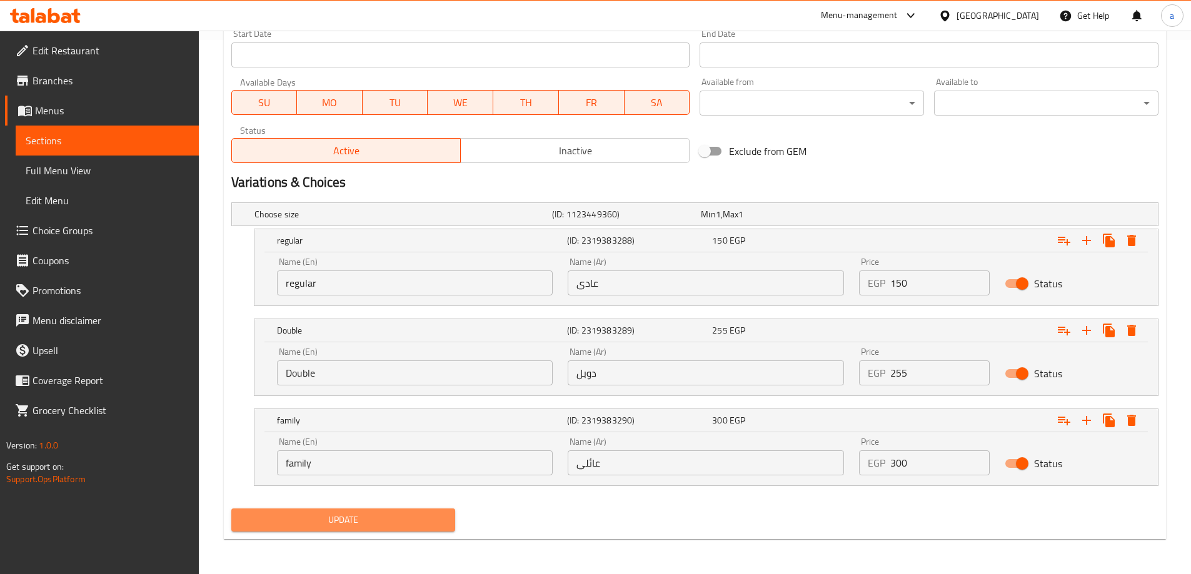
click at [417, 512] on span "Update" at bounding box center [343, 520] width 204 height 16
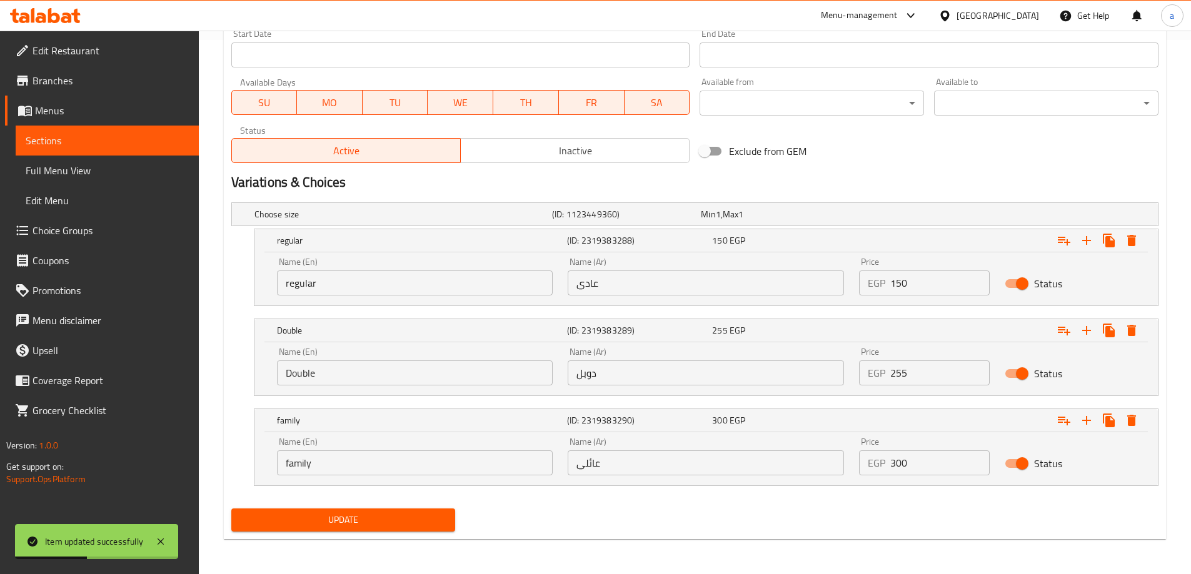
click at [93, 151] on link "Sections" at bounding box center [107, 141] width 183 height 30
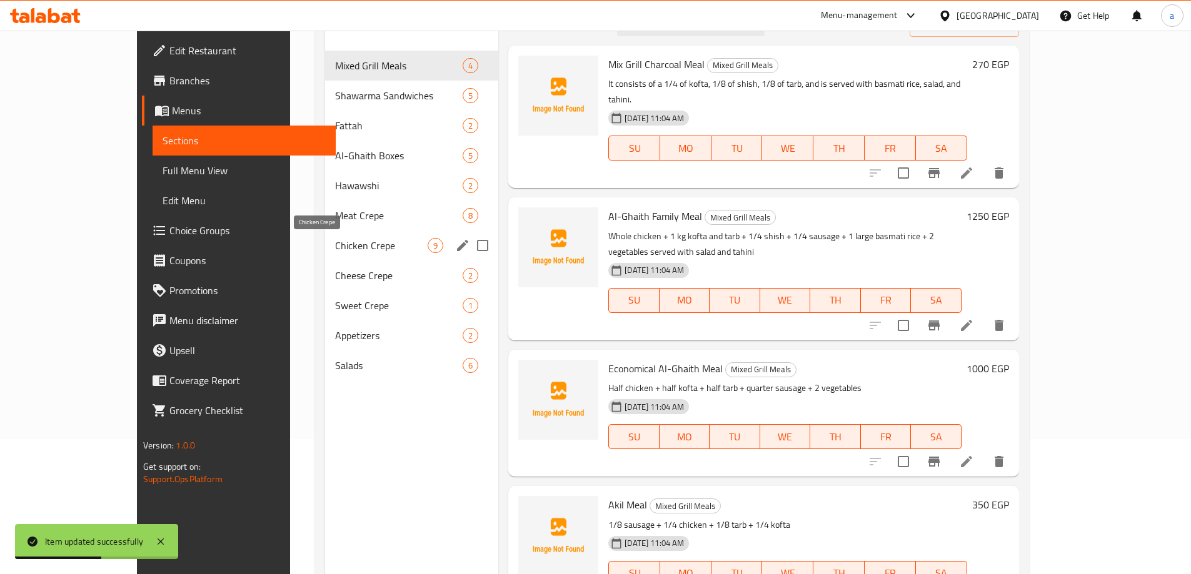
scroll to position [112, 0]
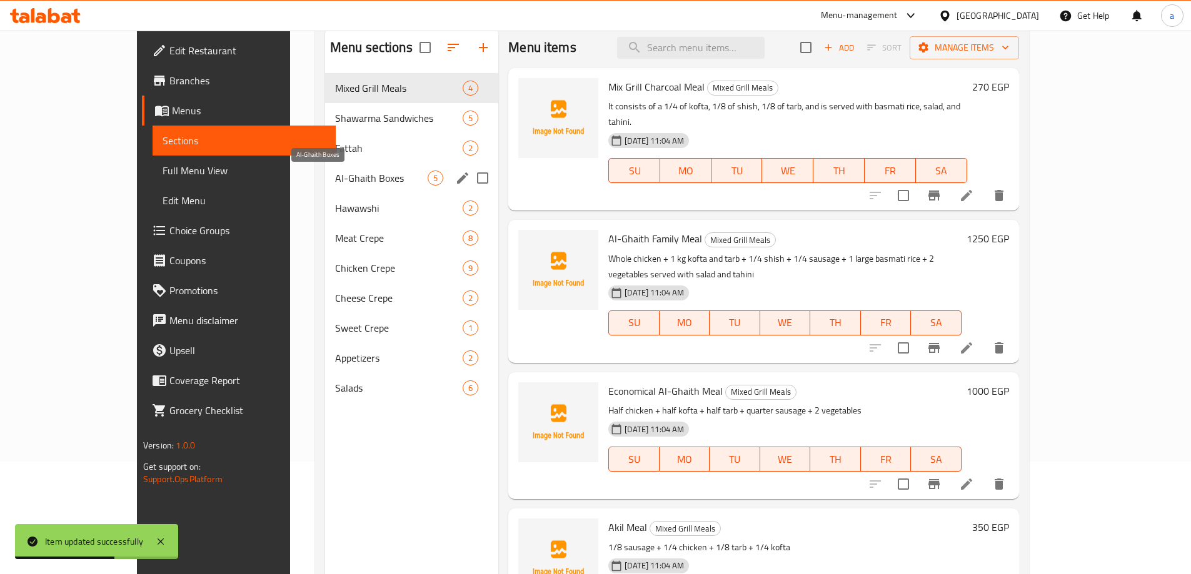
click at [335, 176] on span "Al-Ghaith Boxes" at bounding box center [381, 178] width 92 height 15
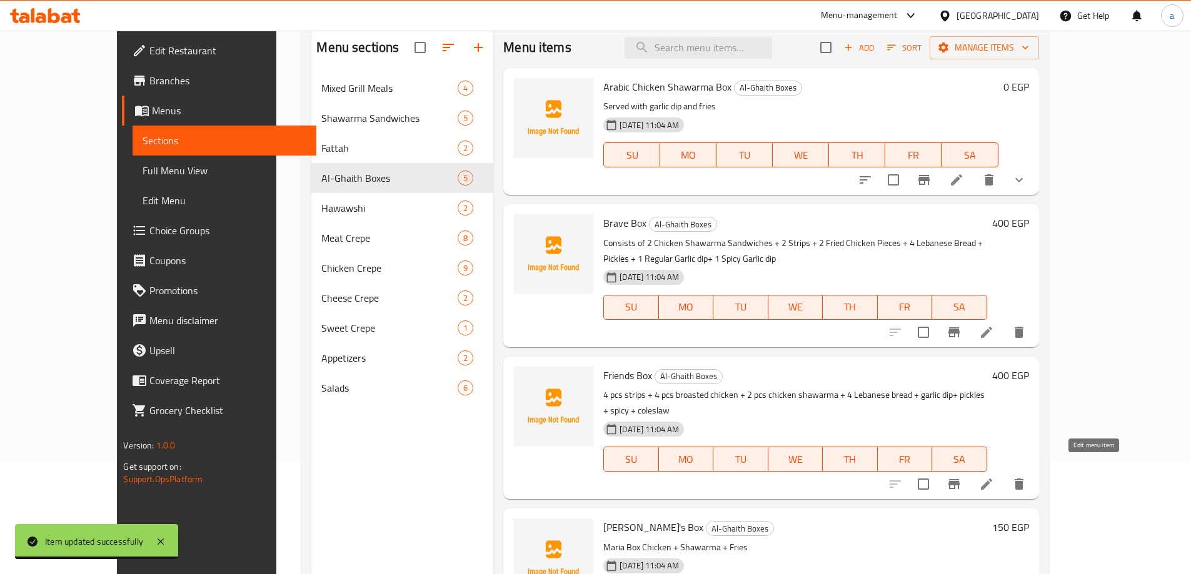
click at [994, 477] on icon at bounding box center [986, 484] width 15 height 15
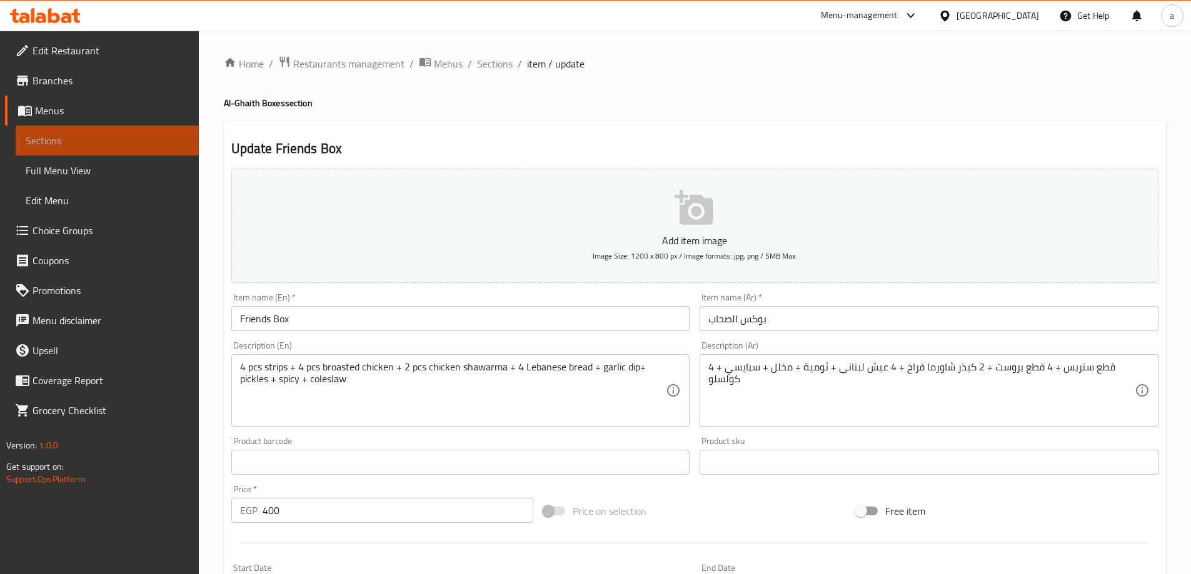
click at [81, 127] on link "Sections" at bounding box center [107, 141] width 183 height 30
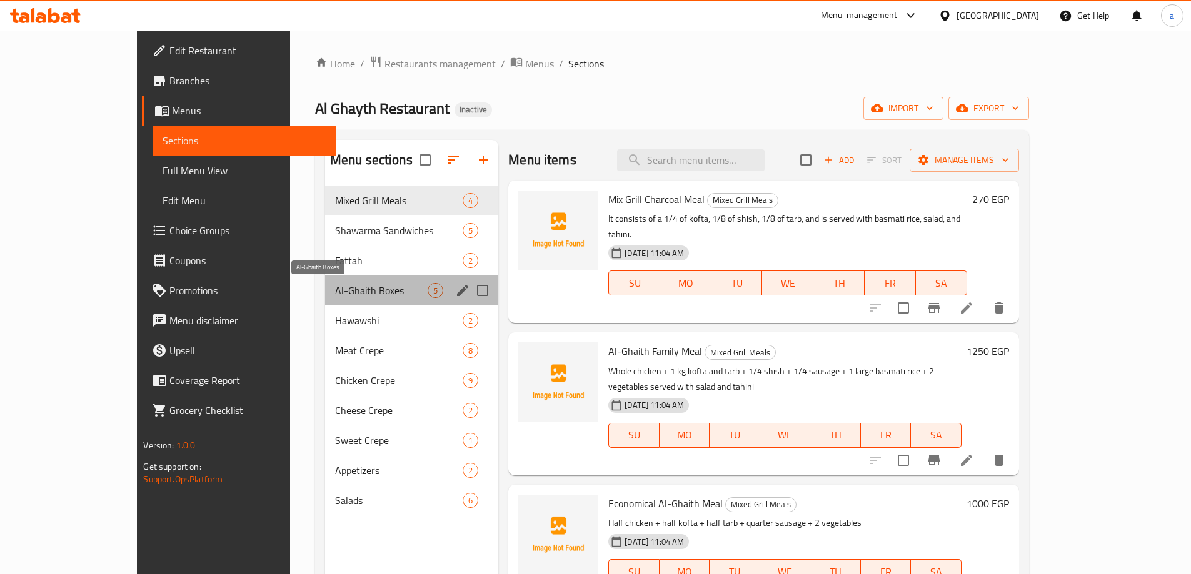
click at [335, 286] on span "Al-Ghaith Boxes" at bounding box center [381, 290] width 92 height 15
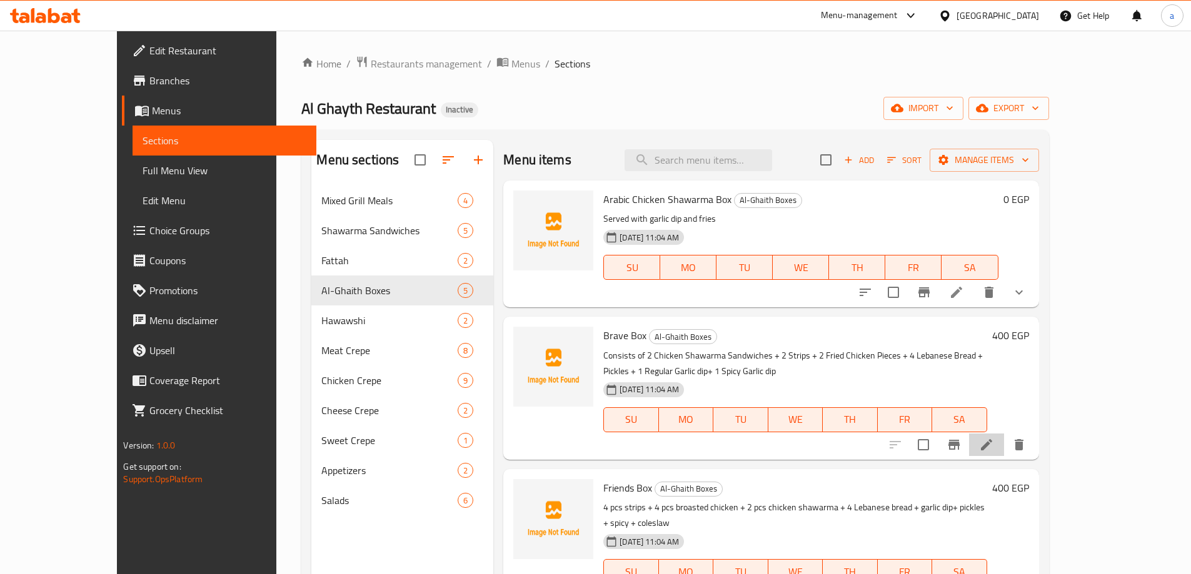
click at [1004, 443] on li at bounding box center [986, 445] width 35 height 22
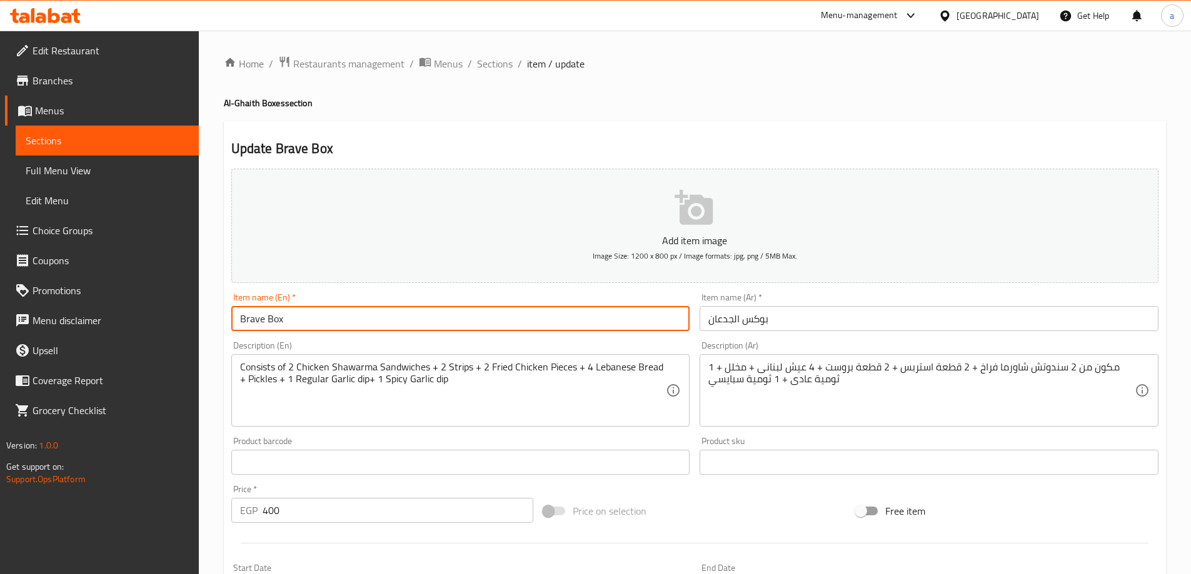
drag, startPoint x: 265, startPoint y: 319, endPoint x: 211, endPoint y: 321, distance: 54.4
click at [211, 321] on div "Home / Restaurants management / Menus / Sections / item / update Al-Ghaith Boxe…" at bounding box center [695, 457] width 992 height 852
type input "elgedaen Box"
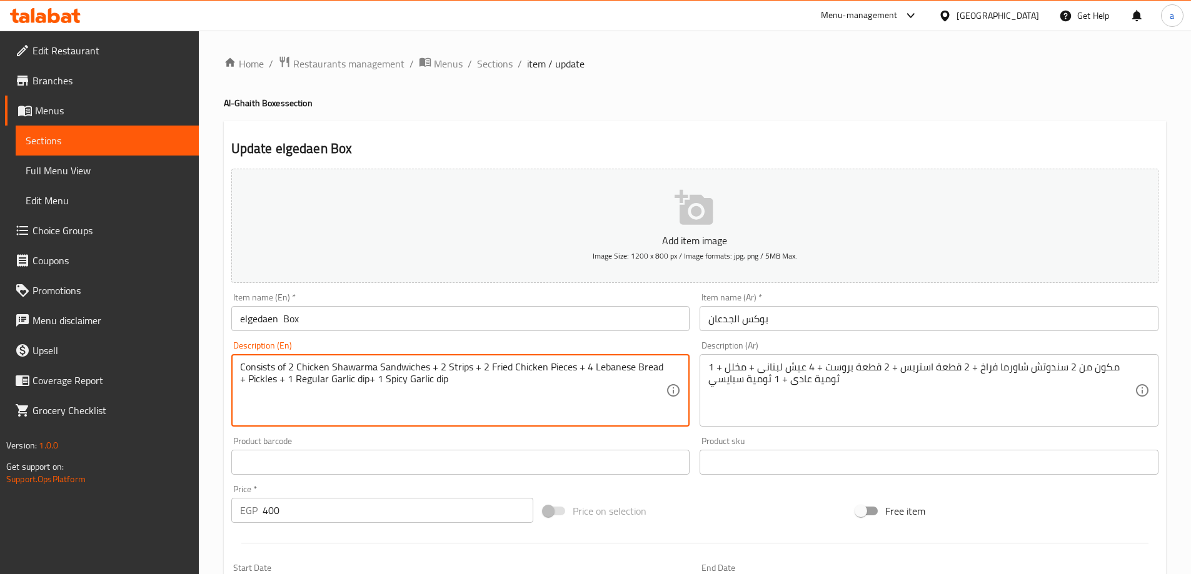
click at [580, 371] on textarea "Consists of 2 Chicken Shawarma Sandwiches + 2 Strips + 2 Fried Chicken Pieces +…" at bounding box center [453, 390] width 426 height 59
click at [552, 371] on textarea "Consists of 2 Chicken Shawarma Sandwiches + 2 Strips + 2 Fried Chicken Pieces +…" at bounding box center [453, 390] width 426 height 59
click at [553, 371] on textarea "Consists of 2 Chicken Shawarma Sandwiches + 2 Strips + 2 Fried Chicken Pieces +…" at bounding box center [453, 390] width 426 height 59
click at [429, 371] on textarea "Consists of 2 Chicken Shawarma Sandwiches + 2 Strips + 2 Fried Chicken Pieces +…" at bounding box center [453, 390] width 426 height 59
click at [472, 371] on textarea "Consists of 2 Chicken Shawarma Sandwiches + 2 Strips + 2 Fried Chicken Pieces +…" at bounding box center [453, 390] width 426 height 59
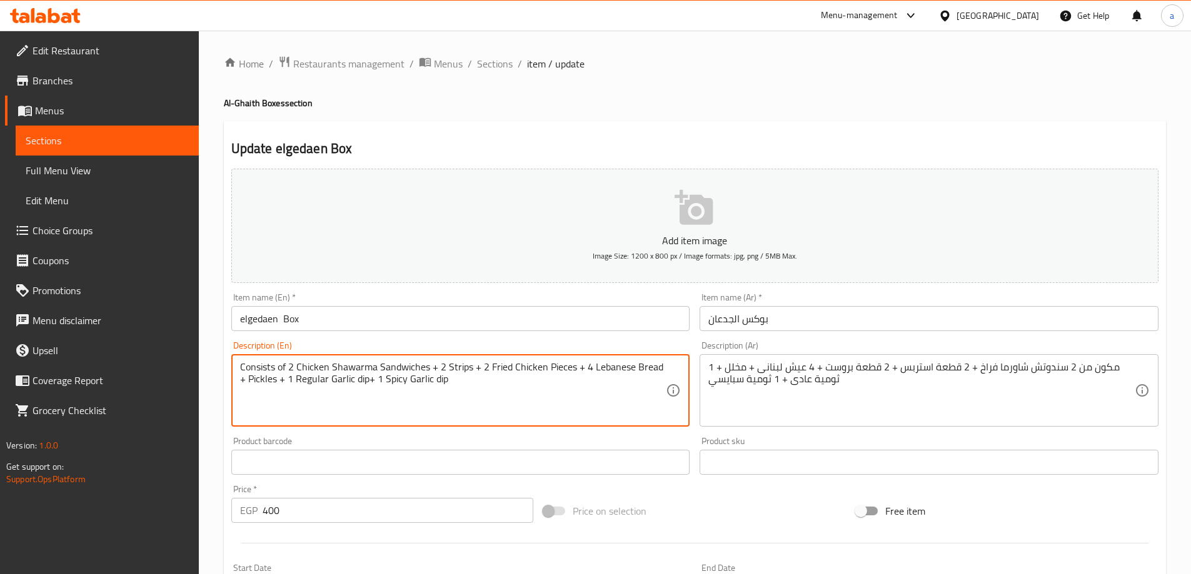
paste textarea "Pieces"
click at [584, 366] on textarea "Consists of 2 Chicken Shawarma Sandwiches + 2 Strips Pieces + 2 Fried Chicken P…" at bounding box center [453, 390] width 426 height 59
drag, startPoint x: 520, startPoint y: 367, endPoint x: 571, endPoint y: 375, distance: 51.9
click at [571, 375] on textarea "Consists of 2 Chicken Shawarma Sandwiches + 2 Strips Pieces + 2 Fried Chicken +…" at bounding box center [453, 390] width 426 height 59
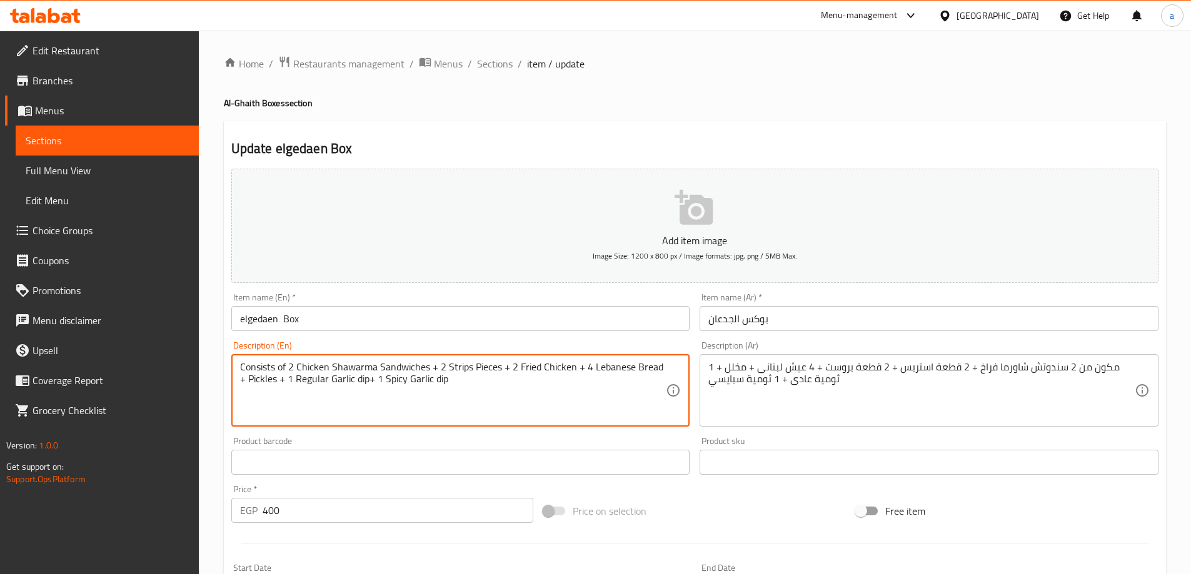
paste textarea "Pieces"
drag, startPoint x: 554, startPoint y: 371, endPoint x: 624, endPoint y: 395, distance: 74.1
click at [624, 395] on textarea "Consists of 2 Chicken Shawarma Sandwiches + 2 Strips Pieces + 2 Pieces broast +…" at bounding box center [453, 390] width 426 height 59
click at [557, 362] on textarea "Consists of 2 Chicken Shawarma Sandwiches + 2 Strips Pieces + 2 Pieces broast +…" at bounding box center [453, 390] width 426 height 59
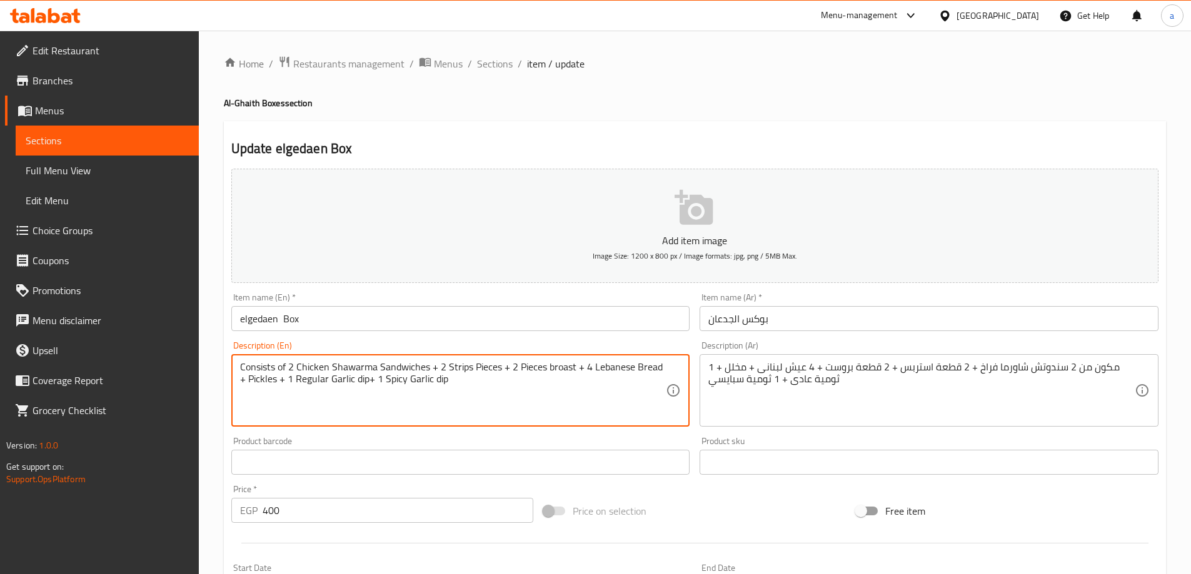
paste textarea "Broasted Chicken"
drag, startPoint x: 589, startPoint y: 371, endPoint x: 617, endPoint y: 374, distance: 28.3
click at [617, 374] on textarea "Consists of 2 Chicken Shawarma Sandwiches + 2 Strips Pieces + 2 Pieces Broasted…" at bounding box center [453, 390] width 426 height 59
click at [570, 373] on textarea "Consists of 2 Chicken Shawarma Sandwiches + 2 Strips Pieces + 2 Pieces Broast+ …" at bounding box center [453, 390] width 426 height 59
click at [570, 372] on textarea "Consists of 2 Chicken Shawarma Sandwiches + 2 Strips Pieces + 2 Pieces Broast+ …" at bounding box center [453, 390] width 426 height 59
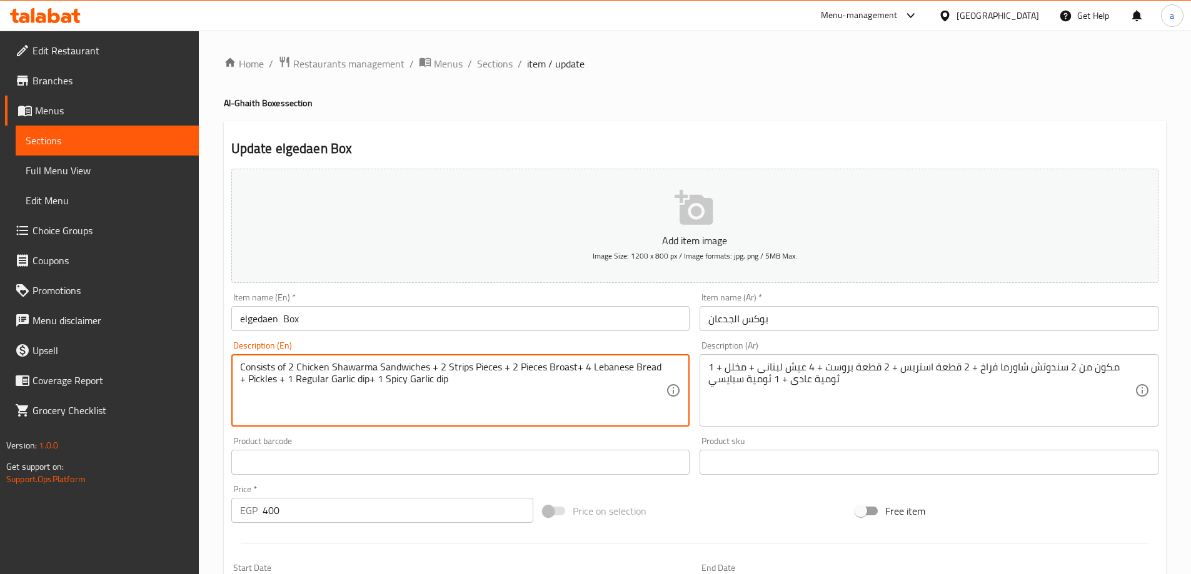
type textarea "Consists of 2 Chicken Shawarma Sandwiches + 2 Strips Pieces + 2 Pieces Broast+ …"
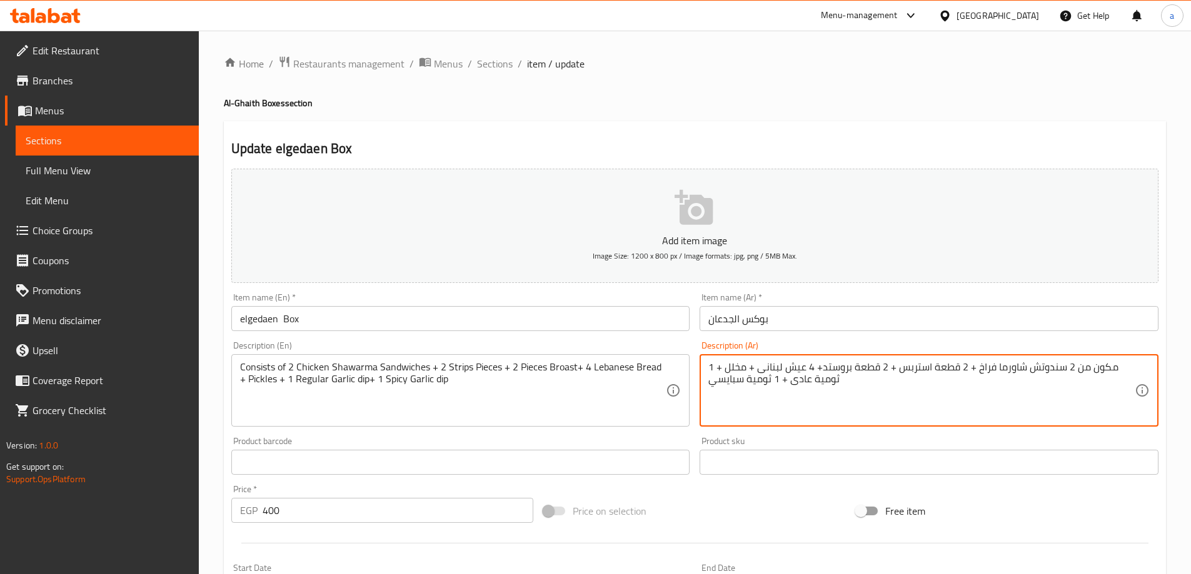
type textarea "مكون من 2 سندوتش شاورما فراخ + 2 قطعة استربس + 2 قطعة بروستد+ 4 عيش لبنانى + مخ…"
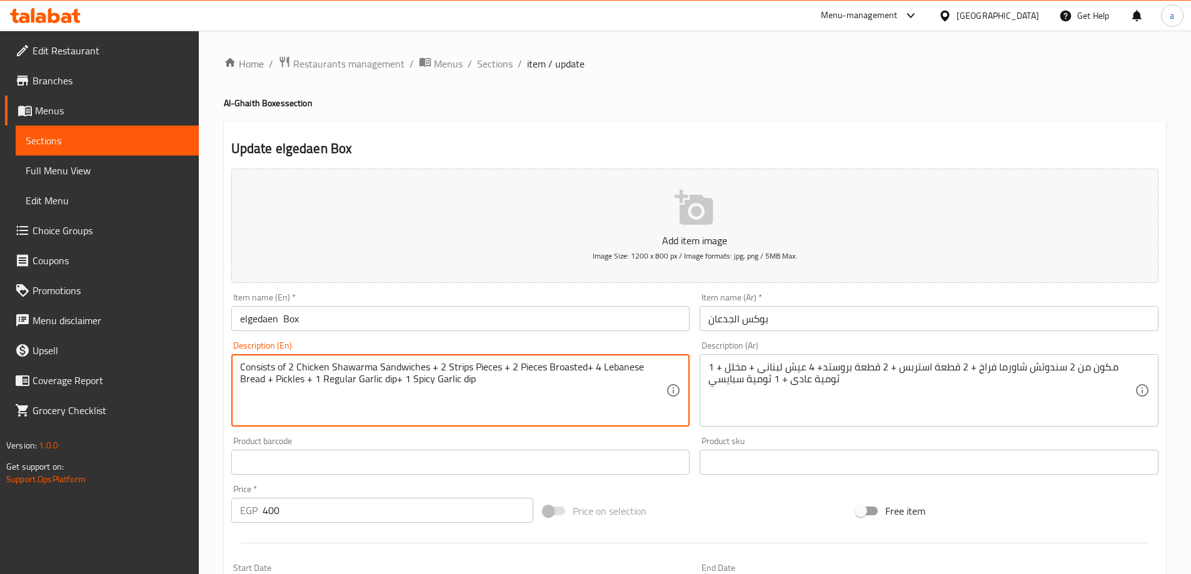
click at [500, 417] on textarea "Consists of 2 Chicken Shawarma Sandwiches + 2 Strips Pieces + 2 Pieces Broasted…" at bounding box center [453, 390] width 426 height 59
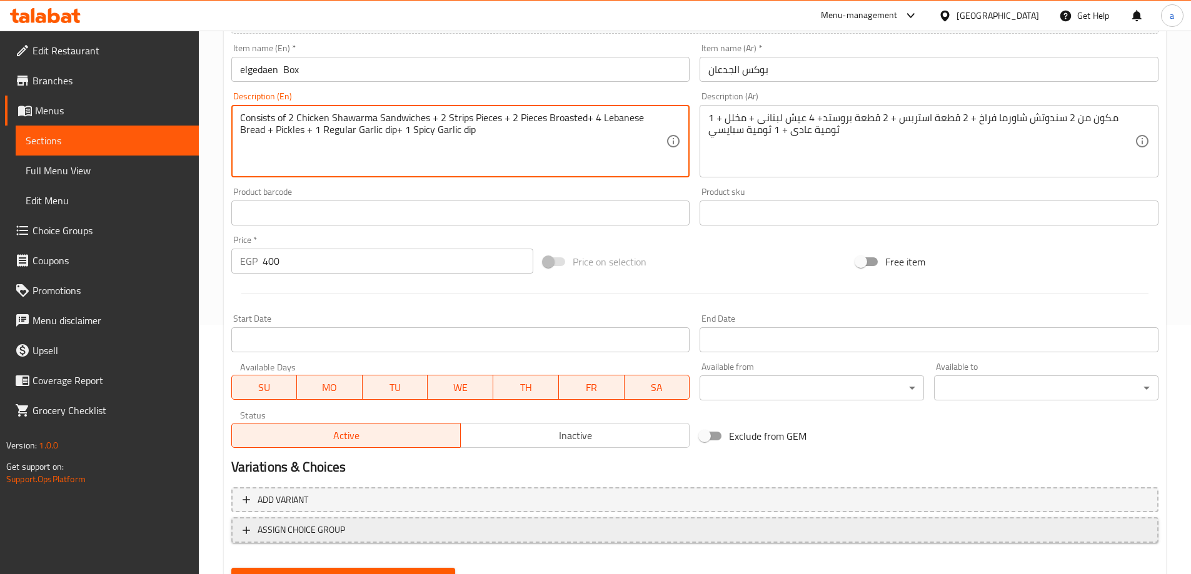
scroll to position [309, 0]
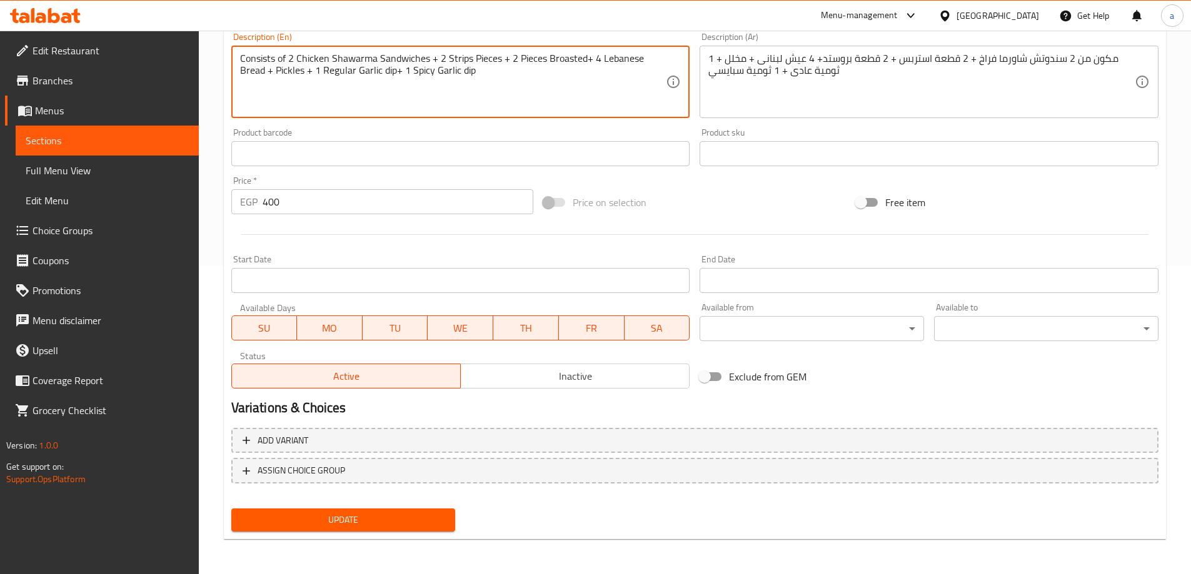
type textarea "Consists of 2 Chicken Shawarma Sandwiches + 2 Strips Pieces + 2 Pieces Broasted…"
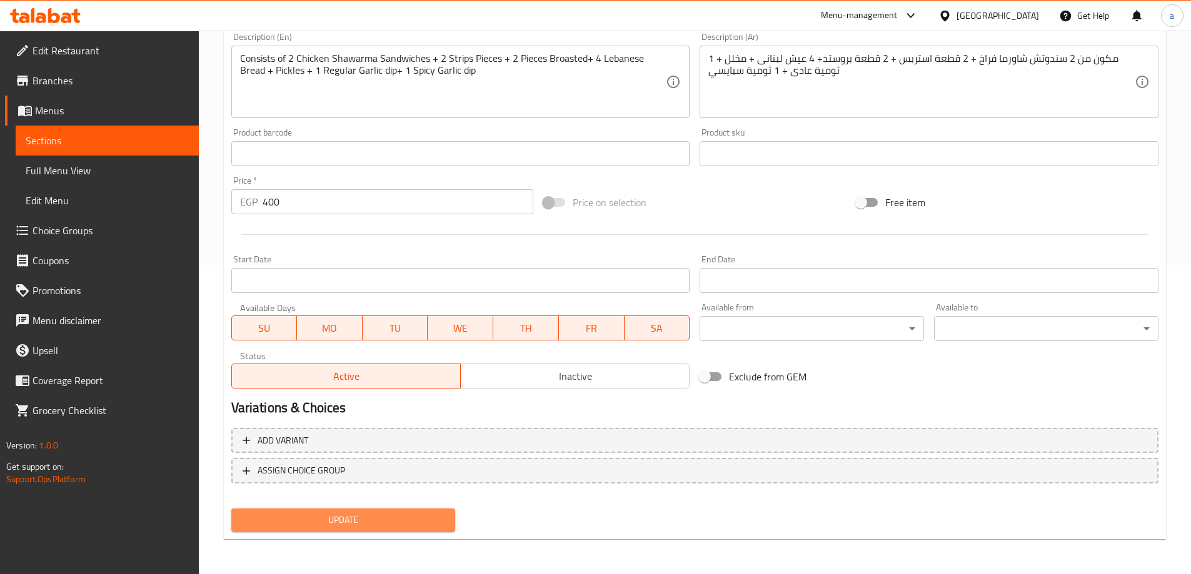
click at [391, 513] on span "Update" at bounding box center [343, 520] width 204 height 16
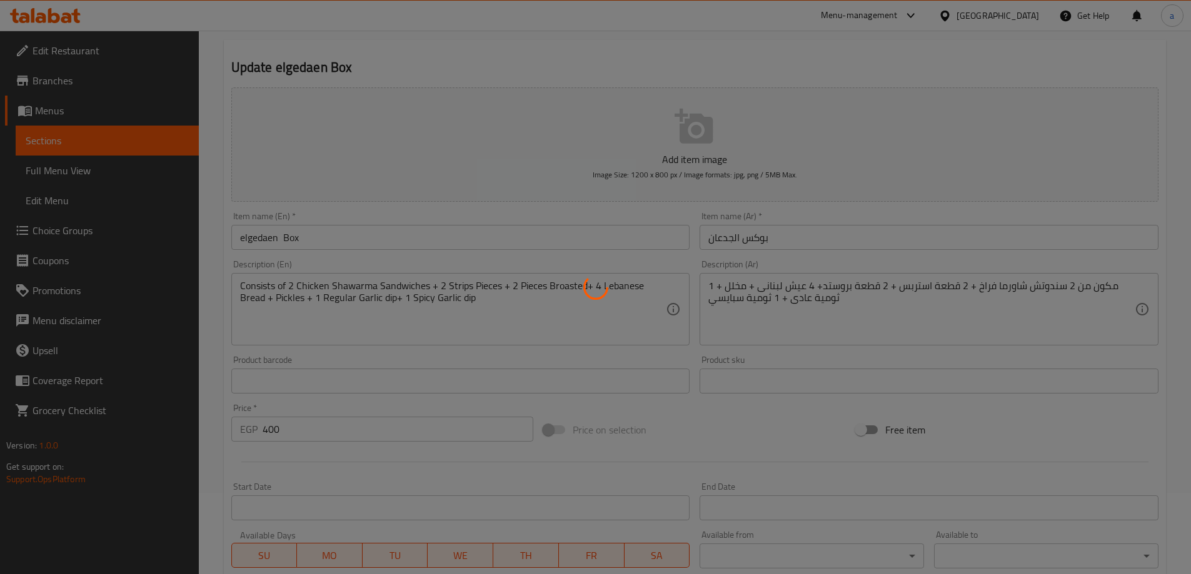
scroll to position [59, 0]
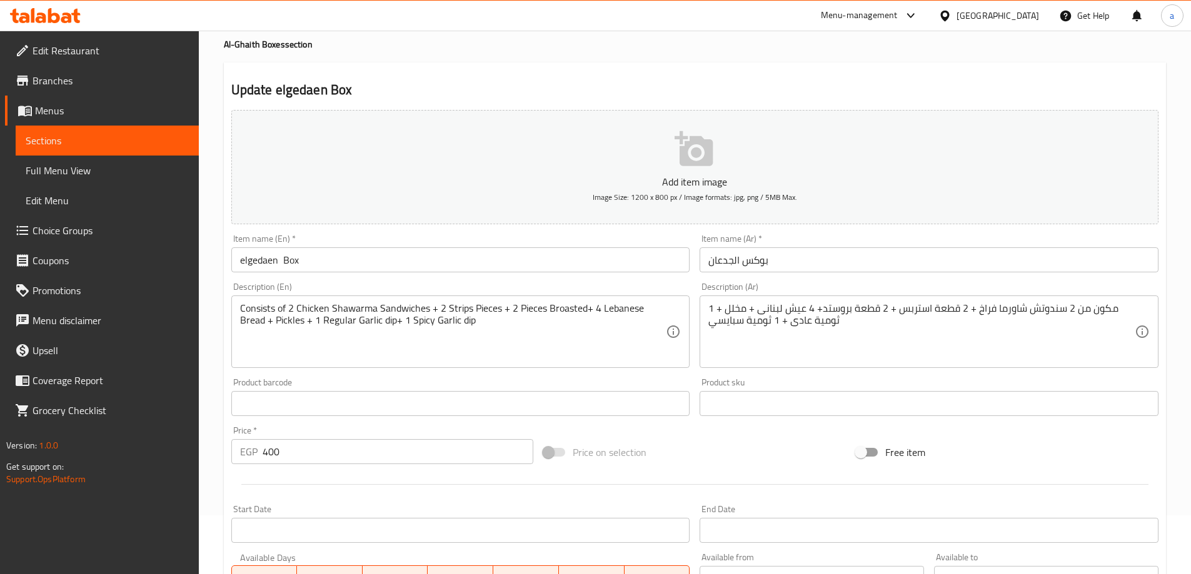
click at [82, 148] on link "Sections" at bounding box center [107, 141] width 183 height 30
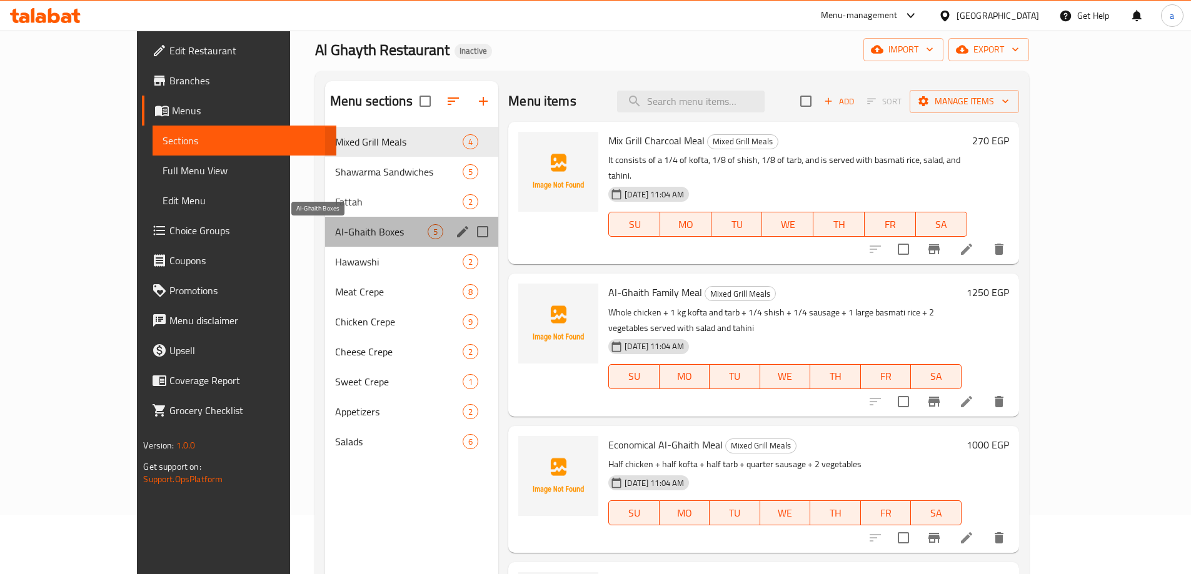
click at [335, 237] on span "Al-Ghaith Boxes" at bounding box center [381, 231] width 92 height 15
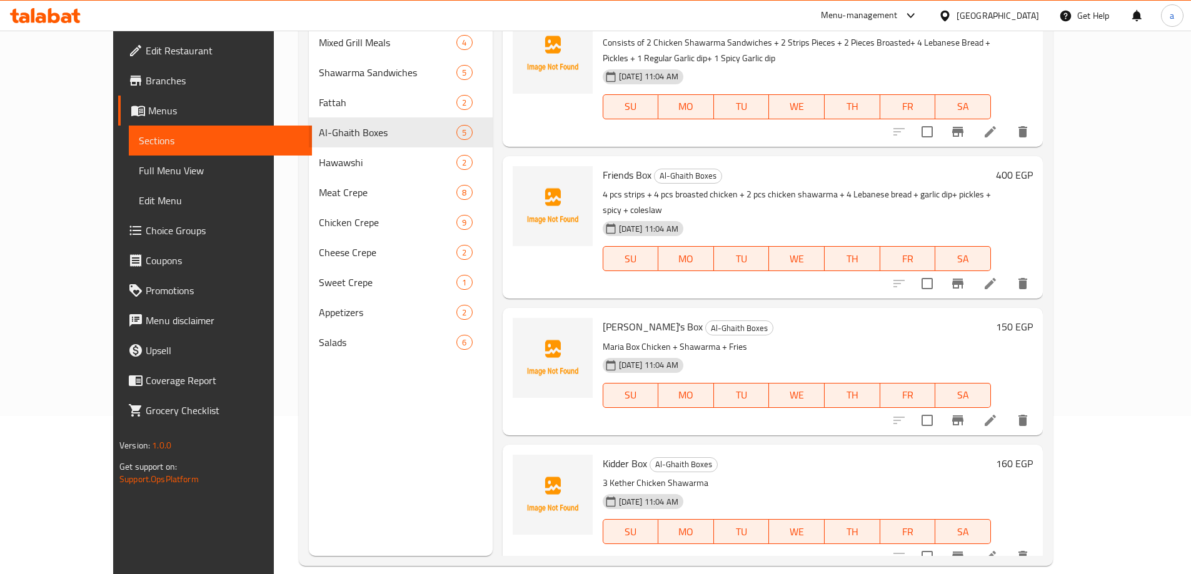
scroll to position [175, 0]
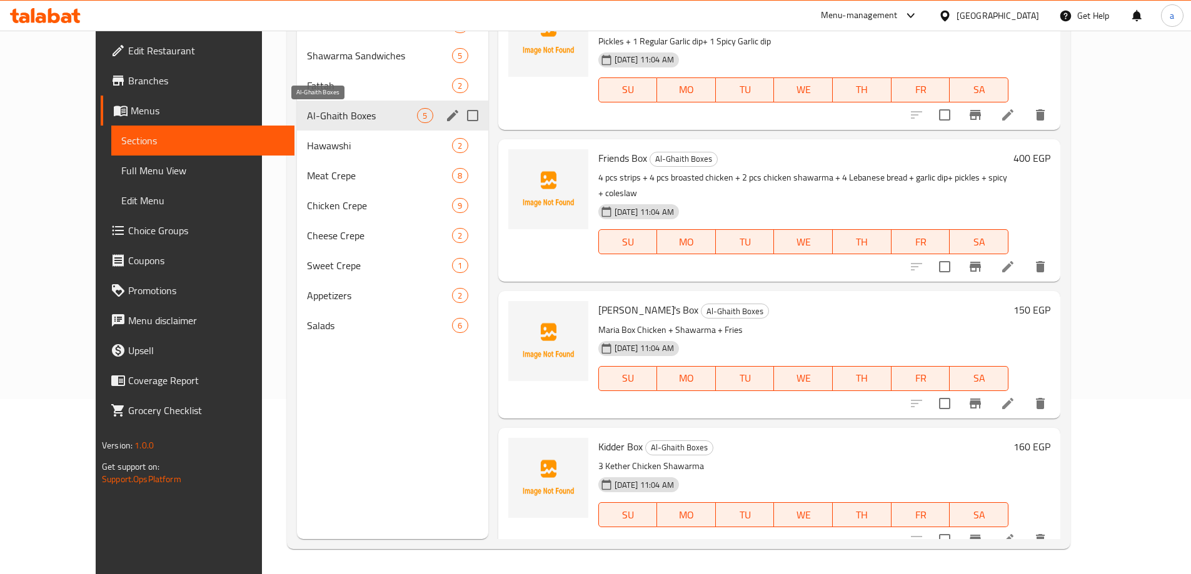
click at [307, 122] on span "Al-Ghaith Boxes" at bounding box center [362, 115] width 110 height 15
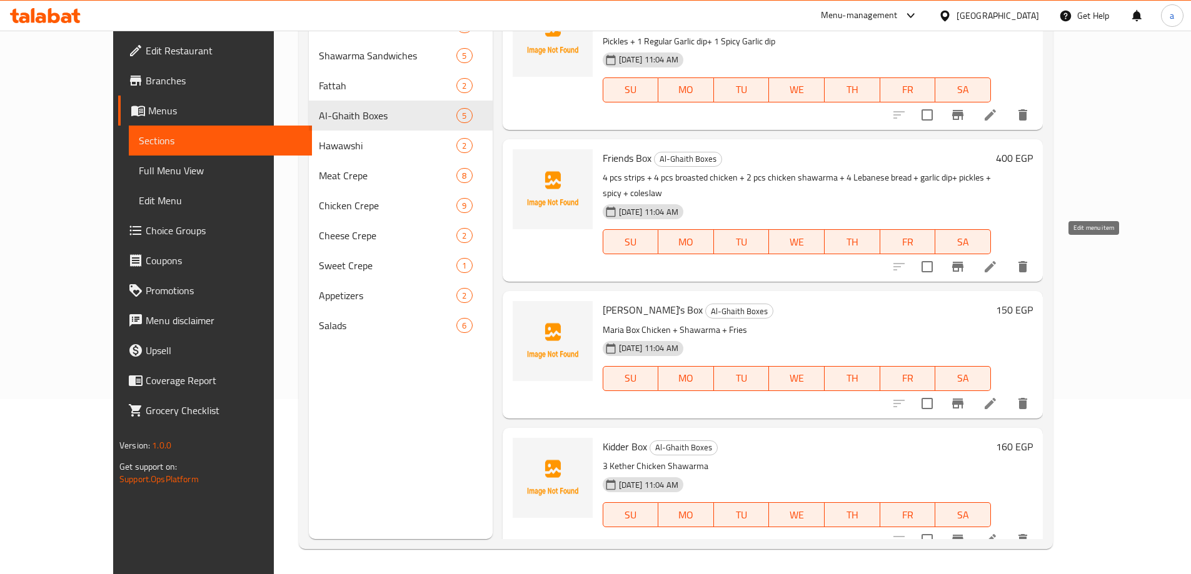
click at [997, 259] on icon at bounding box center [989, 266] width 15 height 15
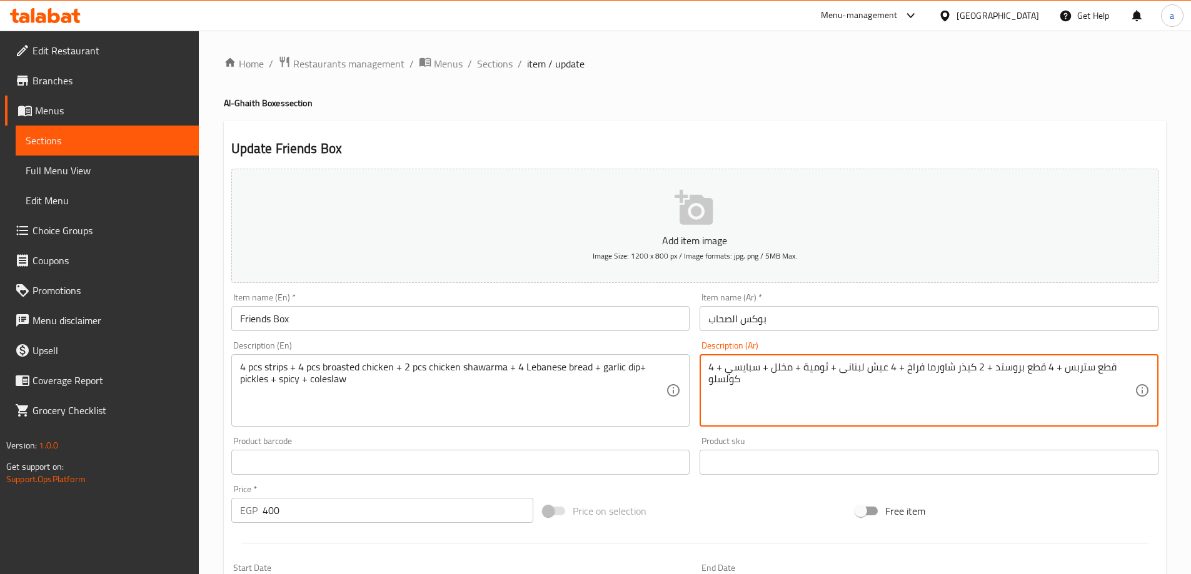
type textarea "4 قطع ستربس + 4 قطع بروستد + 2 كيذر شاورما فراخ + 4 عيش لبنانى + ثومية + مخلل +…"
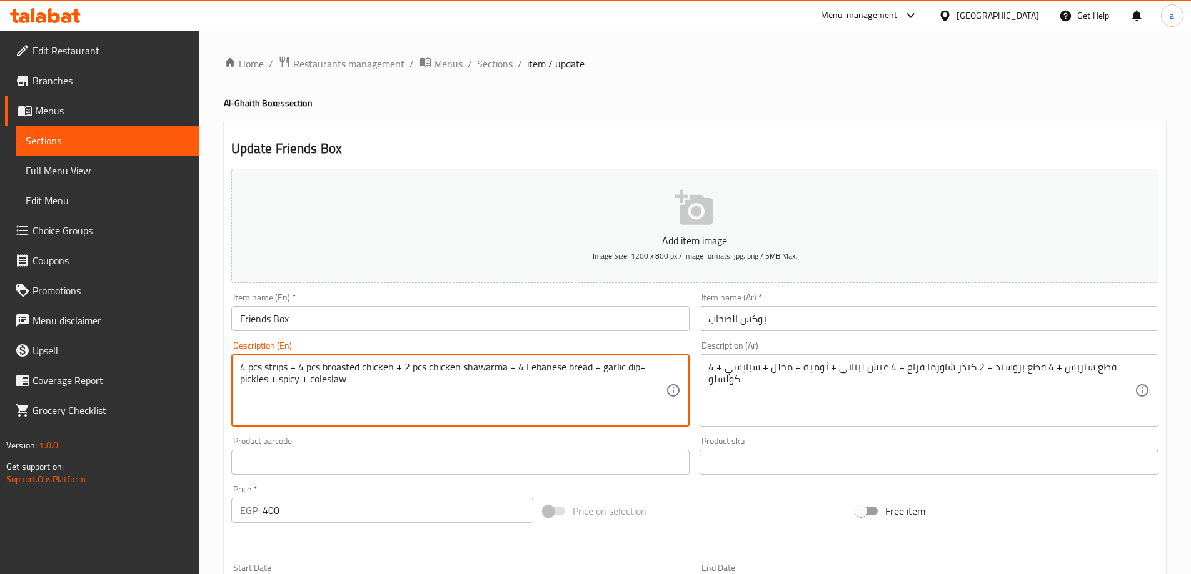
click at [382, 373] on textarea "4 pcs strips + 4 pcs broasted chicken + 2 pcs chicken shawarma + 4 Lebanese bre…" at bounding box center [453, 390] width 426 height 59
click at [472, 369] on textarea "4 pcs strips + 4 pcs broasted + 2 pcs chicken shawarma + 4 Lebanese bread + gar…" at bounding box center [453, 390] width 426 height 59
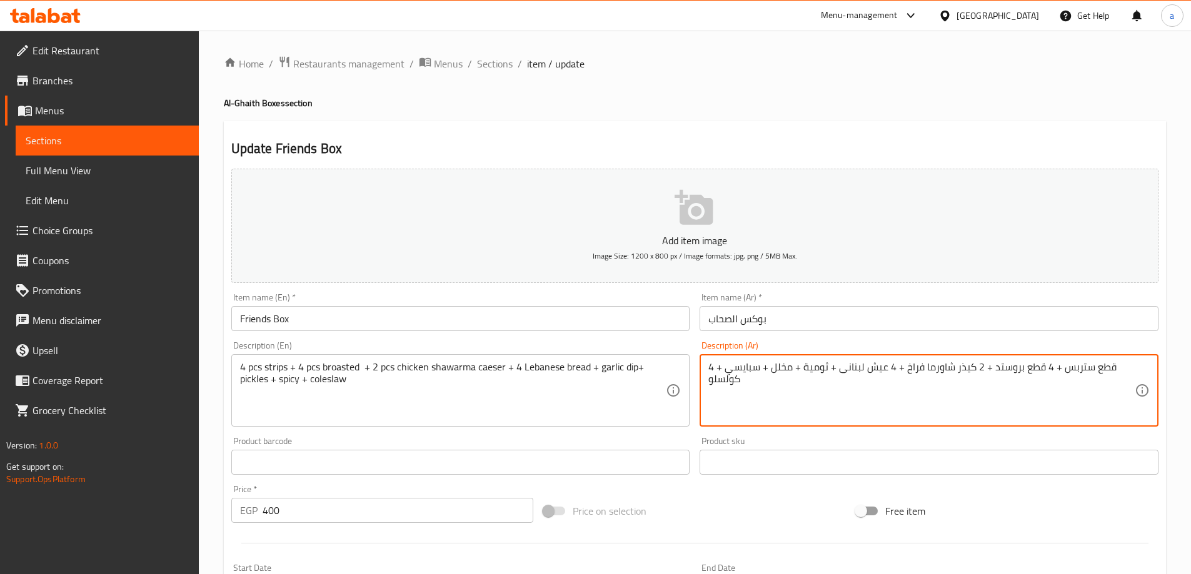
drag, startPoint x: 979, startPoint y: 368, endPoint x: 902, endPoint y: 368, distance: 76.9
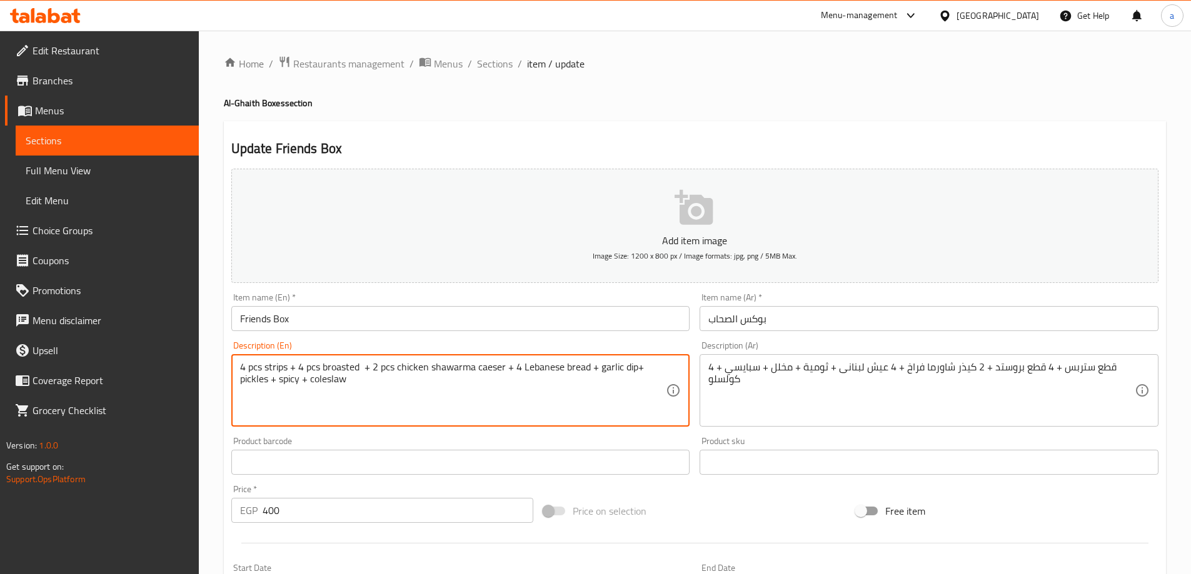
click at [481, 372] on textarea "4 pcs strips + 4 pcs broasted + 2 pcs chicken shawarma caeser + 4 Lebanese brea…" at bounding box center [453, 390] width 426 height 59
paste textarea "Kaiser"
type textarea "4 pcs strips + 4 pcs broasted + 2 pcs chicken shawarma Kaiser+ 4 Lebanese bread…"
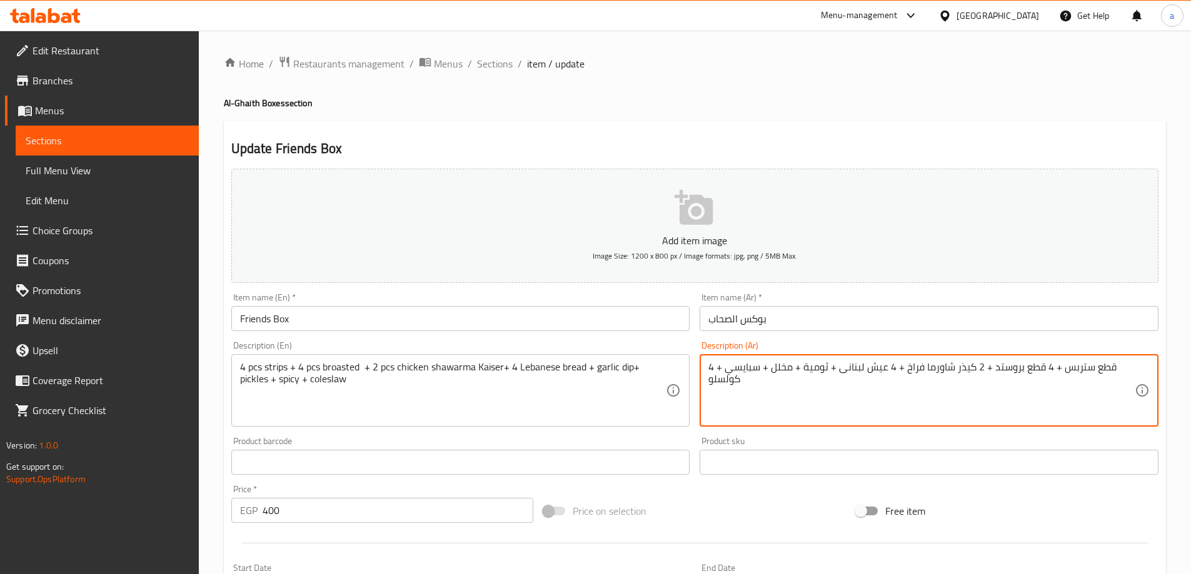
click at [715, 378] on textarea "4 قطع ستربس + 4 قطع بروستد + 2 كيذر شاورما فراخ + 4 عيش لبنانى + ثومية + مخلل +…" at bounding box center [921, 390] width 426 height 59
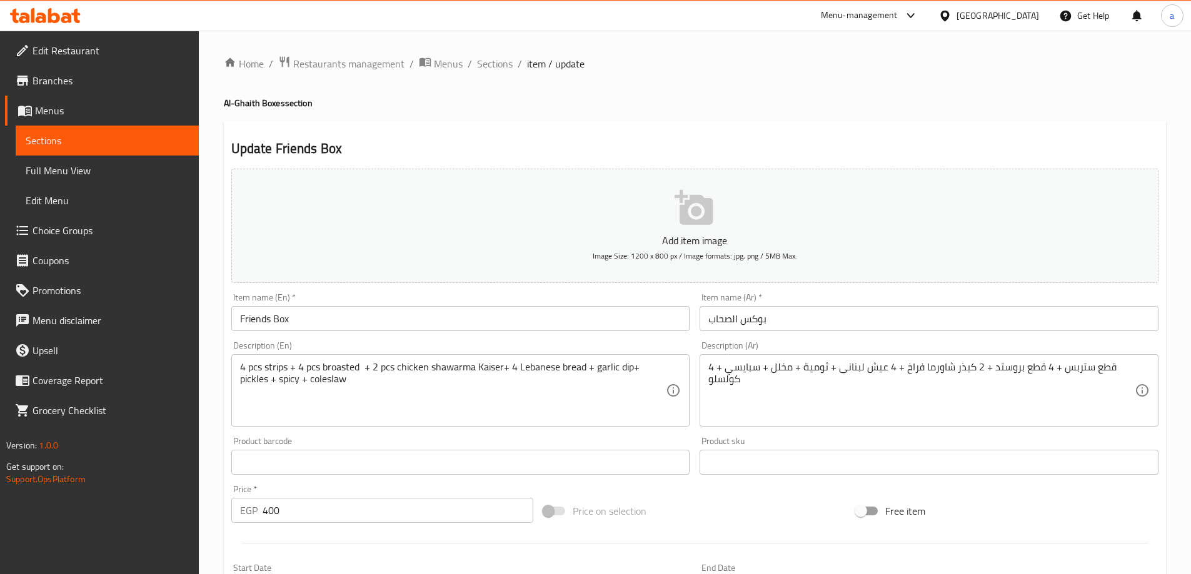
click at [991, 369] on textarea "4 قطع ستربس + 4 قطع بروستد + 2 كيذر شاورما فراخ + 4 عيش لبنانى + ثومية + مخلل +…" at bounding box center [921, 390] width 426 height 59
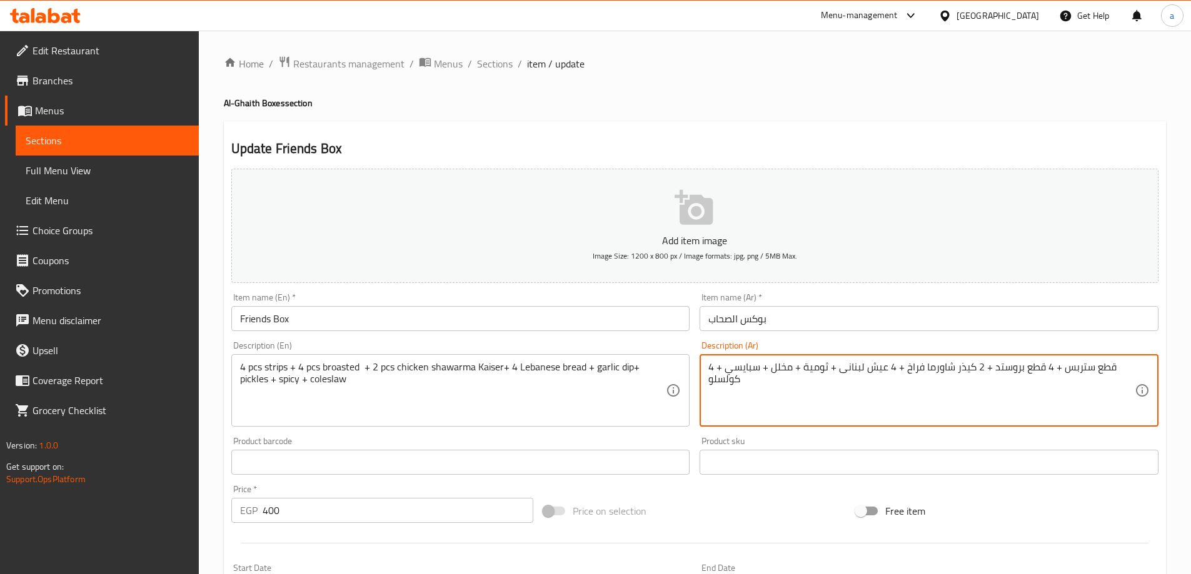
click at [991, 369] on textarea "4 قطع ستربس + 4 قطع بروستد + 2 كيذر شاورما فراخ + 4 عيش لبنانى + ثومية + مخلل +…" at bounding box center [921, 390] width 426 height 59
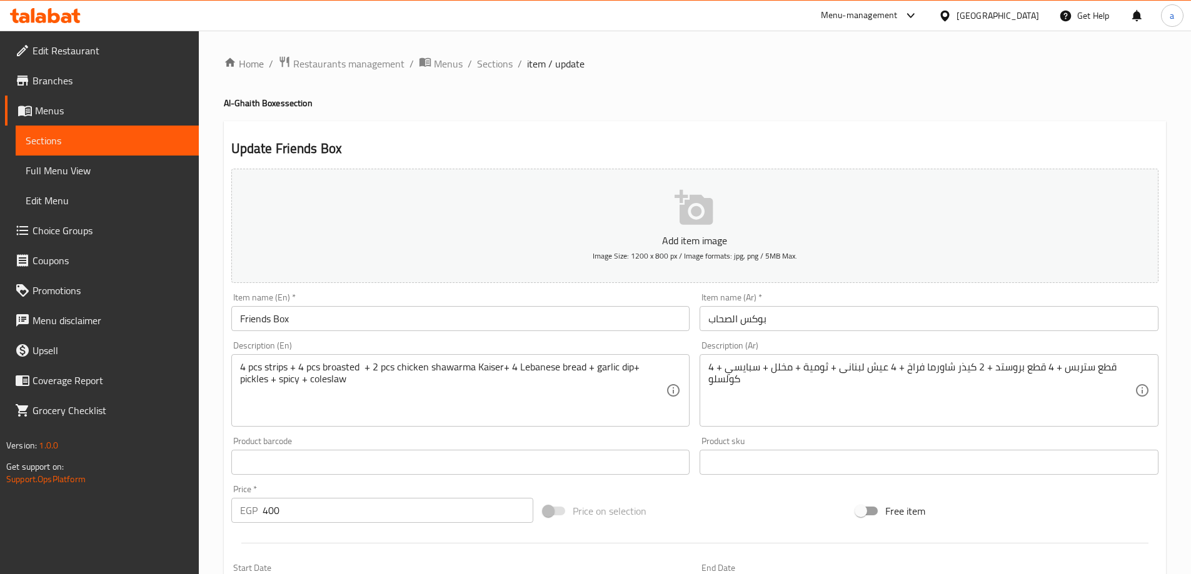
drag, startPoint x: 622, startPoint y: 381, endPoint x: 631, endPoint y: 386, distance: 9.9
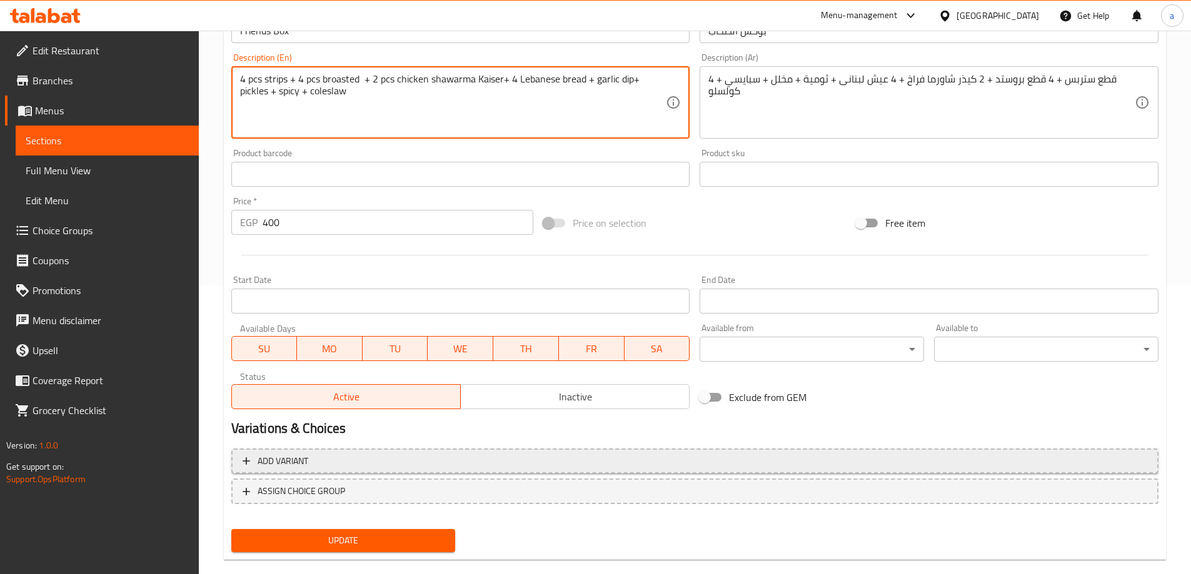
scroll to position [309, 0]
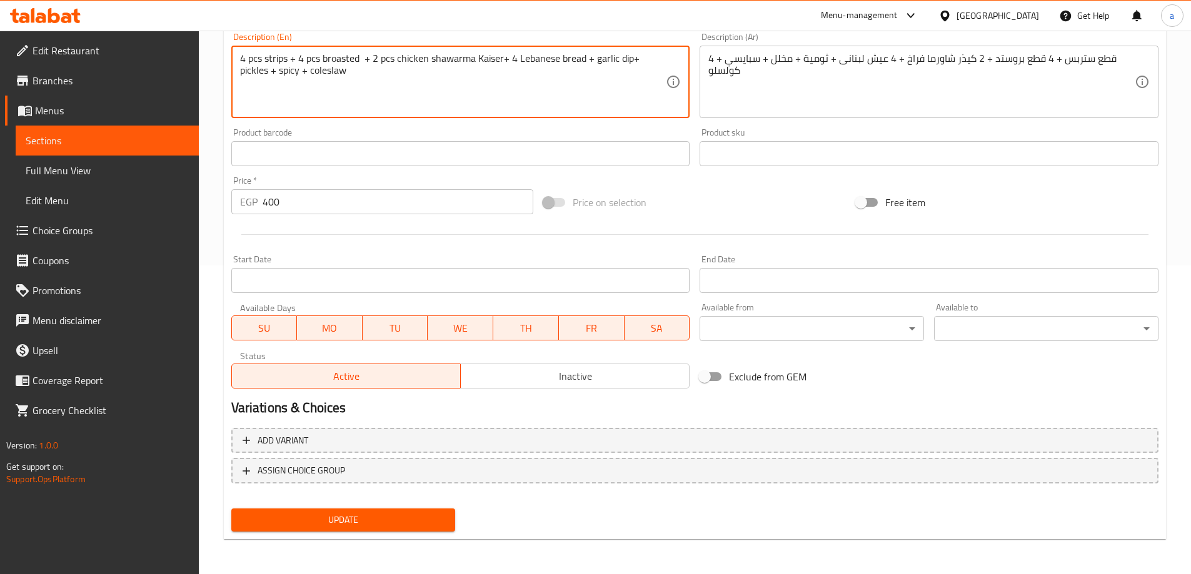
click at [324, 514] on span "Update" at bounding box center [343, 520] width 204 height 16
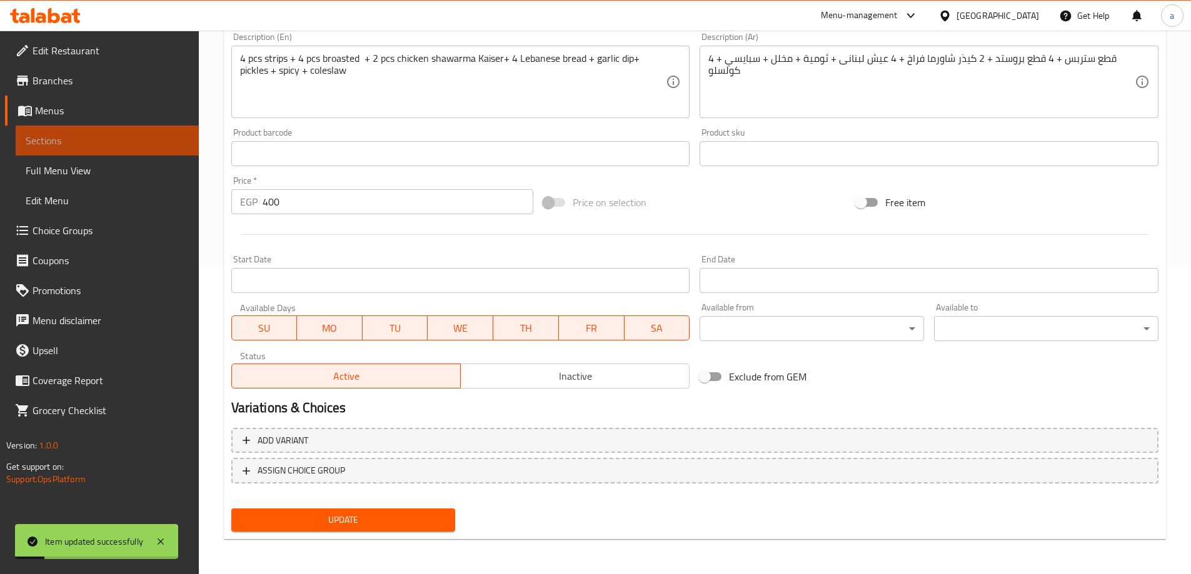
click at [129, 132] on link "Sections" at bounding box center [107, 141] width 183 height 30
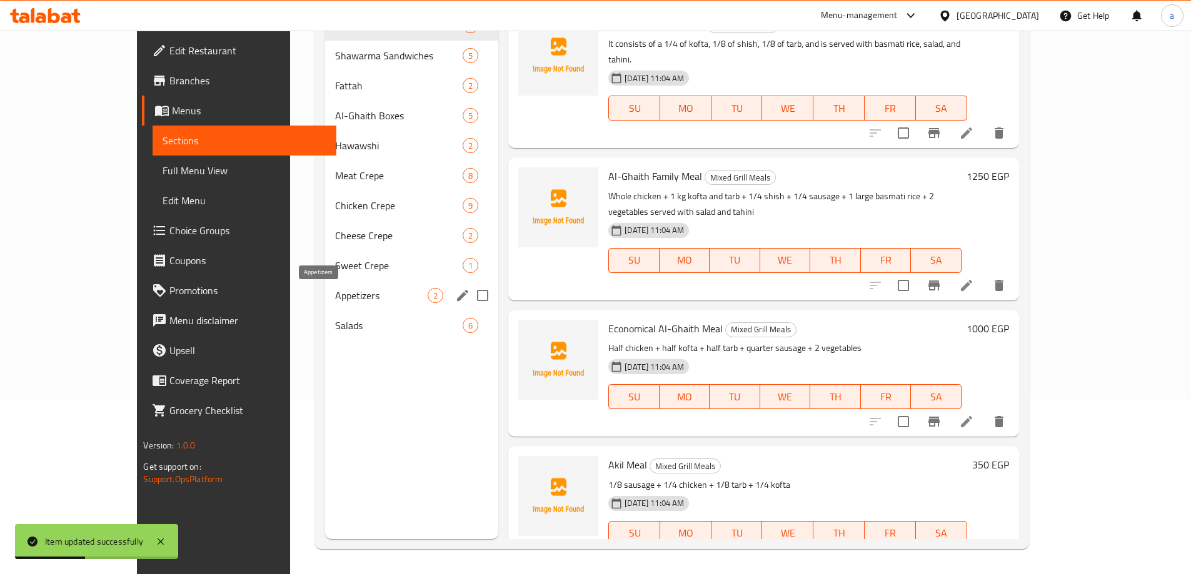
click at [335, 301] on span "Appetizers" at bounding box center [381, 295] width 92 height 15
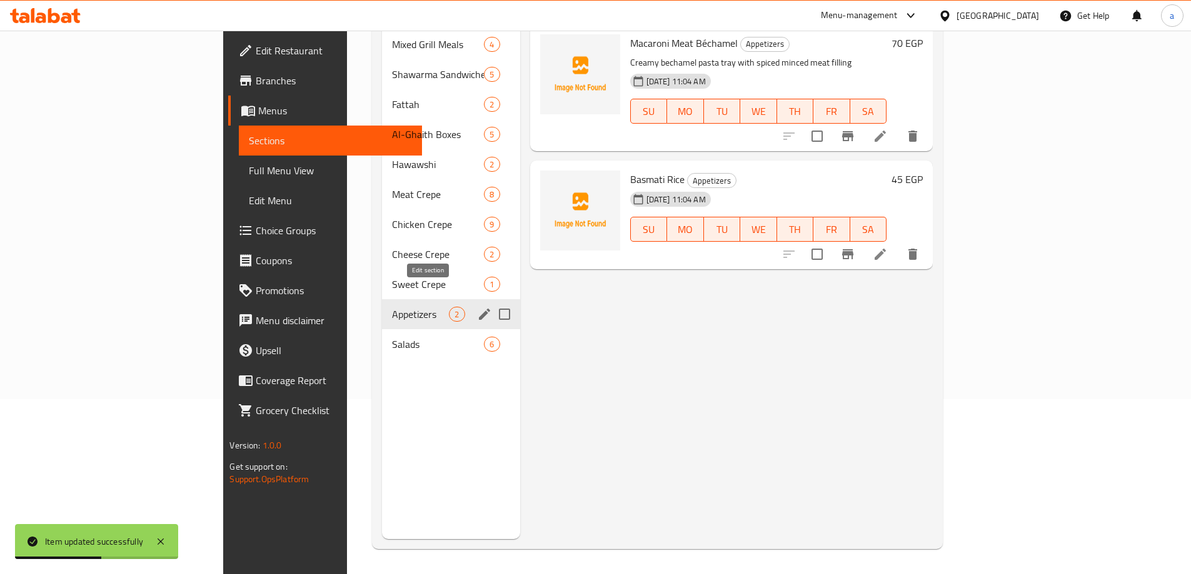
click at [477, 307] on icon "edit" at bounding box center [484, 314] width 15 height 15
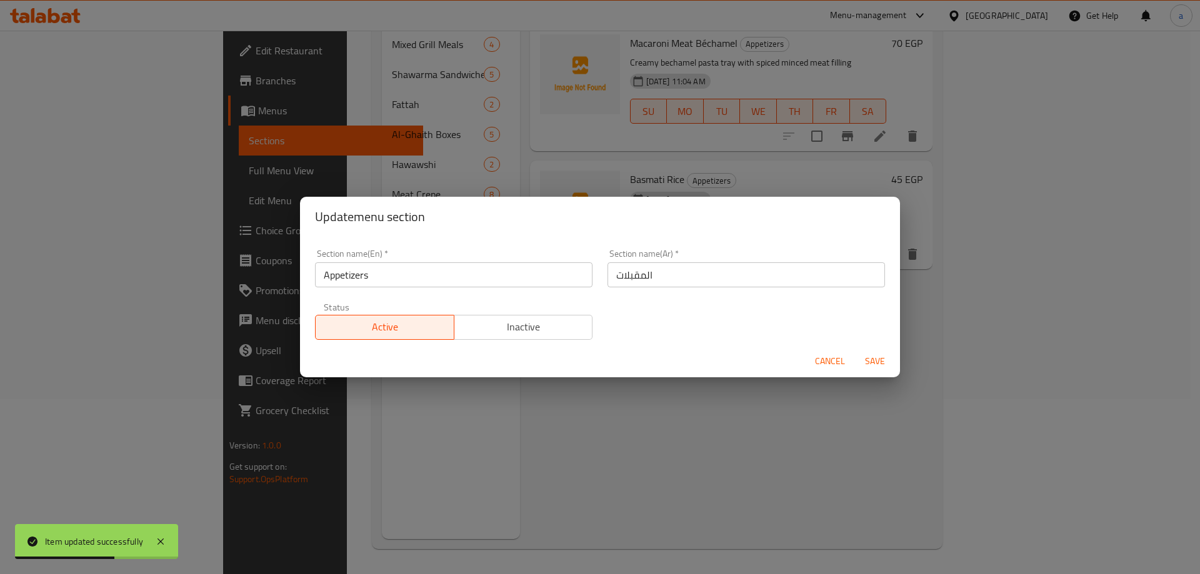
drag, startPoint x: 434, startPoint y: 411, endPoint x: 561, endPoint y: 372, distance: 133.2
click at [436, 411] on div "Update menu section Section name(En)   * Appetizers Section name(En) * Section …" at bounding box center [600, 287] width 1200 height 574
click at [831, 361] on span "Cancel" at bounding box center [830, 362] width 30 height 16
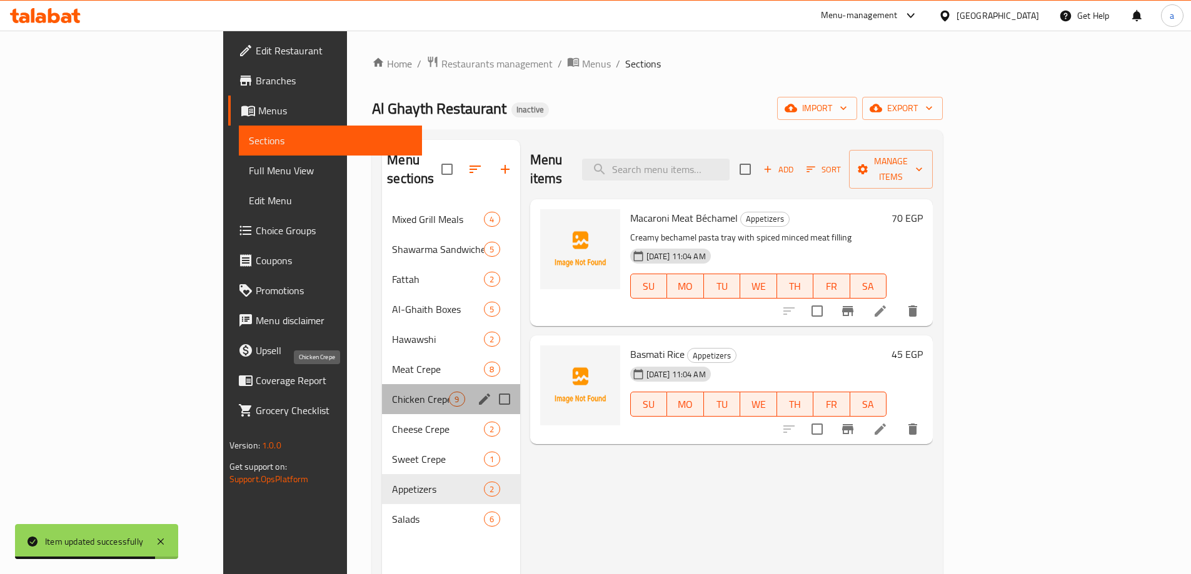
click at [392, 392] on span "Chicken Crepe" at bounding box center [420, 399] width 57 height 15
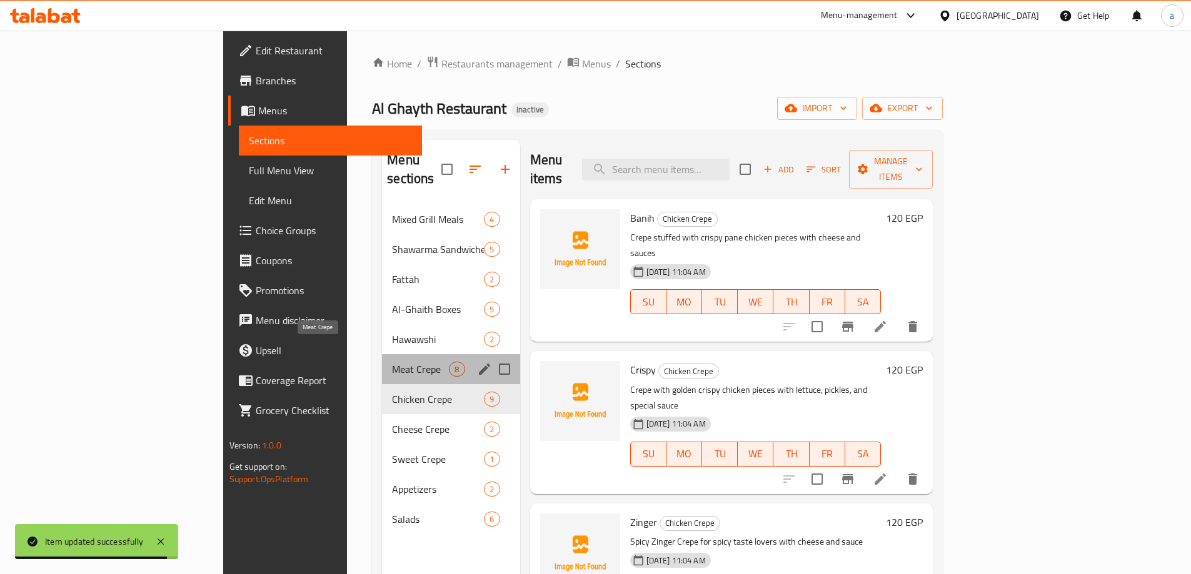
click at [392, 362] on span "Meat Crepe" at bounding box center [420, 369] width 57 height 15
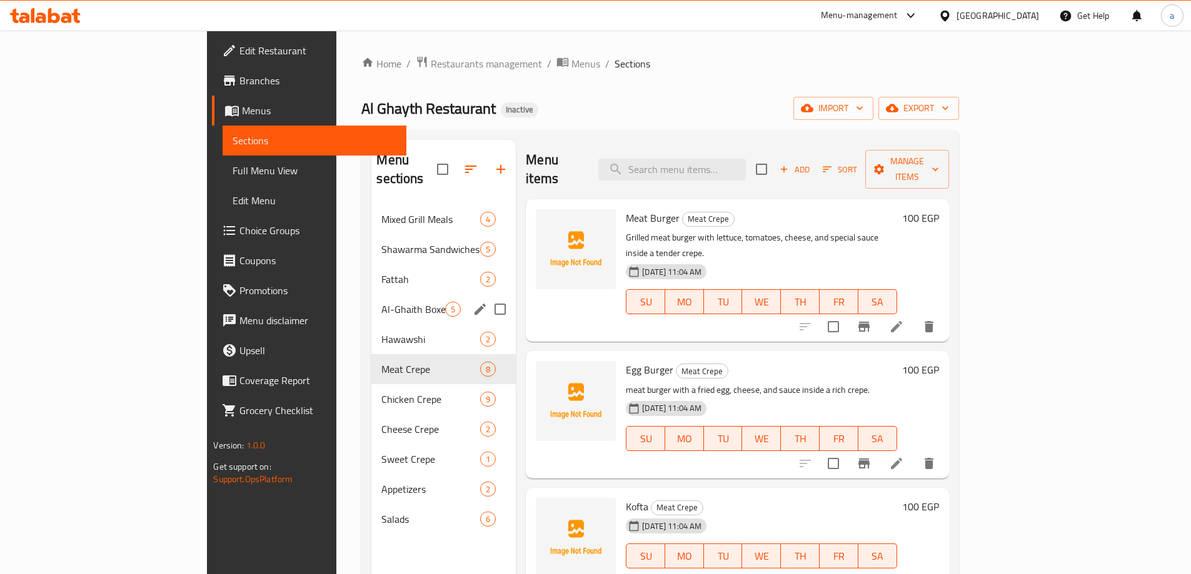
click at [371, 294] on div "Al-Ghaith Boxes 5" at bounding box center [443, 309] width 144 height 30
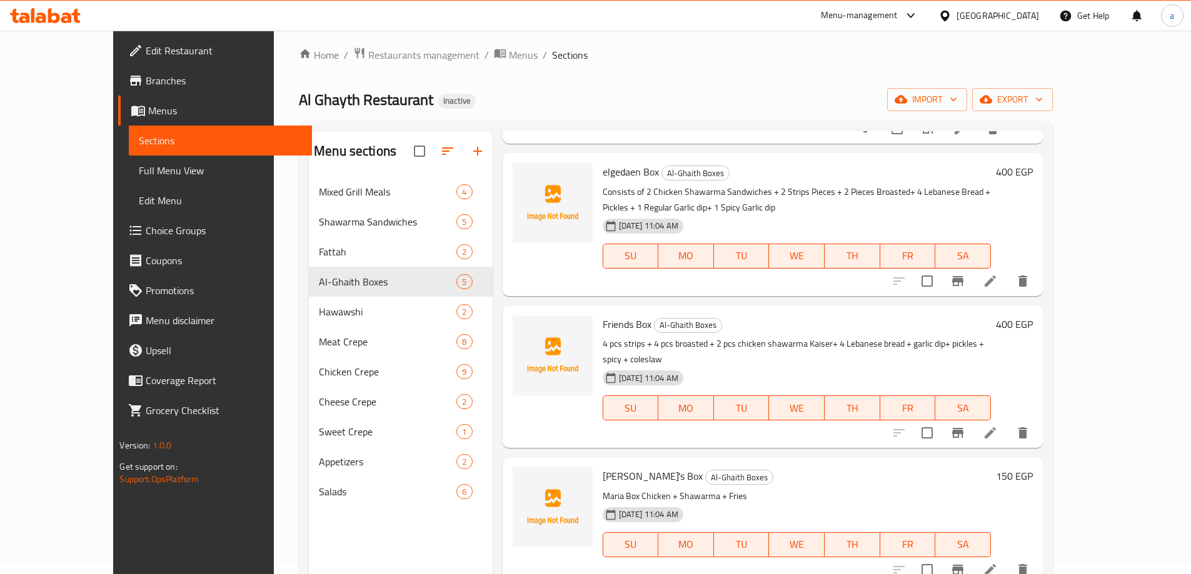
scroll to position [175, 0]
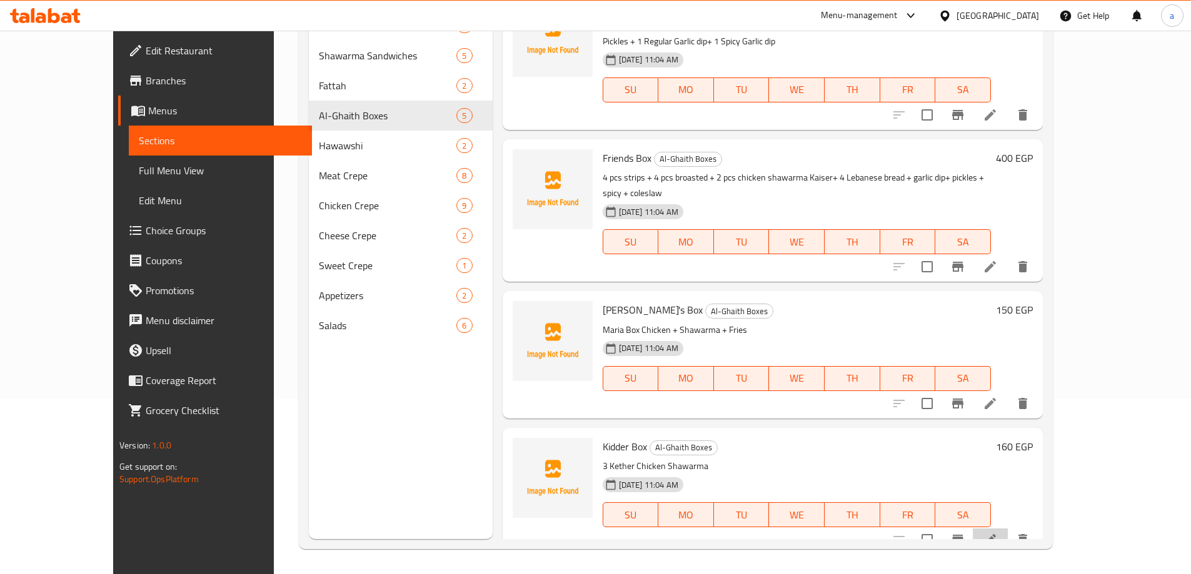
click at [1007, 531] on li at bounding box center [989, 540] width 35 height 22
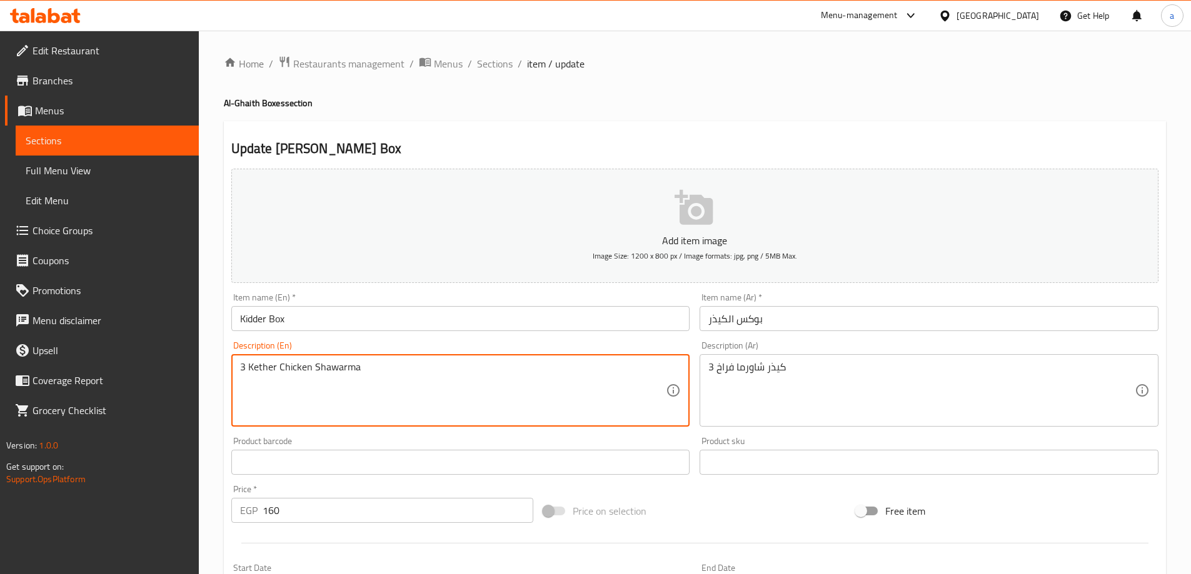
click at [257, 366] on textarea "3 Kether Chicken Shawarma" at bounding box center [453, 390] width 426 height 59
click at [254, 370] on textarea "3 Kether Chicken Shawarma" at bounding box center [453, 390] width 426 height 59
paste textarea "ais"
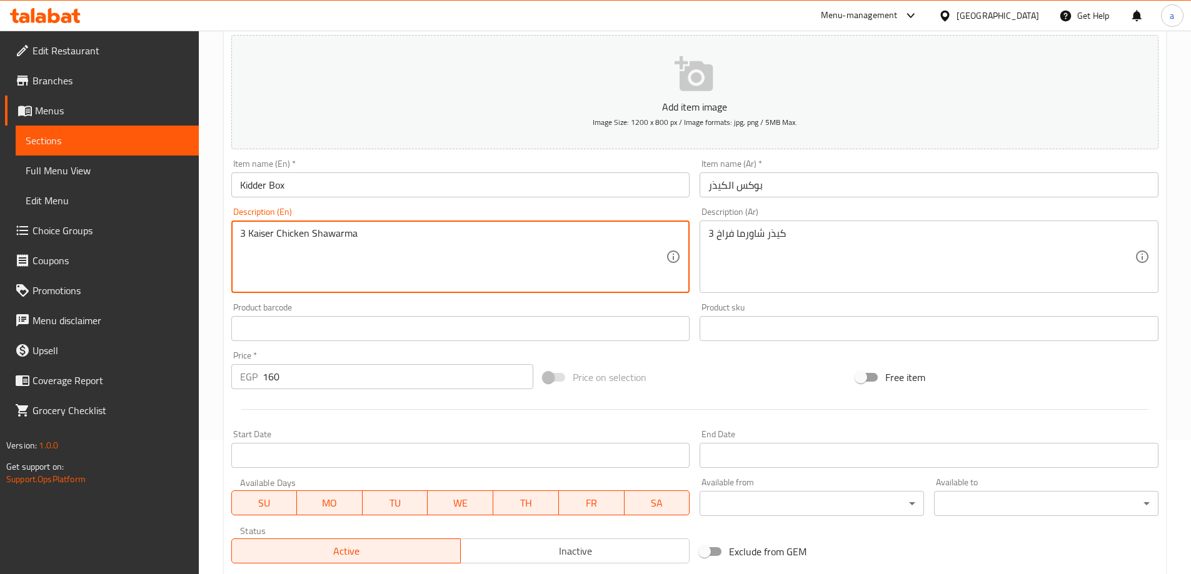
scroll to position [309, 0]
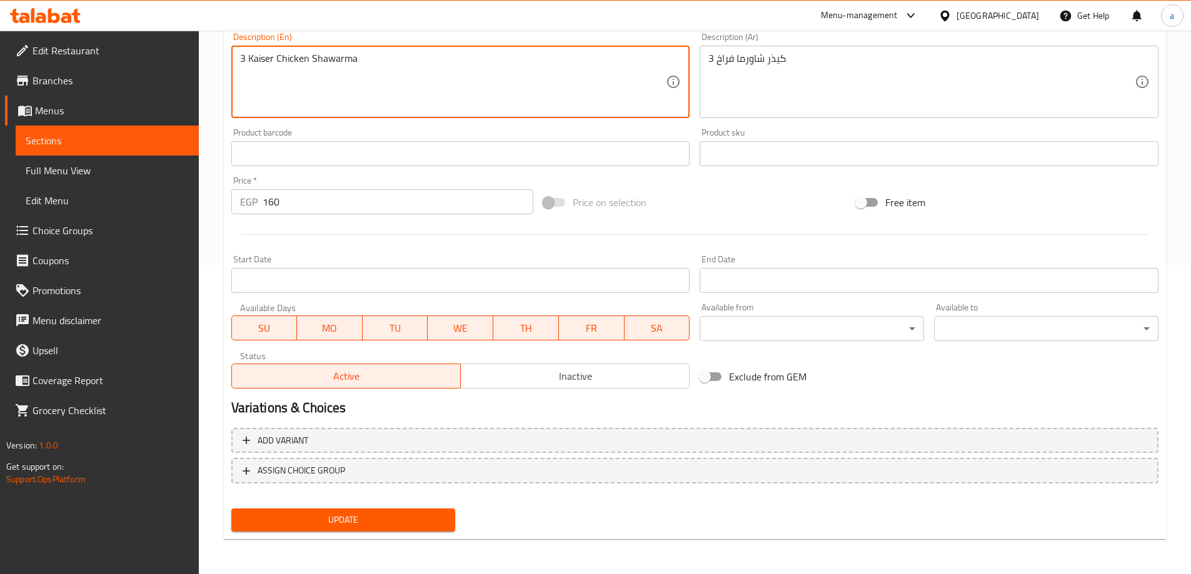
type textarea "3 Kaiser Chicken Shawarma"
click at [373, 524] on span "Update" at bounding box center [343, 520] width 204 height 16
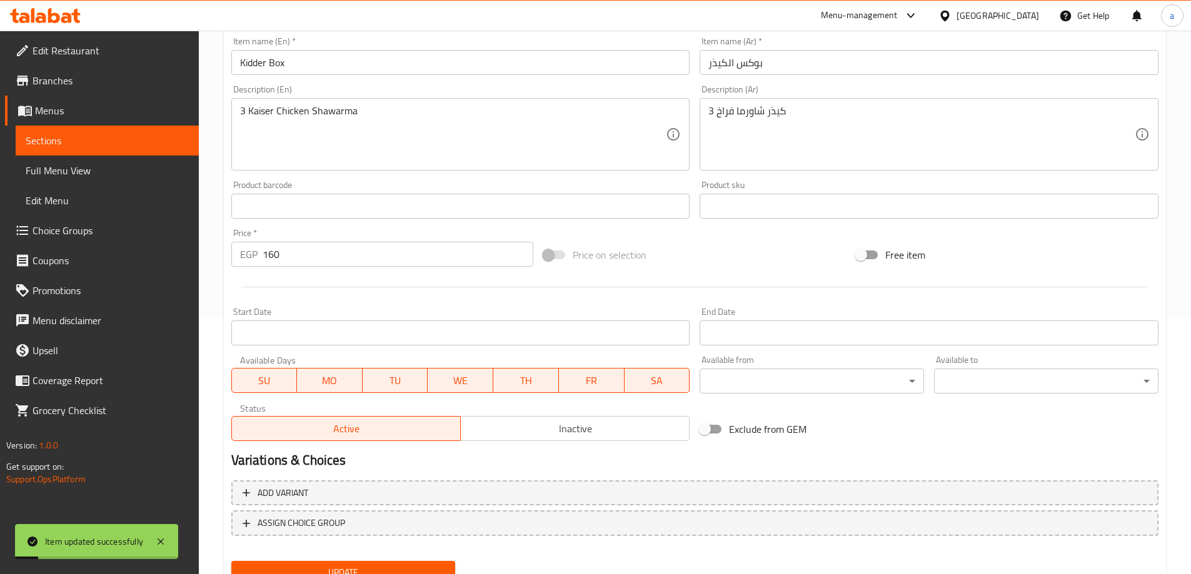
scroll to position [184, 0]
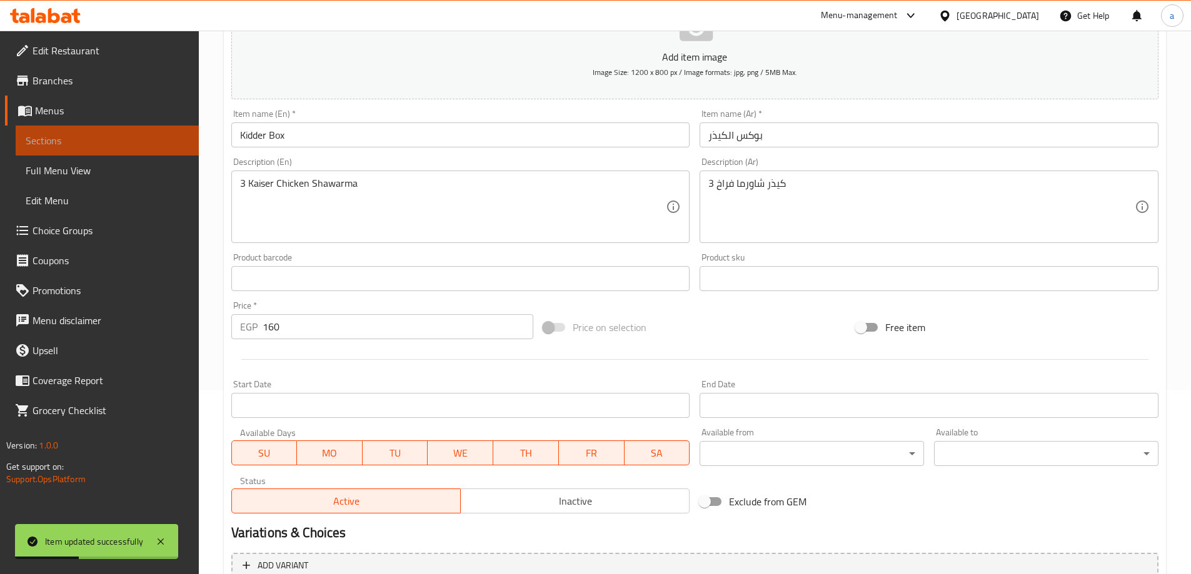
click at [97, 132] on link "Sections" at bounding box center [107, 141] width 183 height 30
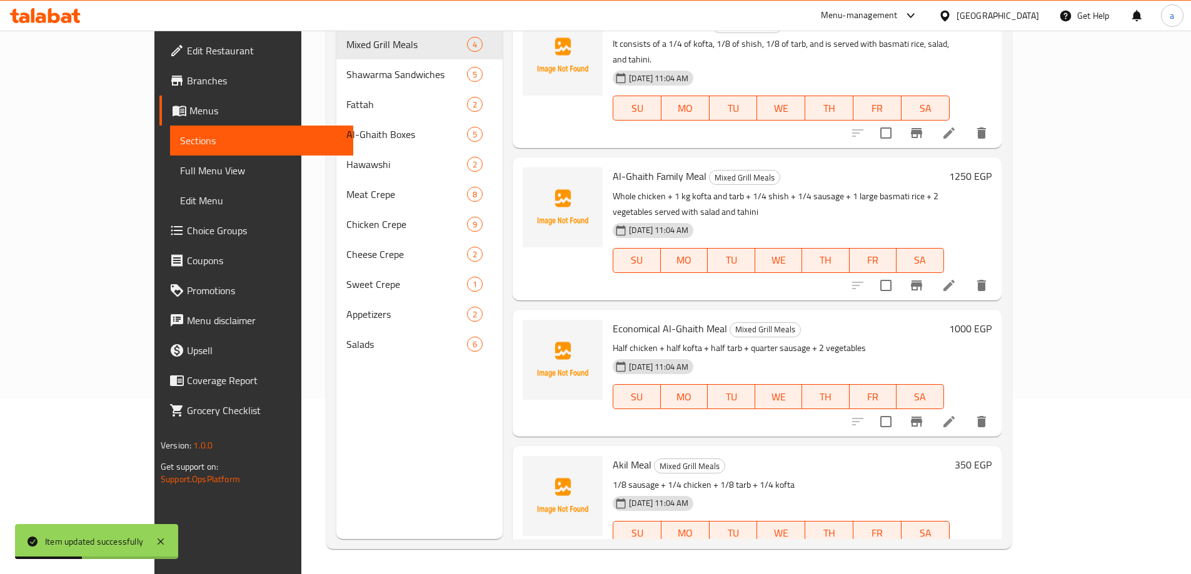
scroll to position [175, 0]
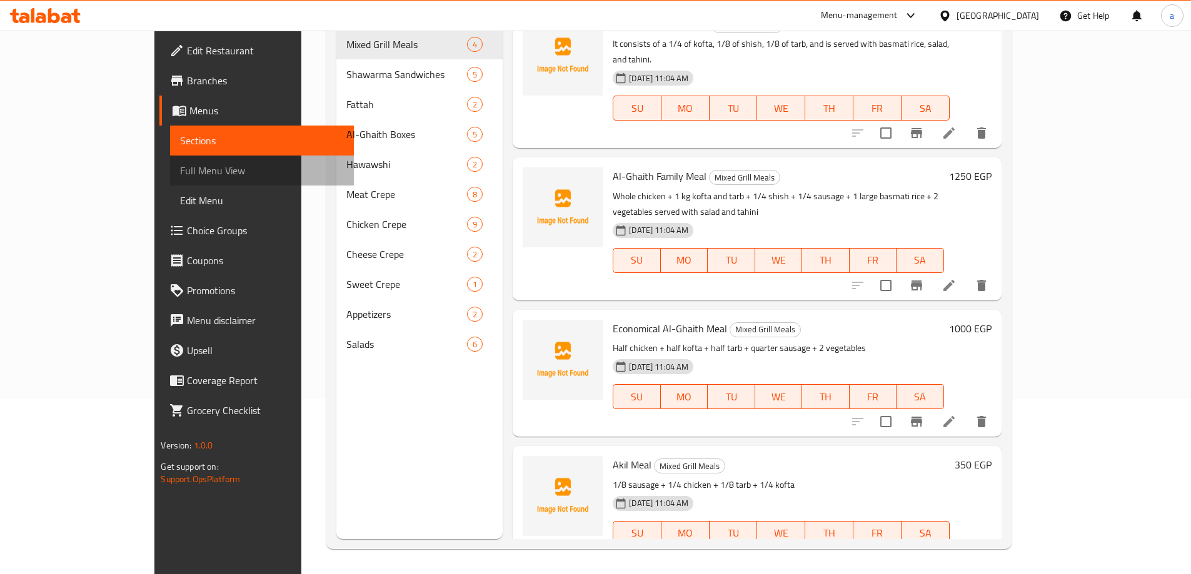
click at [180, 174] on span "Full Menu View" at bounding box center [261, 170] width 163 height 15
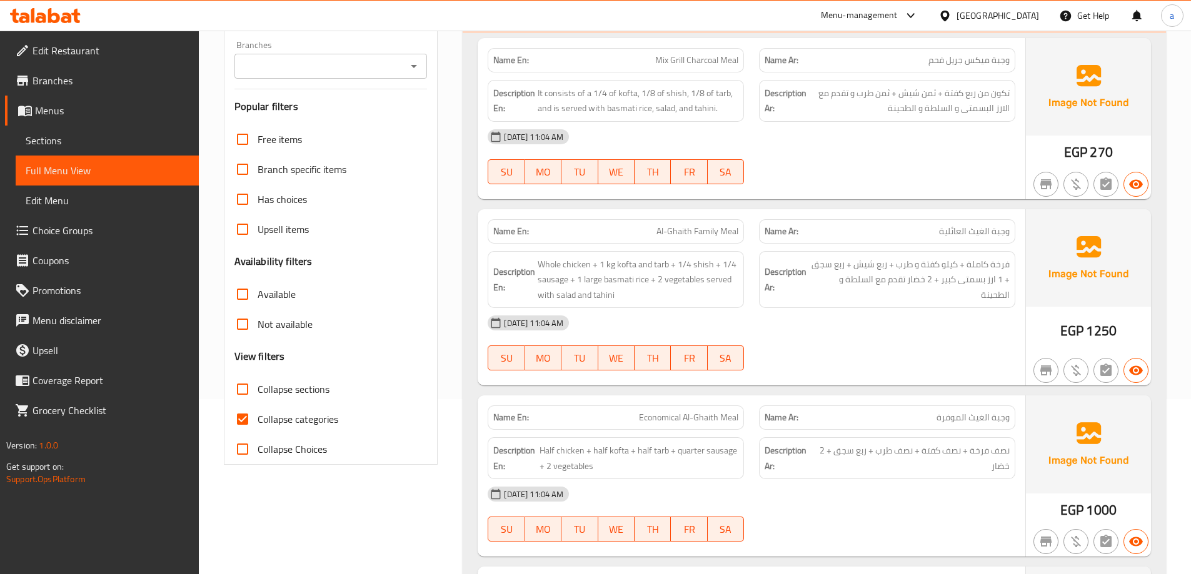
click at [266, 417] on span "Collapse categories" at bounding box center [297, 419] width 81 height 15
click at [257, 417] on input "Collapse categories" at bounding box center [242, 419] width 30 height 30
checkbox input "false"
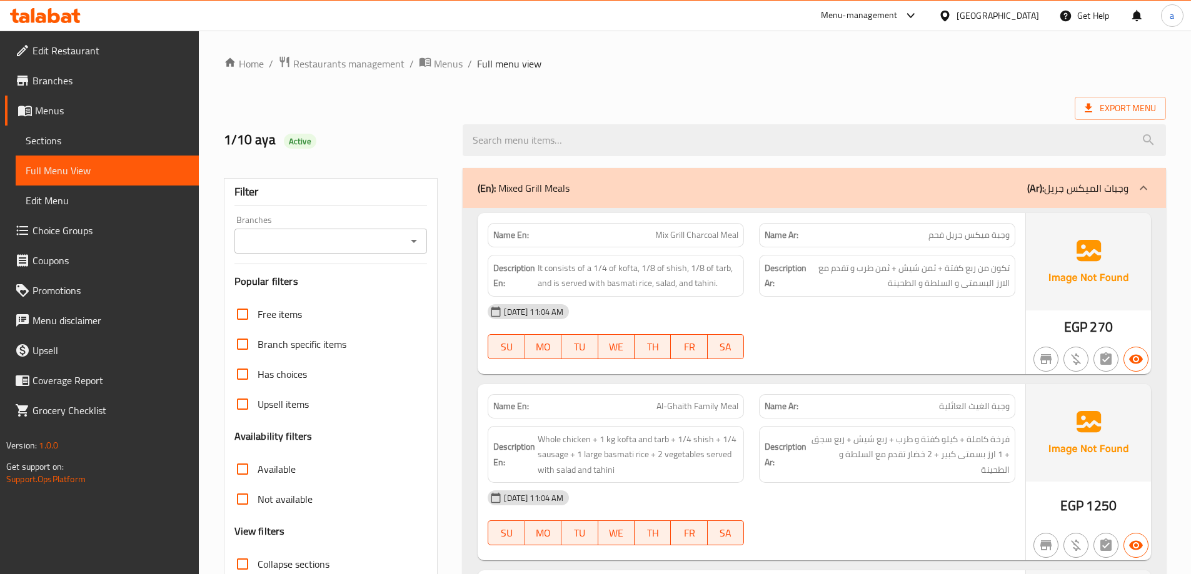
drag, startPoint x: 799, startPoint y: 101, endPoint x: 716, endPoint y: 64, distance: 90.9
click at [799, 101] on div "Export Menu" at bounding box center [695, 108] width 942 height 23
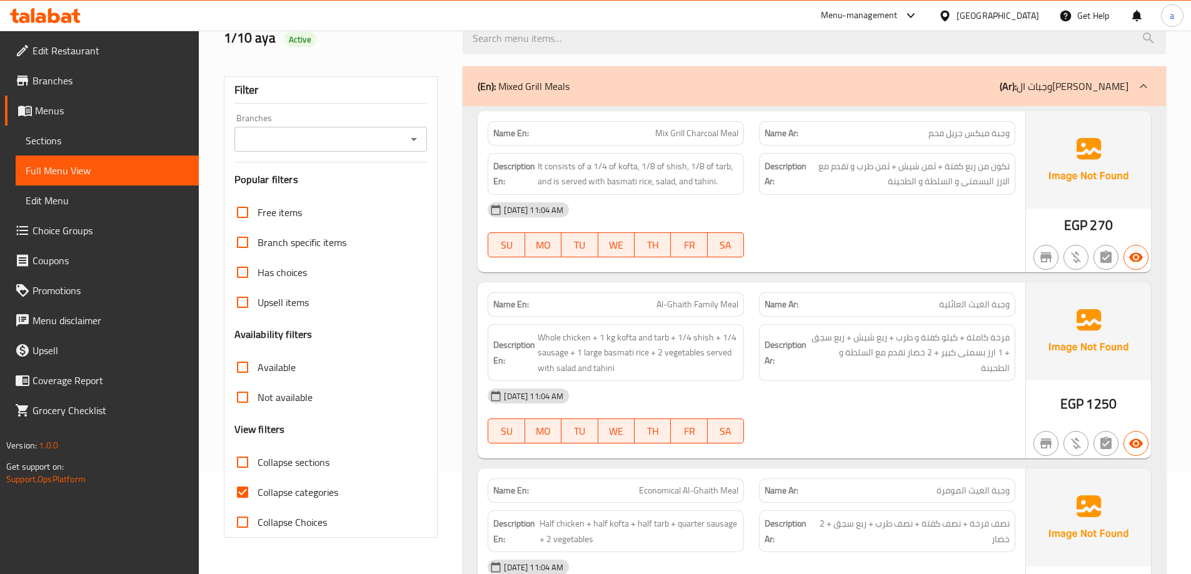
scroll to position [187, 0]
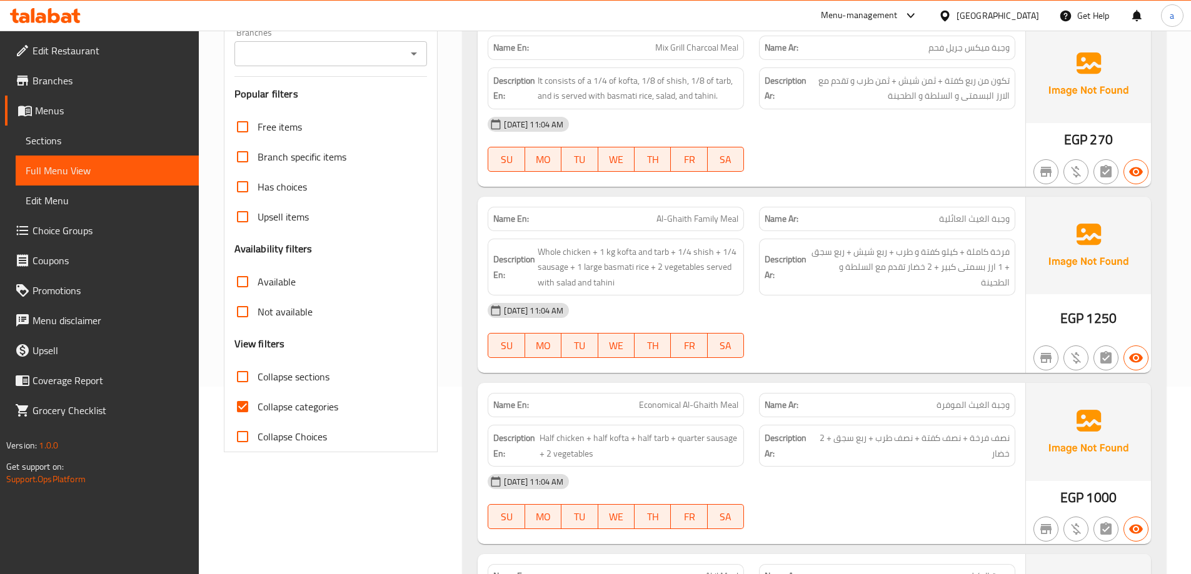
click at [261, 414] on span "Collapse categories" at bounding box center [297, 406] width 81 height 15
click at [257, 416] on input "Collapse categories" at bounding box center [242, 407] width 30 height 30
checkbox input "false"
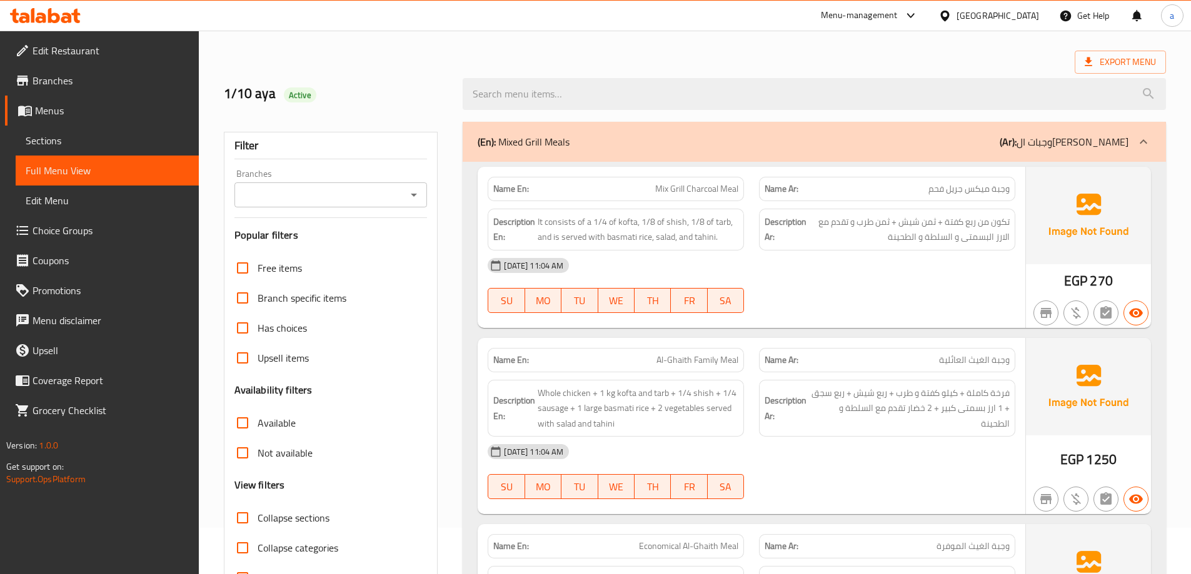
scroll to position [0, 0]
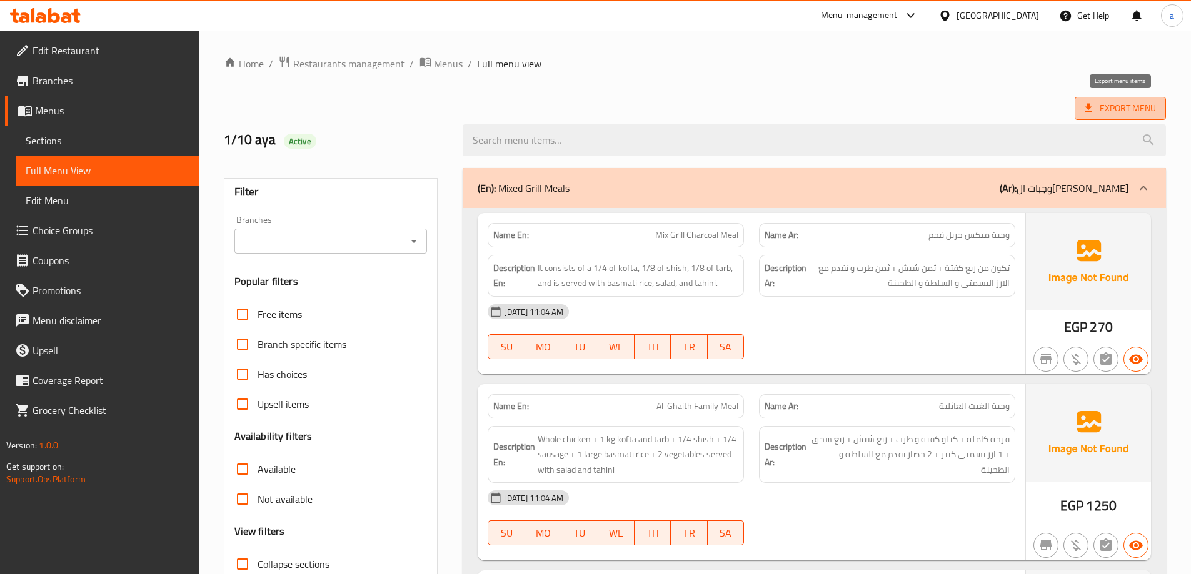
click at [1129, 97] on span "Export Menu" at bounding box center [1119, 108] width 91 height 23
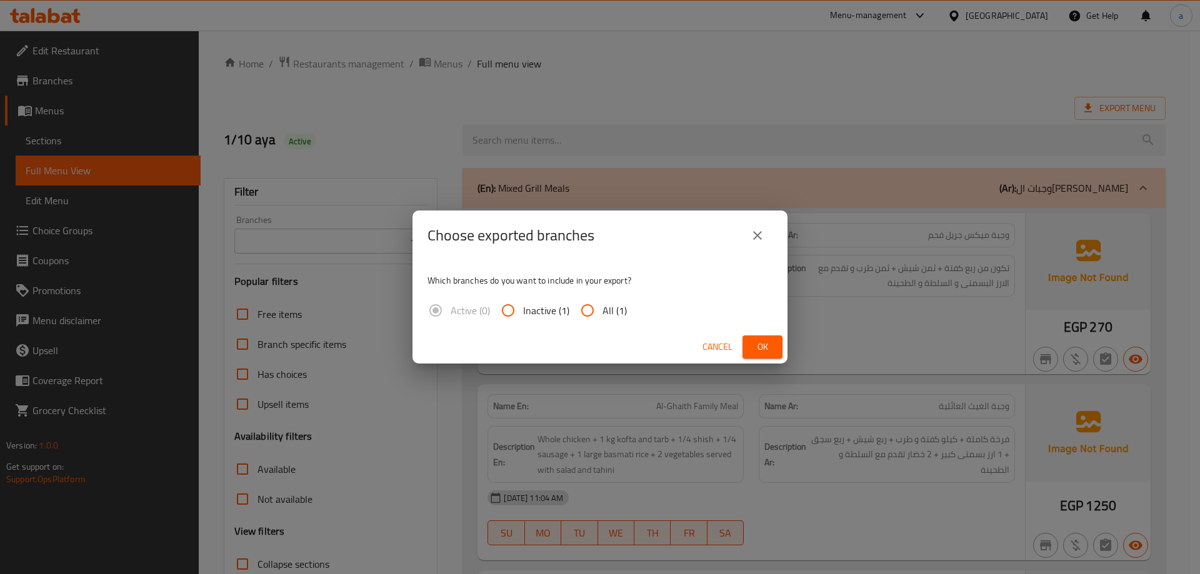
click at [623, 317] on span "All (1)" at bounding box center [614, 310] width 24 height 15
click at [602, 317] on input "All (1)" at bounding box center [587, 311] width 30 height 30
radio input "true"
click at [766, 351] on span "Ok" at bounding box center [762, 347] width 20 height 16
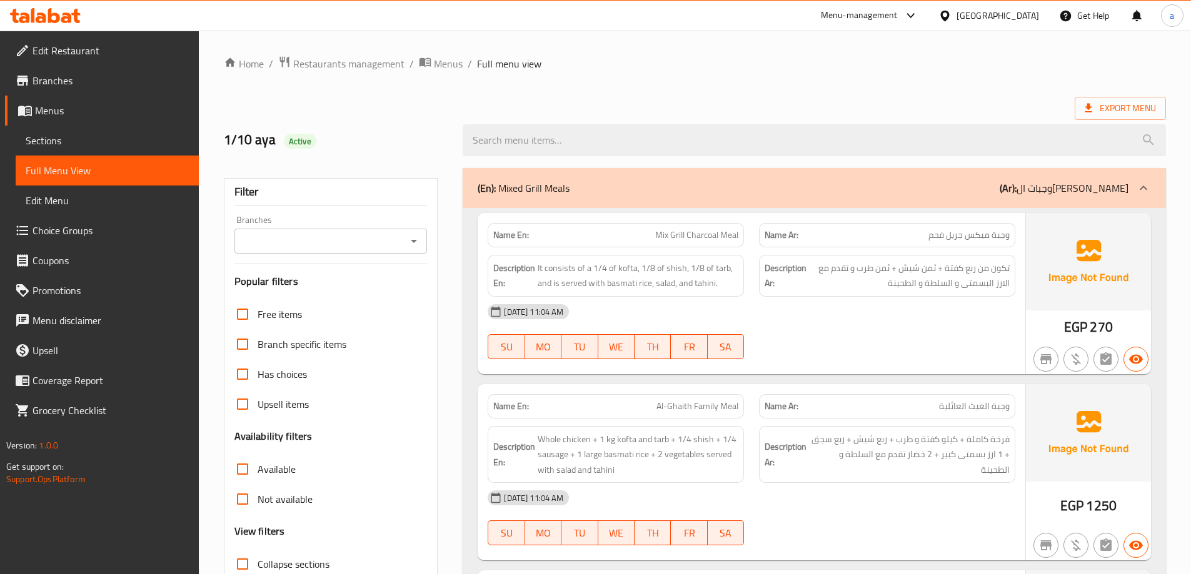
click at [429, 100] on div "Export Menu" at bounding box center [695, 108] width 942 height 23
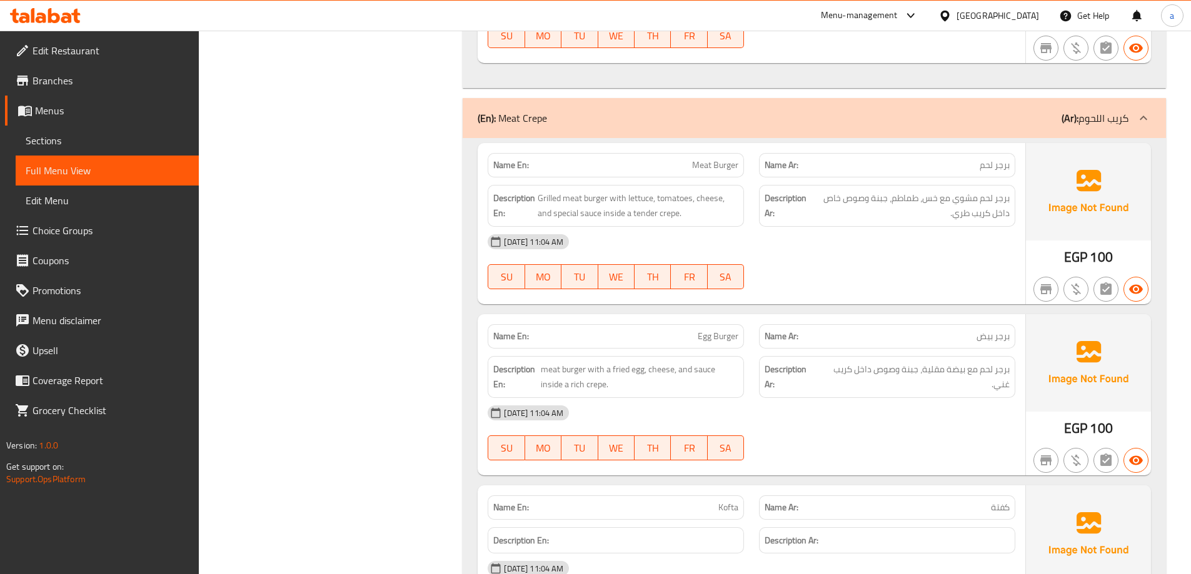
scroll to position [4187, 0]
